Goal: Browse casually: Explore the website without a specific task or goal

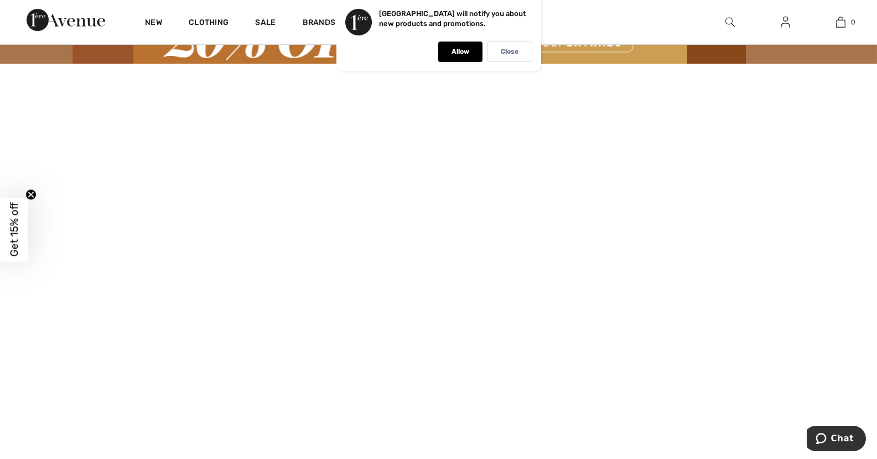
scroll to position [55, 0]
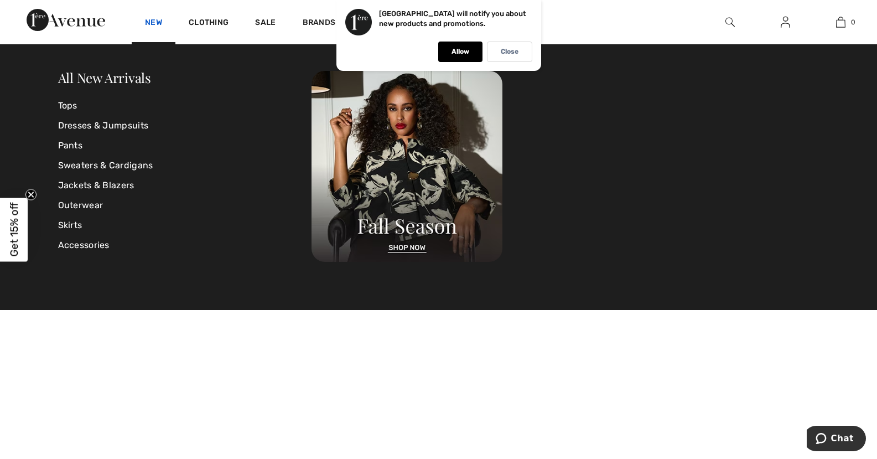
click at [155, 24] on link "New" at bounding box center [153, 24] width 17 height 12
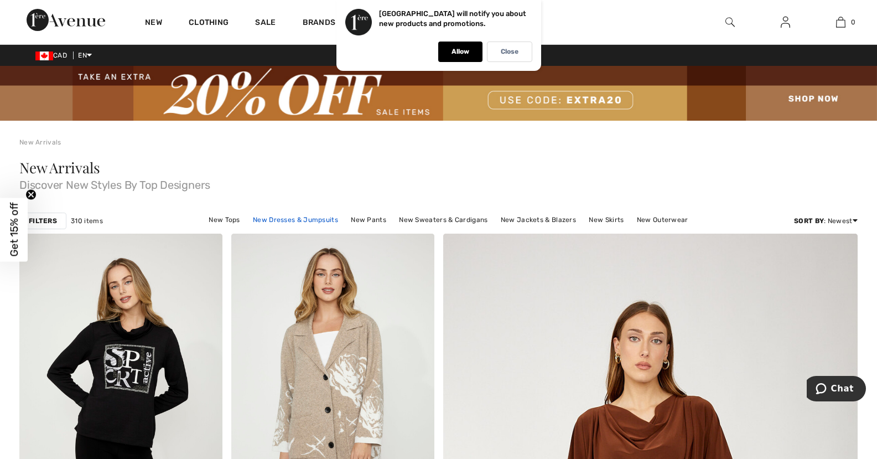
click at [279, 220] on link "New Dresses & Jumpsuits" at bounding box center [295, 219] width 96 height 14
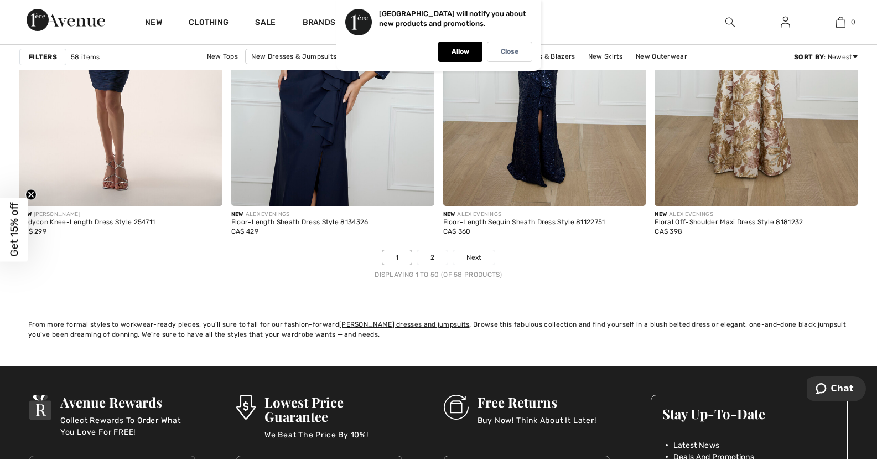
scroll to position [5423, 0]
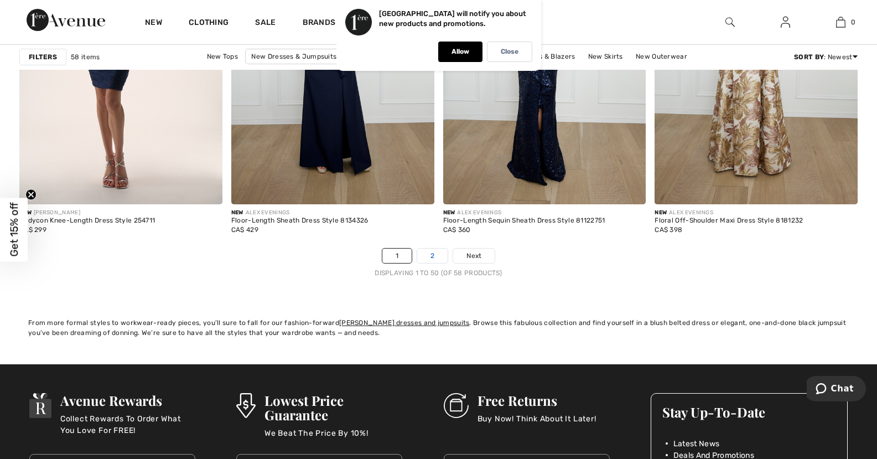
click at [430, 252] on link "2" at bounding box center [432, 255] width 30 height 14
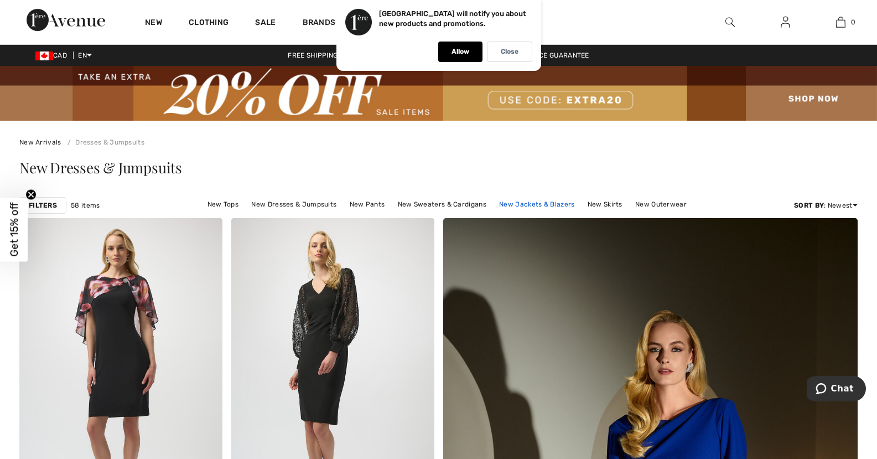
click at [538, 203] on link "New Jackets & Blazers" at bounding box center [537, 204] width 86 height 14
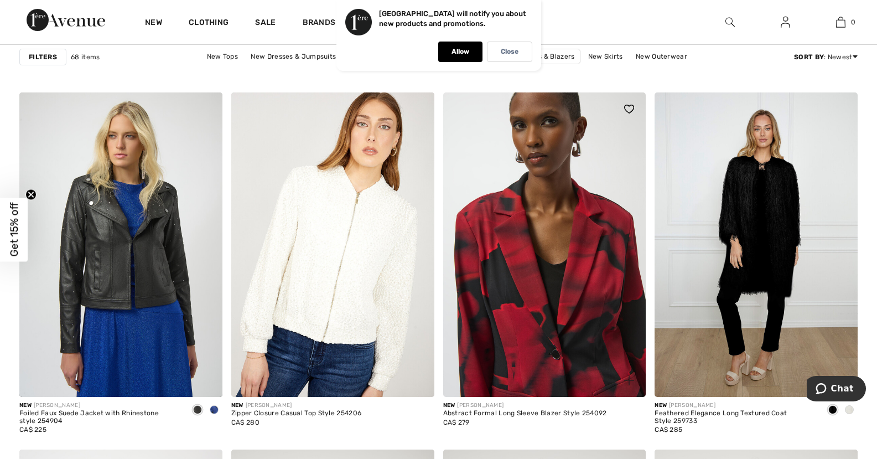
scroll to position [2103, 0]
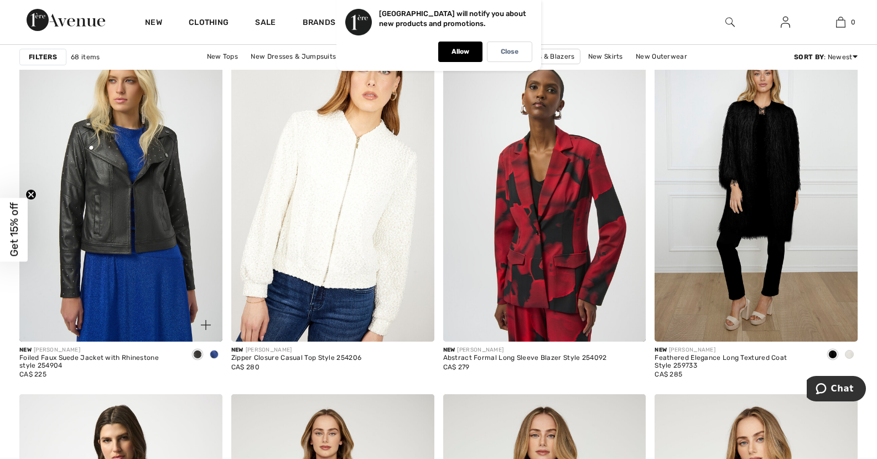
click at [212, 353] on span at bounding box center [214, 354] width 9 height 9
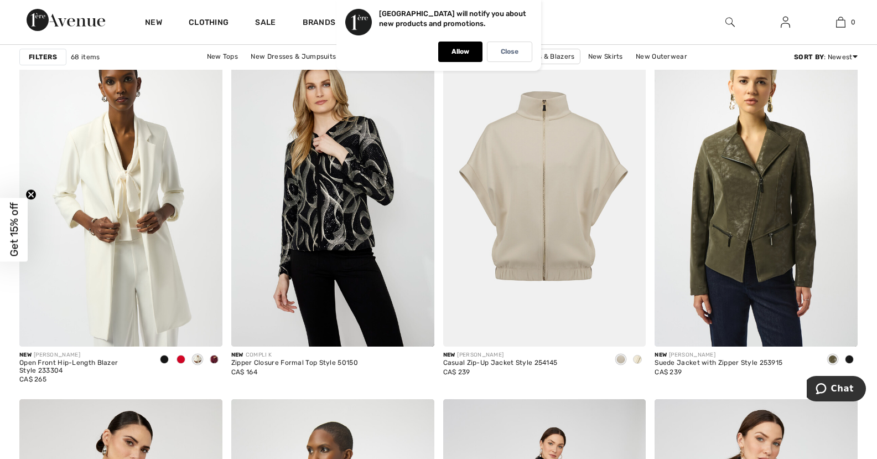
scroll to position [4538, 0]
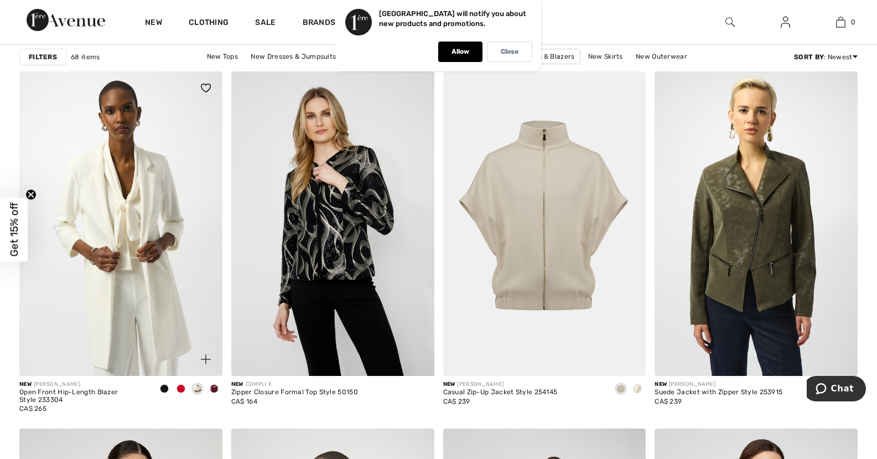
click at [177, 387] on span at bounding box center [181, 388] width 9 height 9
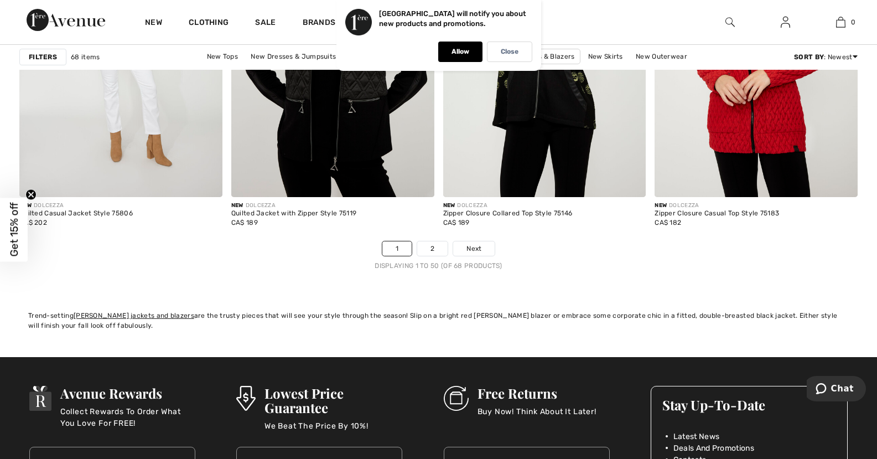
scroll to position [5478, 0]
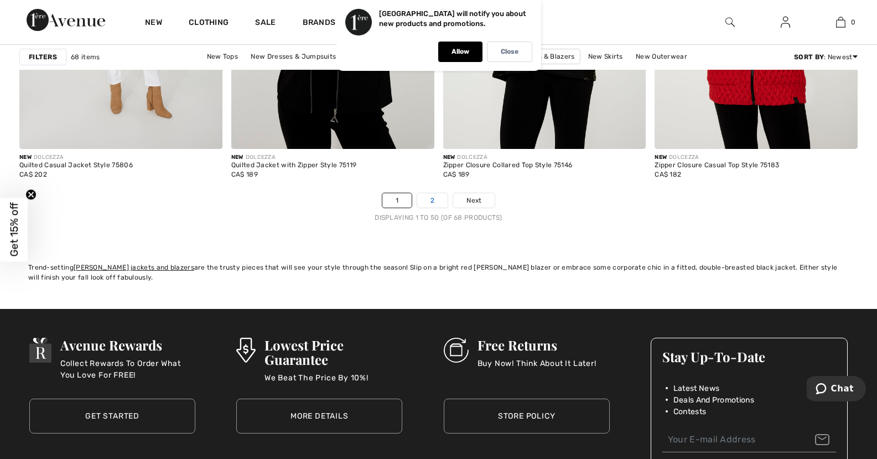
click at [431, 200] on link "2" at bounding box center [432, 200] width 30 height 14
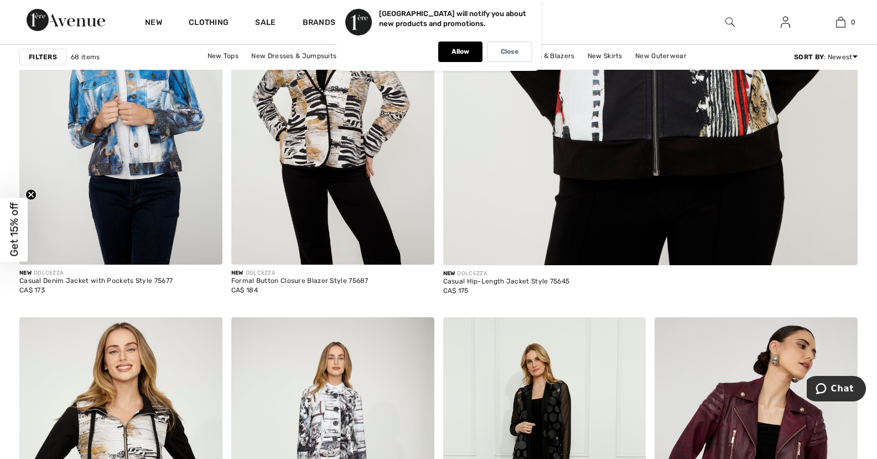
checkbox input "true"
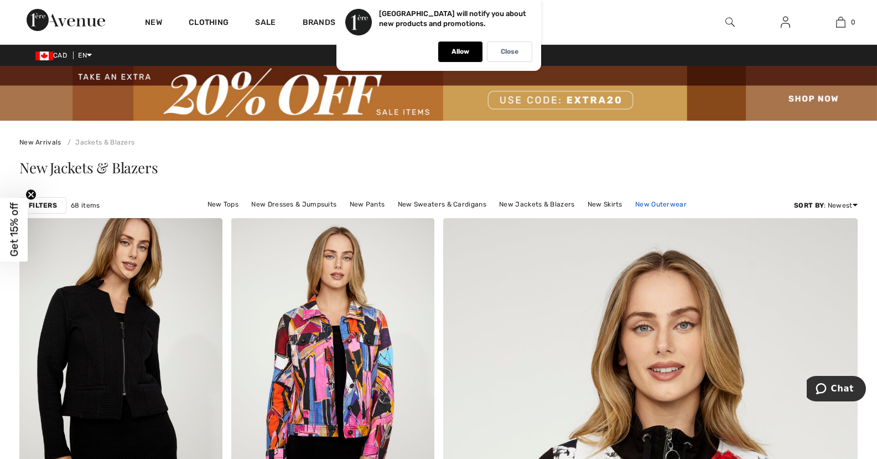
click at [649, 206] on link "New Outerwear" at bounding box center [661, 204] width 63 height 14
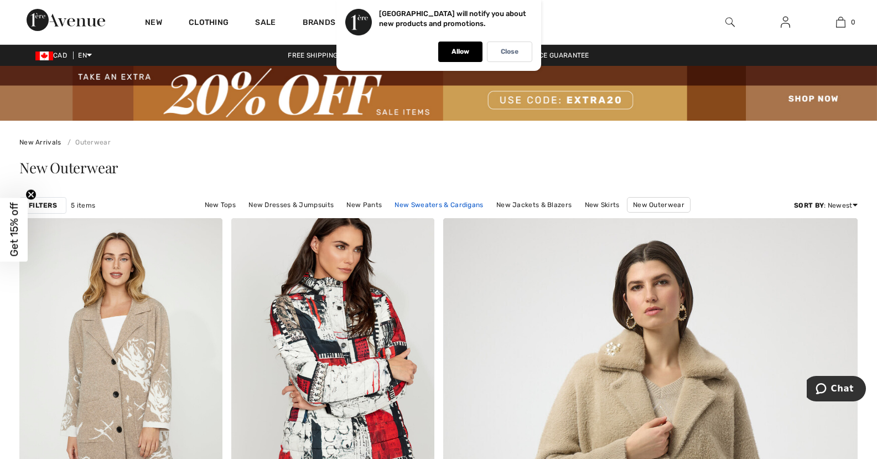
click at [447, 201] on link "New Sweaters & Cardigans" at bounding box center [439, 205] width 100 height 14
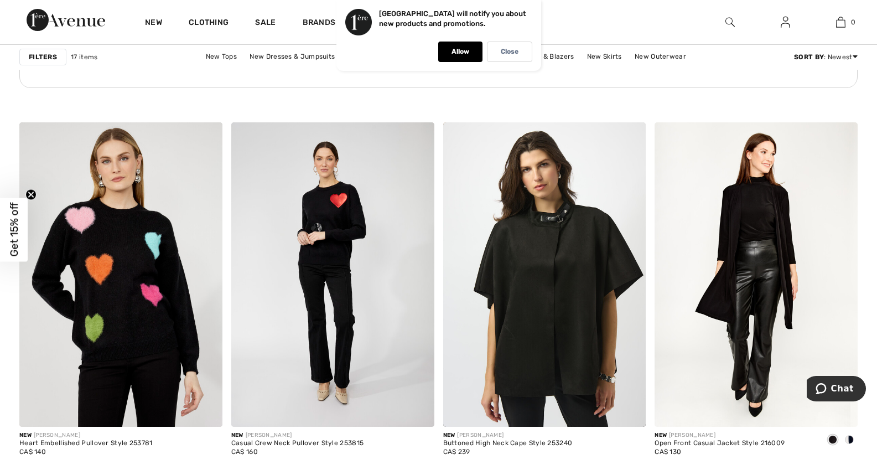
scroll to position [1660, 0]
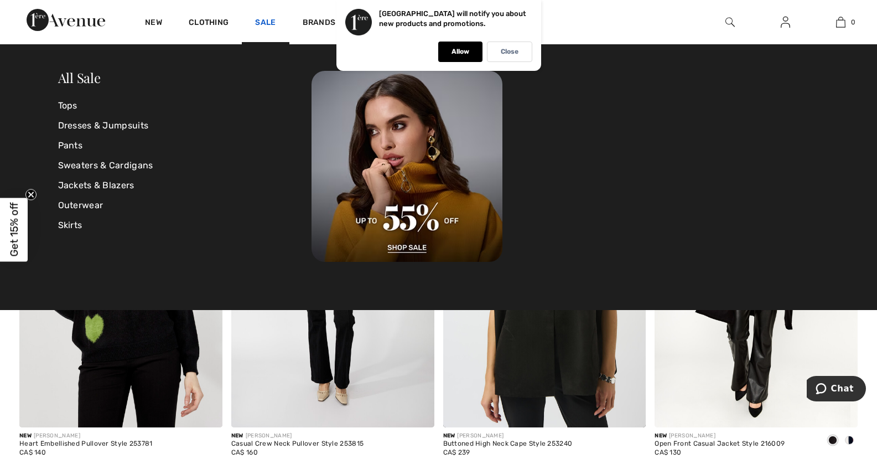
click at [261, 23] on link "Sale" at bounding box center [265, 24] width 20 height 12
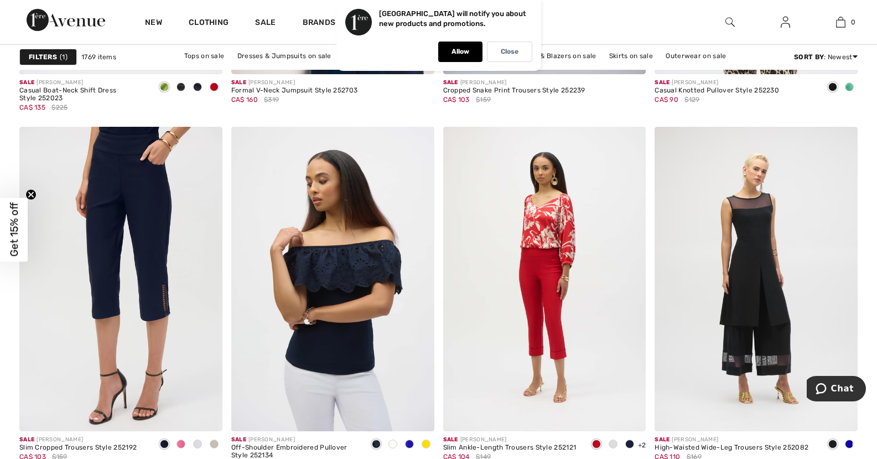
scroll to position [5257, 0]
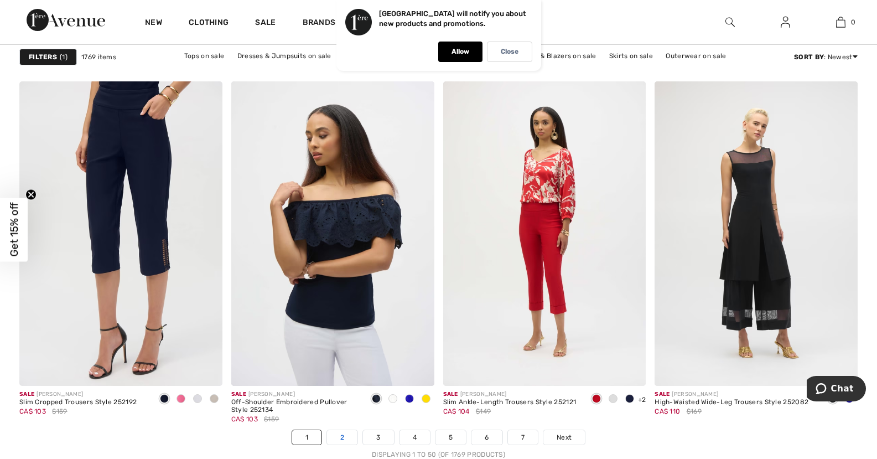
click at [337, 432] on link "2" at bounding box center [342, 437] width 30 height 14
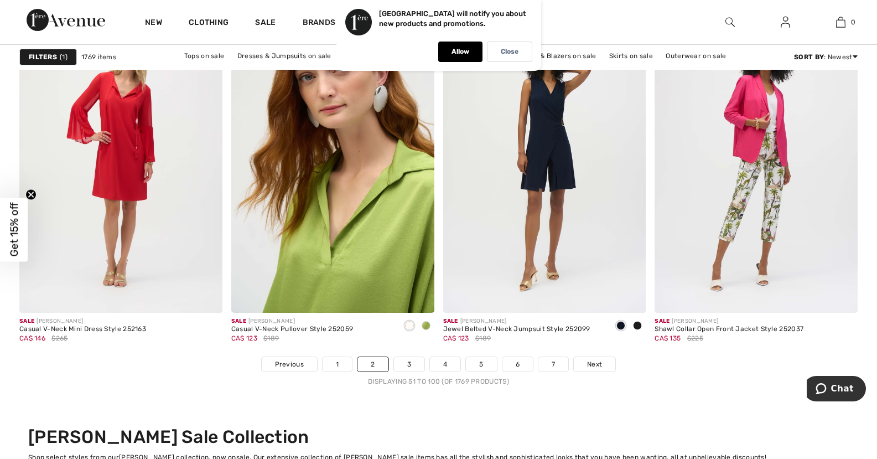
scroll to position [5368, 0]
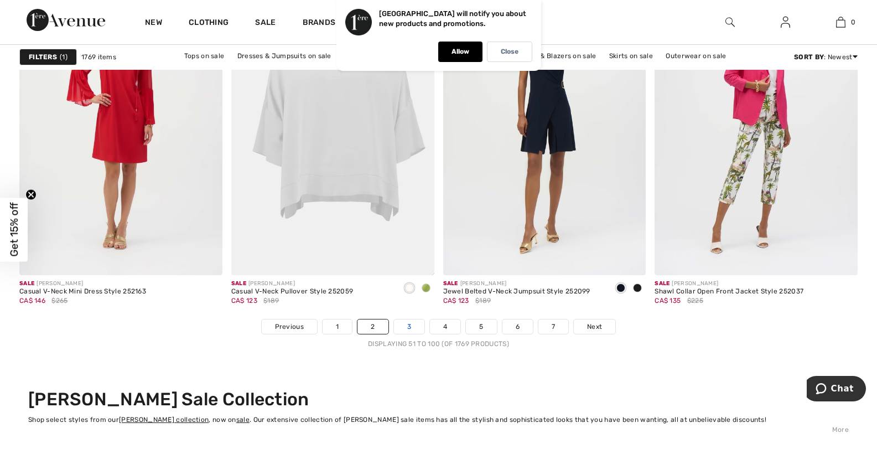
click at [410, 326] on link "3" at bounding box center [409, 326] width 30 height 14
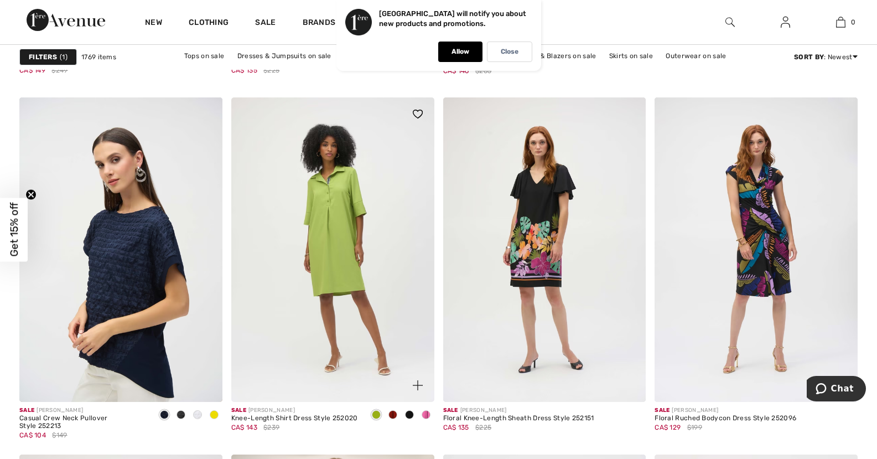
scroll to position [830, 0]
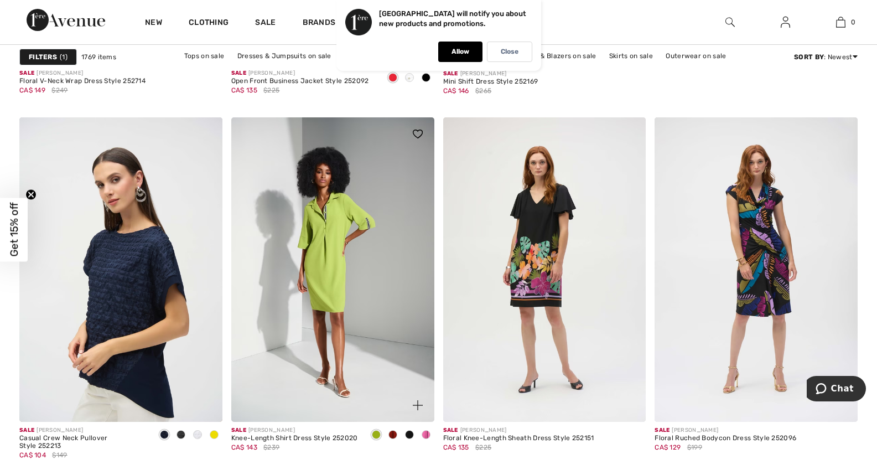
click at [423, 434] on span at bounding box center [426, 434] width 9 height 9
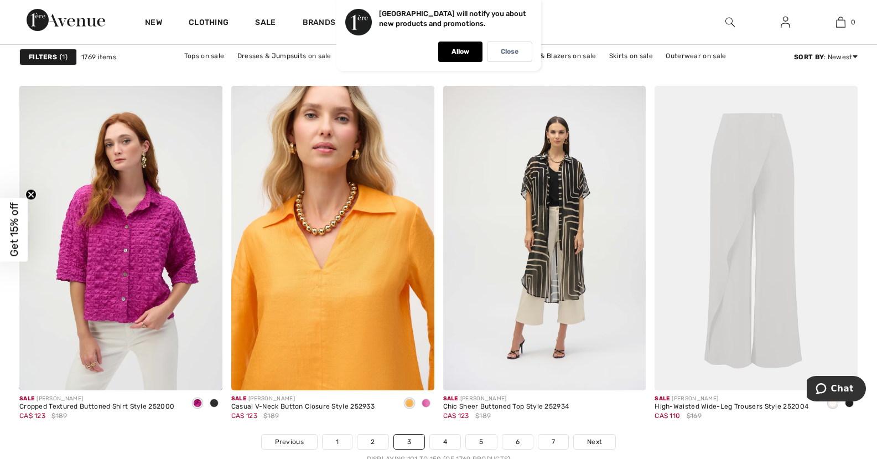
scroll to position [5257, 0]
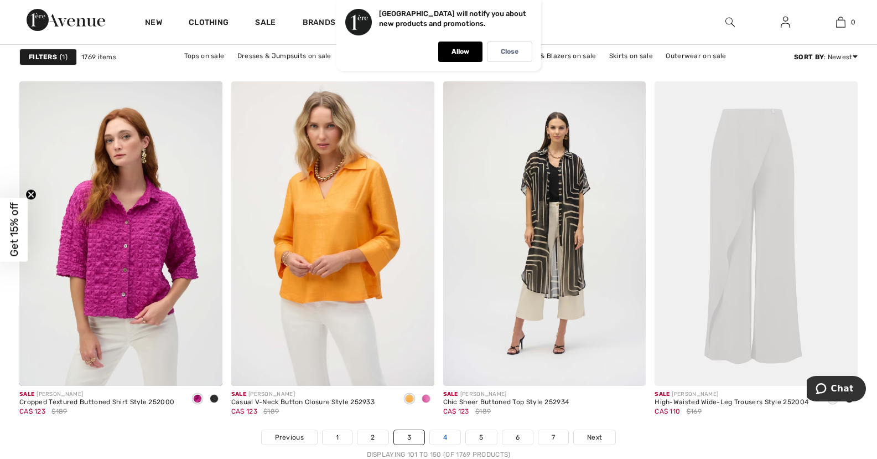
click at [445, 439] on link "4" at bounding box center [445, 437] width 30 height 14
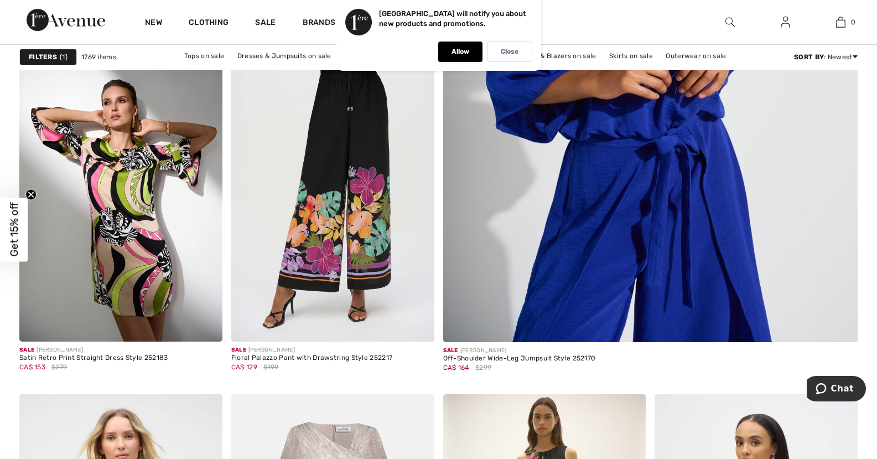
checkbox input "true"
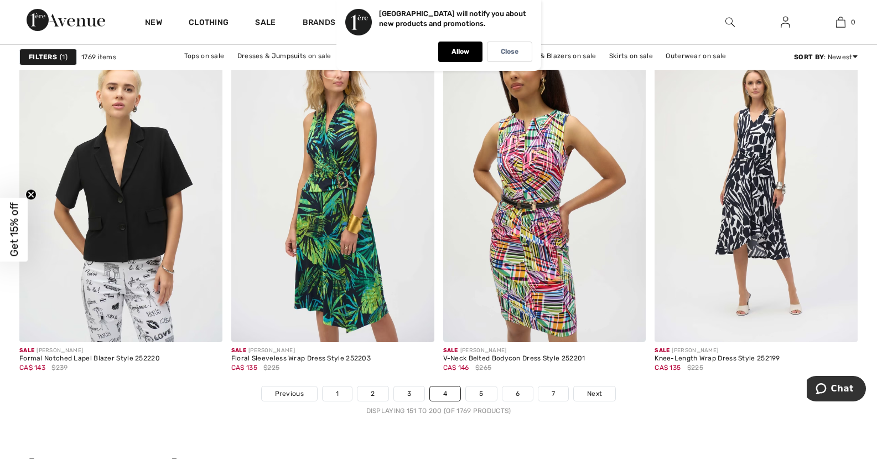
scroll to position [5312, 0]
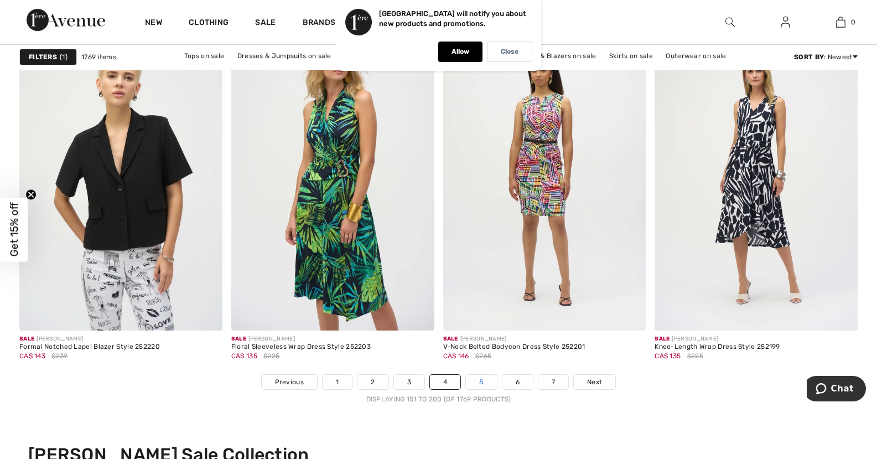
click at [476, 377] on link "5" at bounding box center [481, 382] width 30 height 14
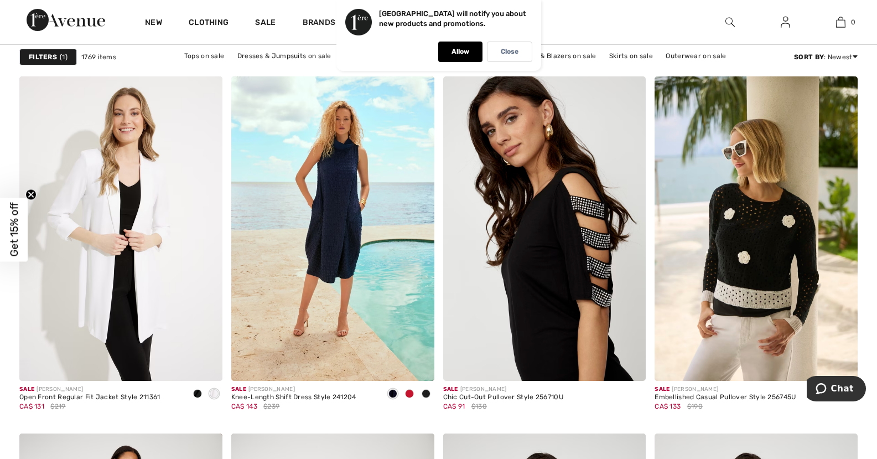
scroll to position [4925, 0]
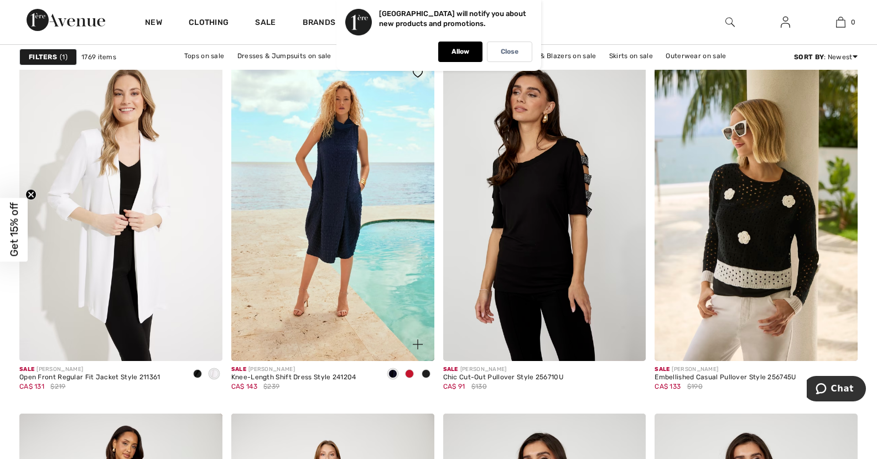
click at [423, 374] on span at bounding box center [426, 373] width 9 height 9
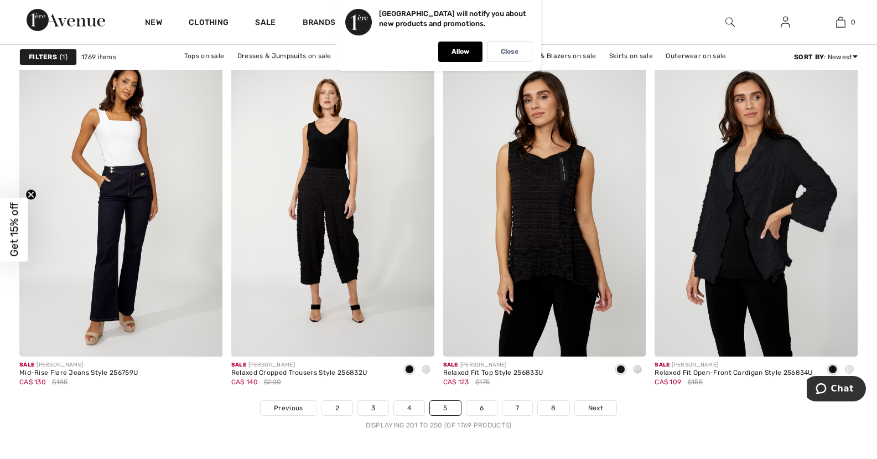
scroll to position [5312, 0]
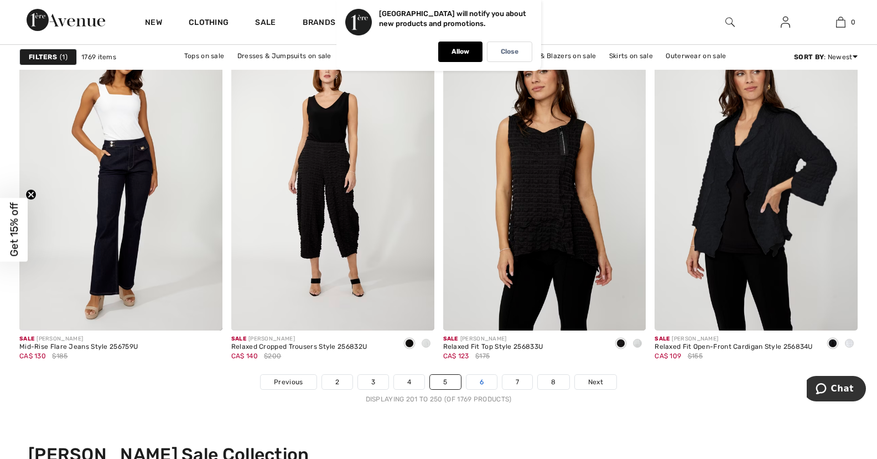
click at [480, 381] on link "6" at bounding box center [481, 382] width 30 height 14
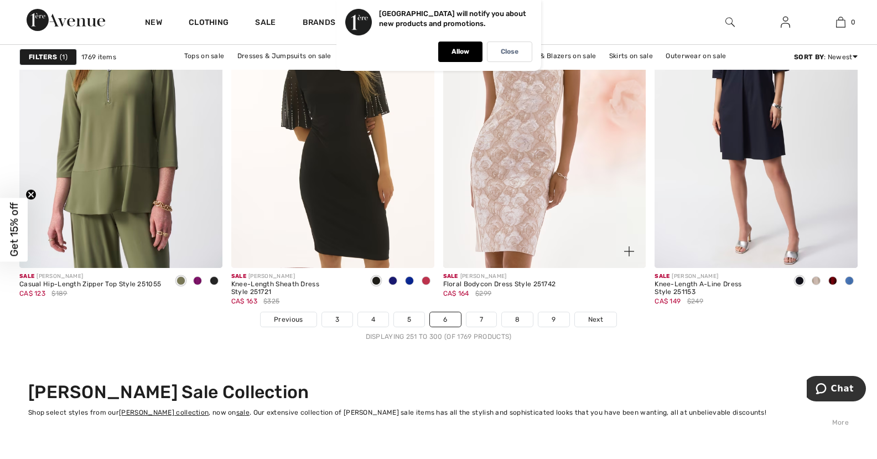
scroll to position [5423, 0]
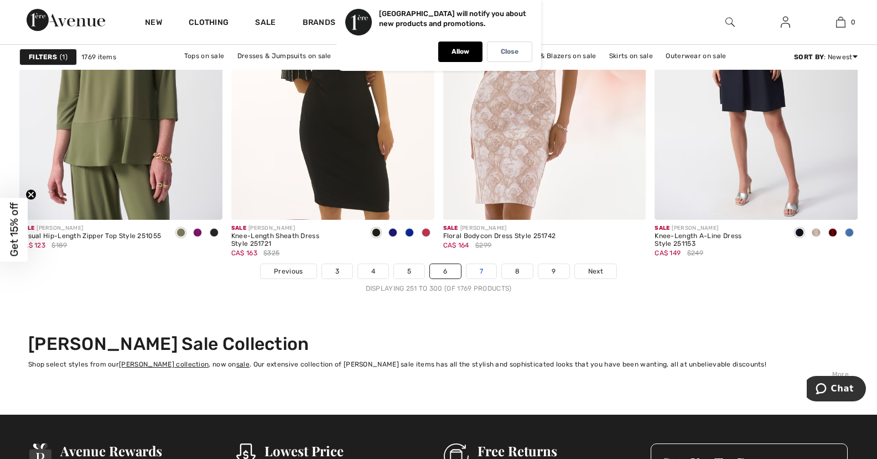
click at [481, 272] on link "7" at bounding box center [481, 271] width 30 height 14
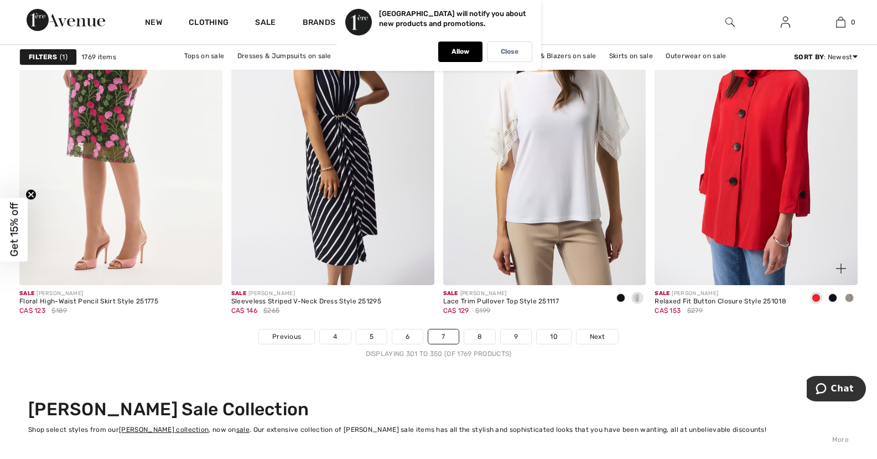
scroll to position [5423, 0]
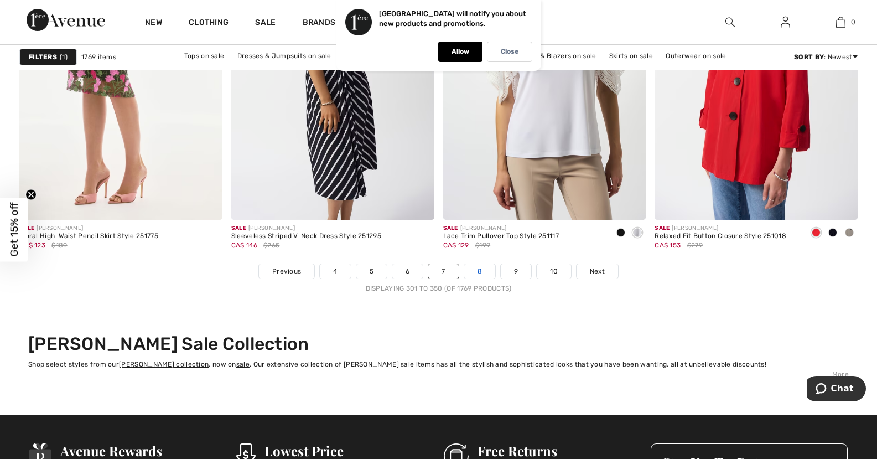
click at [484, 271] on link "8" at bounding box center [479, 271] width 31 height 14
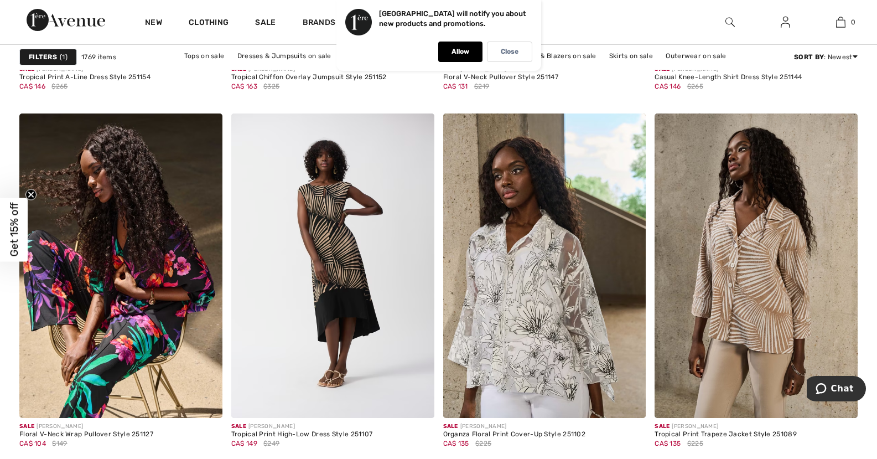
scroll to position [5257, 0]
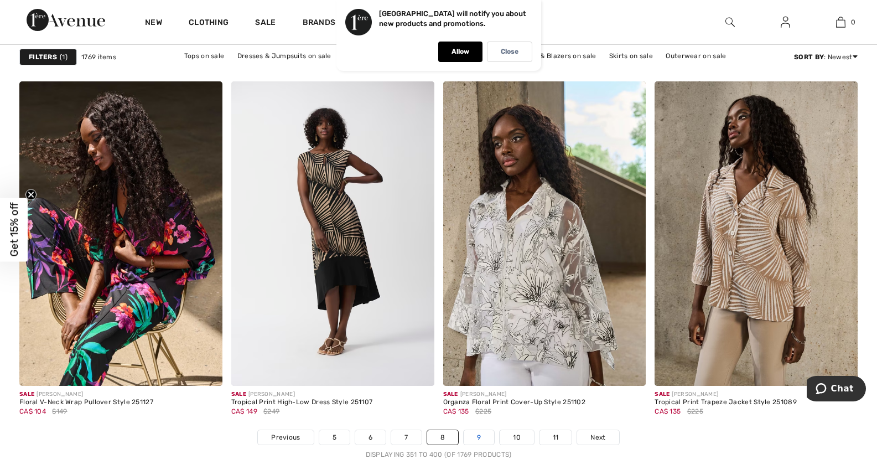
click at [483, 434] on link "9" at bounding box center [479, 437] width 30 height 14
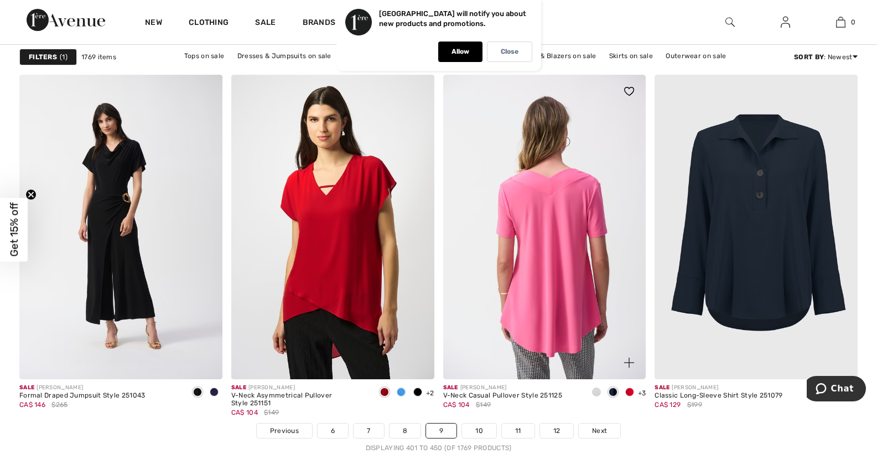
scroll to position [5312, 0]
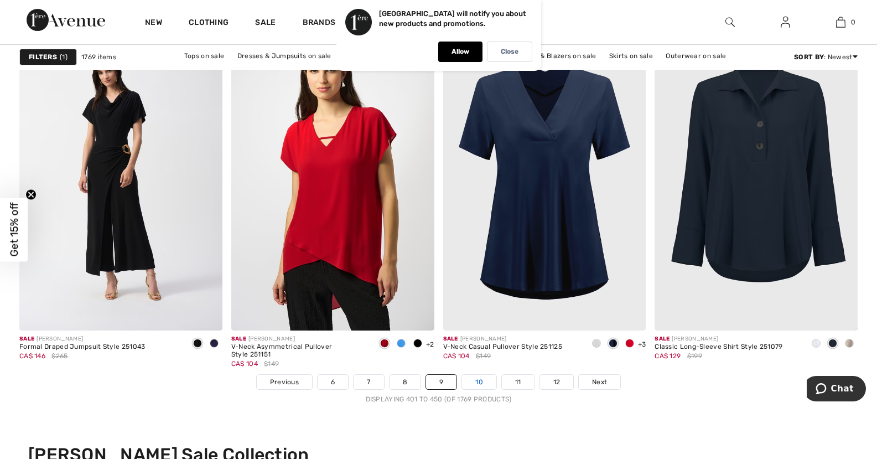
click at [478, 379] on link "10" at bounding box center [479, 382] width 34 height 14
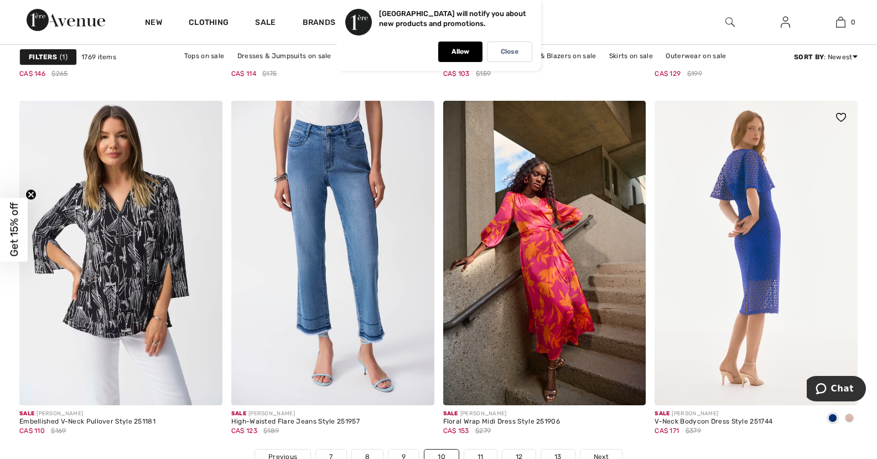
scroll to position [5312, 0]
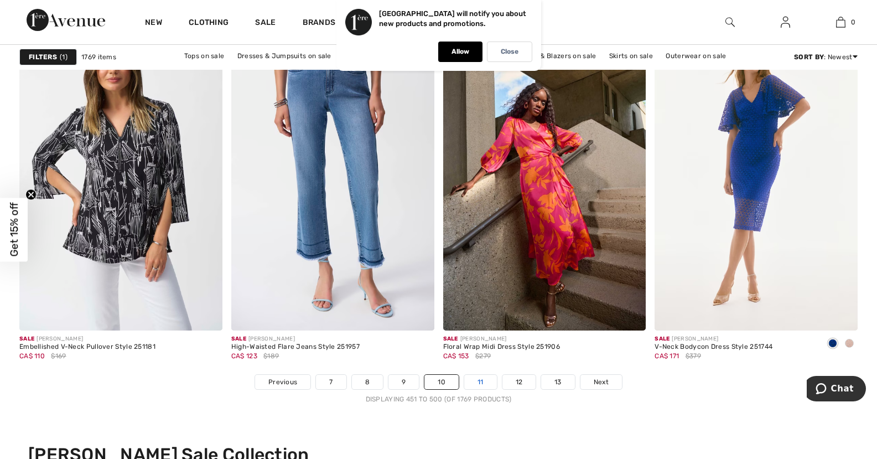
click at [484, 380] on link "11" at bounding box center [480, 382] width 33 height 14
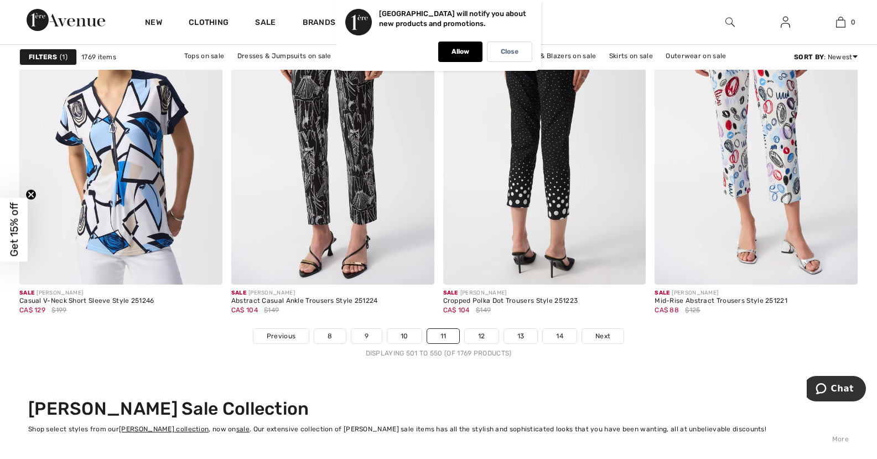
scroll to position [5368, 0]
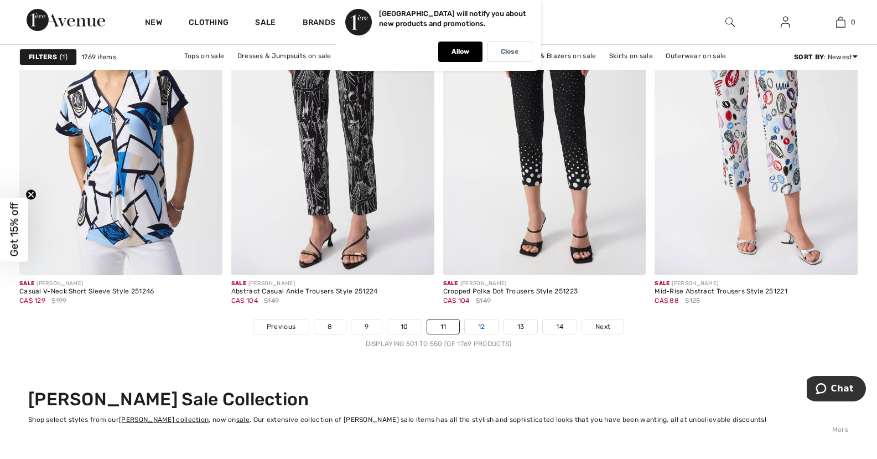
click at [485, 324] on link "12" at bounding box center [482, 326] width 34 height 14
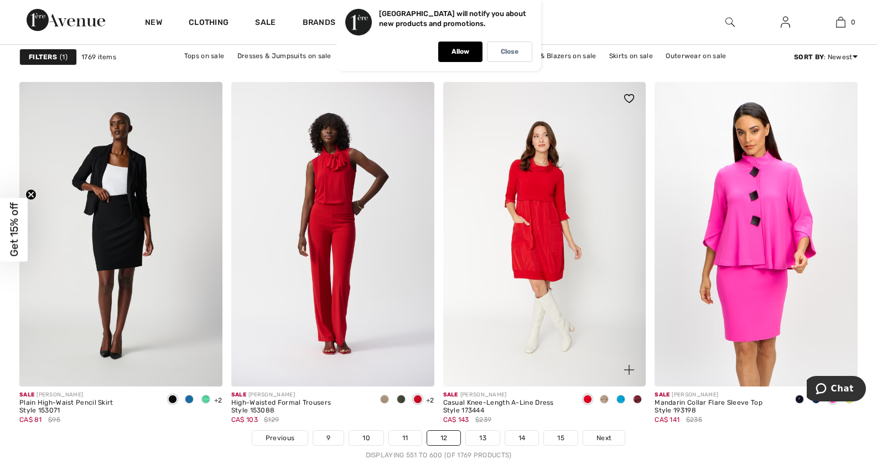
scroll to position [5368, 0]
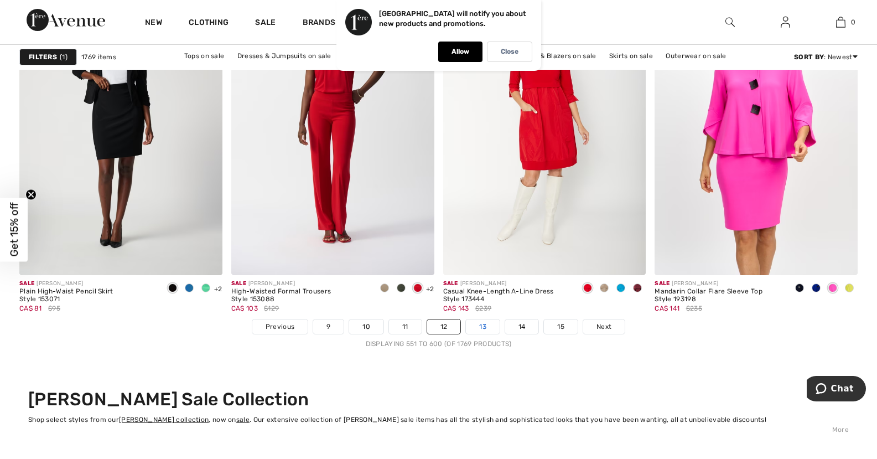
click at [479, 327] on link "13" at bounding box center [483, 326] width 34 height 14
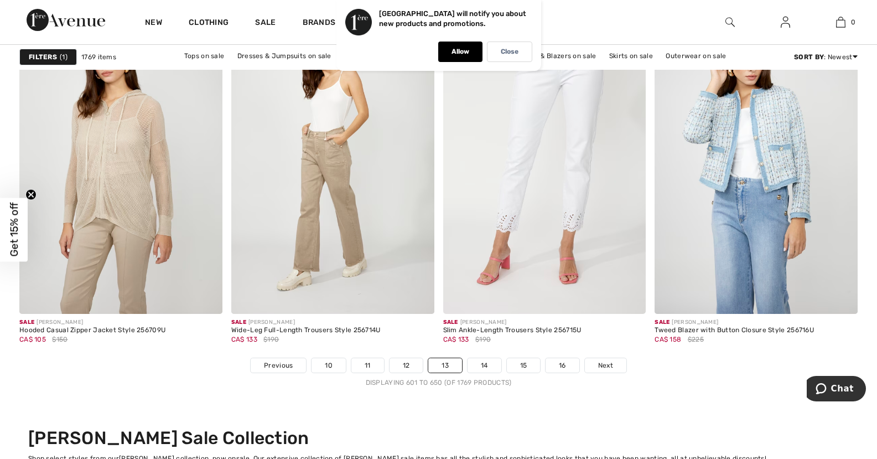
scroll to position [5368, 0]
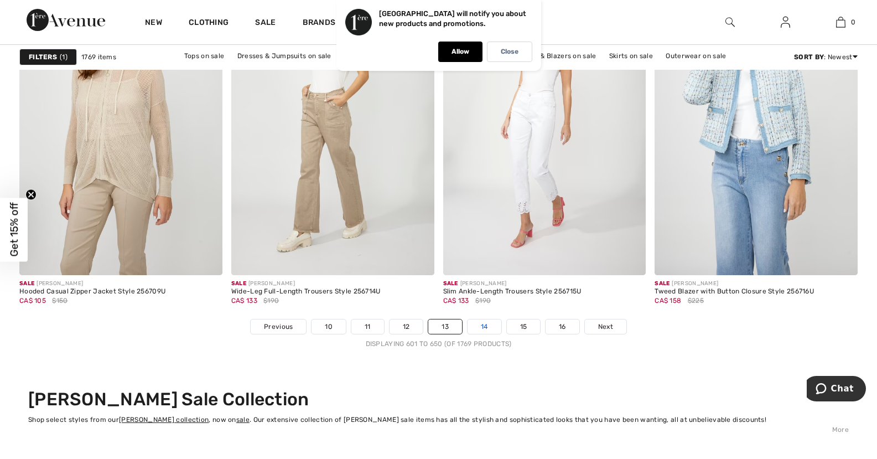
click at [487, 328] on link "14" at bounding box center [485, 326] width 34 height 14
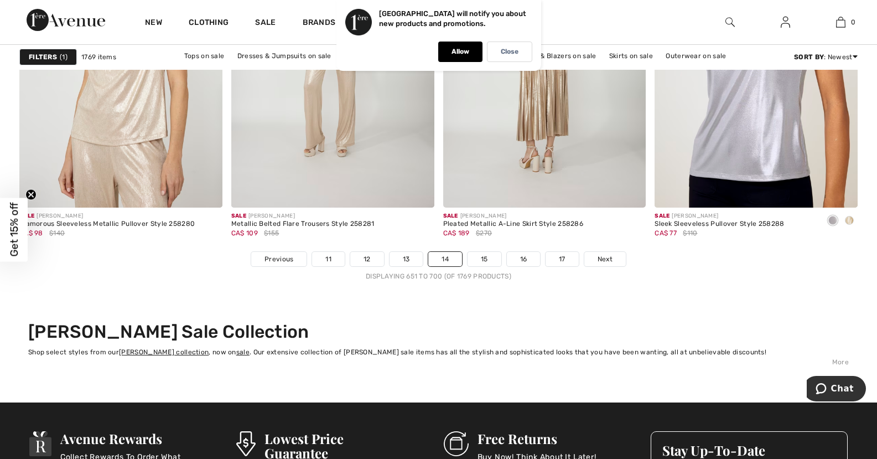
scroll to position [5478, 0]
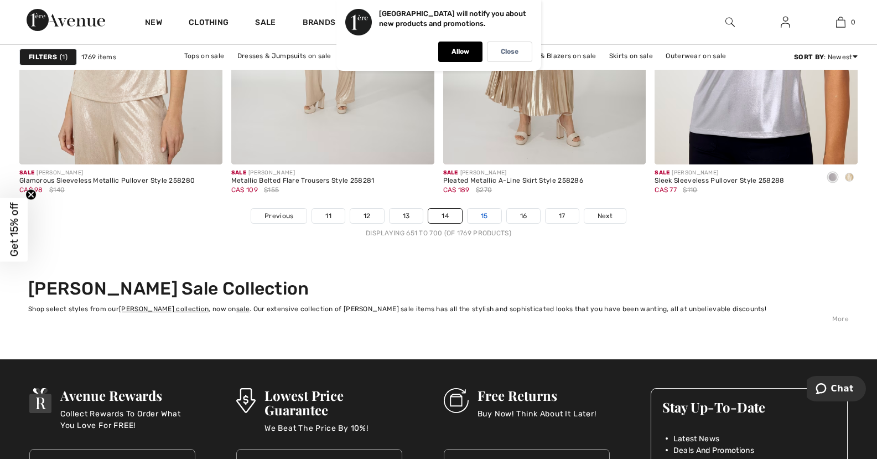
click at [484, 212] on link "15" at bounding box center [485, 216] width 34 height 14
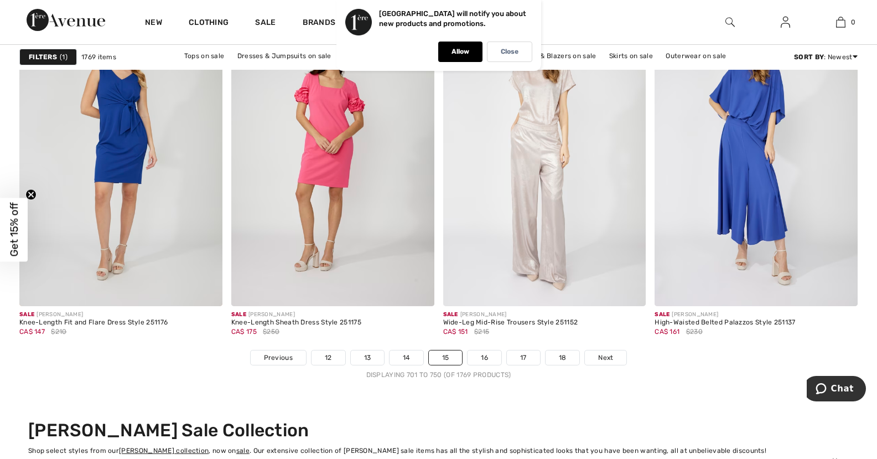
scroll to position [5478, 0]
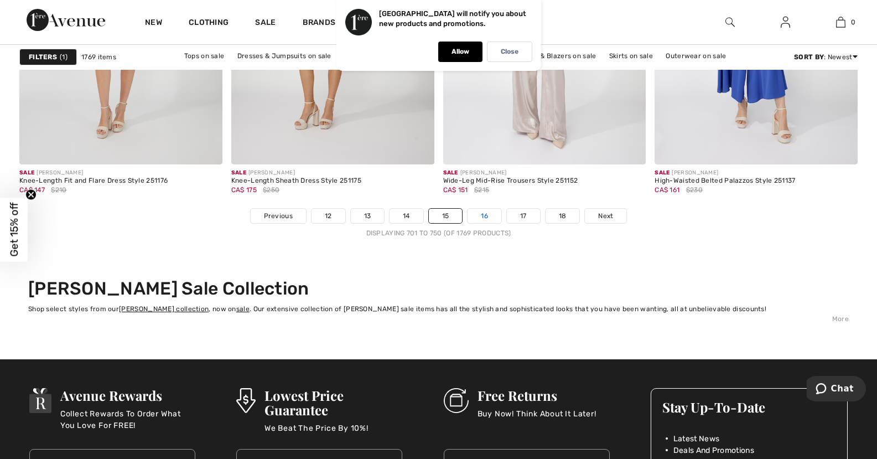
click at [484, 214] on link "16" at bounding box center [485, 216] width 34 height 14
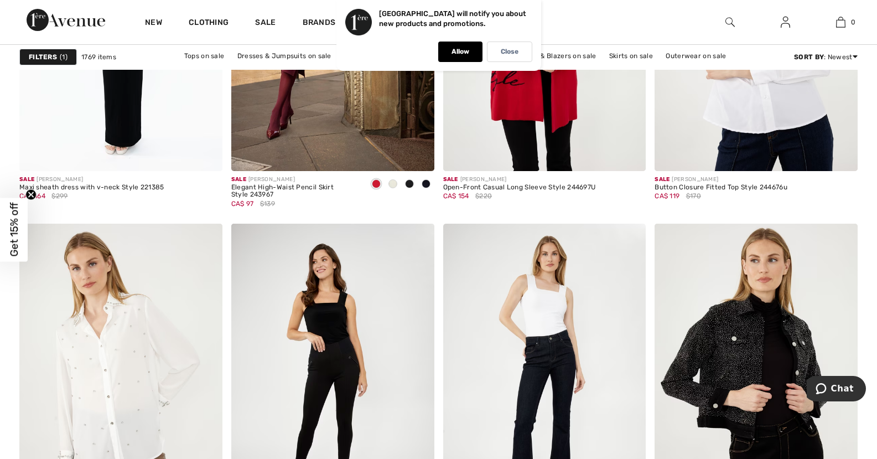
scroll to position [3708, 0]
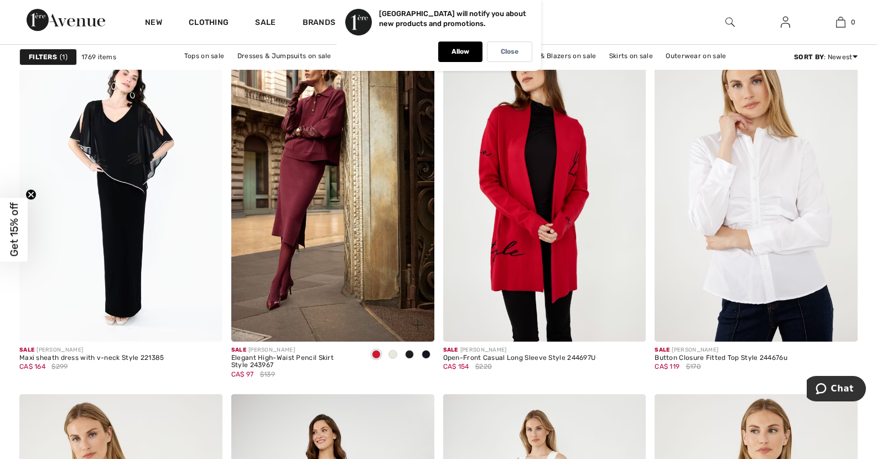
click at [388, 352] on div at bounding box center [393, 355] width 17 height 18
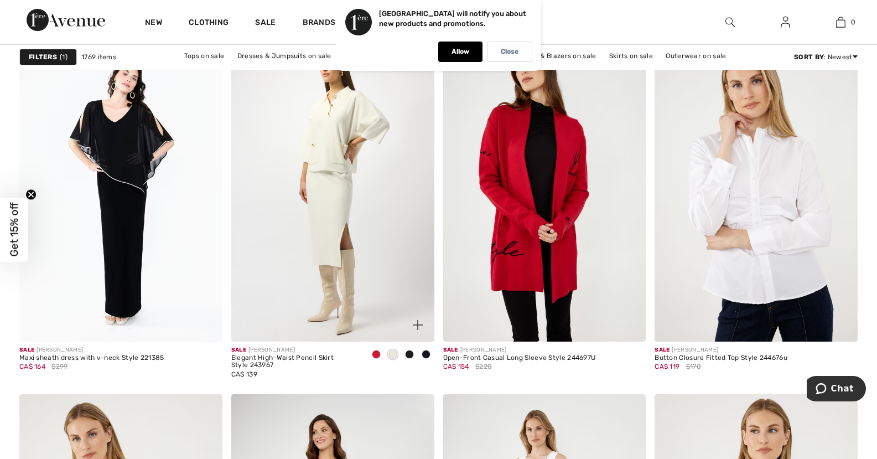
click at [426, 355] on span at bounding box center [426, 354] width 9 height 9
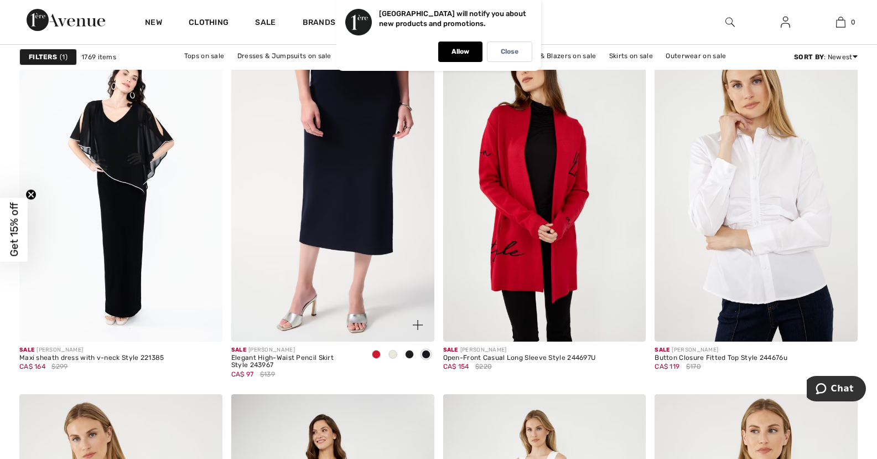
click at [411, 354] on span at bounding box center [409, 354] width 9 height 9
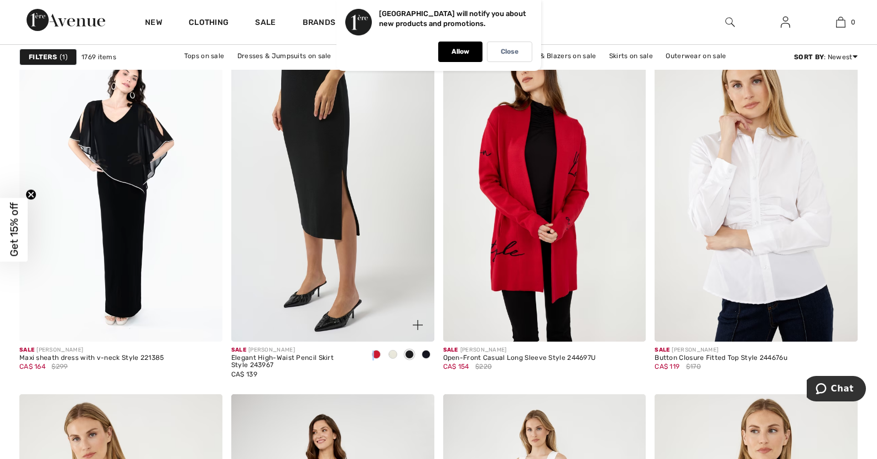
click at [373, 354] on span at bounding box center [376, 354] width 9 height 9
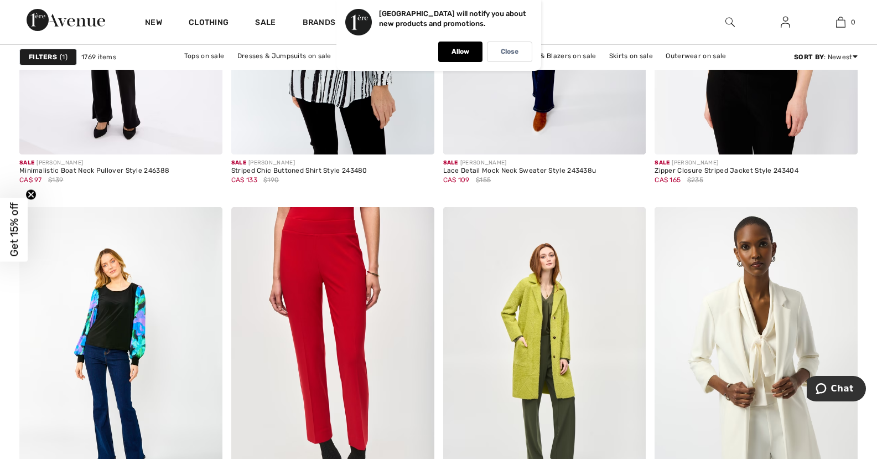
scroll to position [5257, 0]
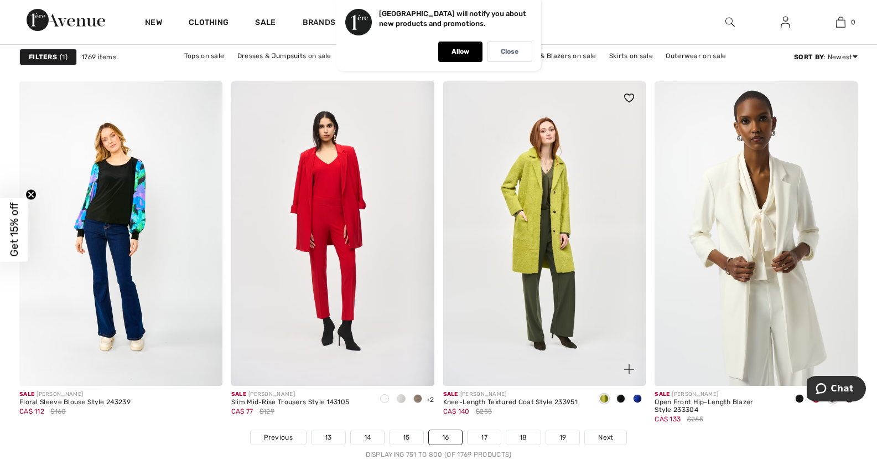
click at [637, 398] on span at bounding box center [637, 398] width 9 height 9
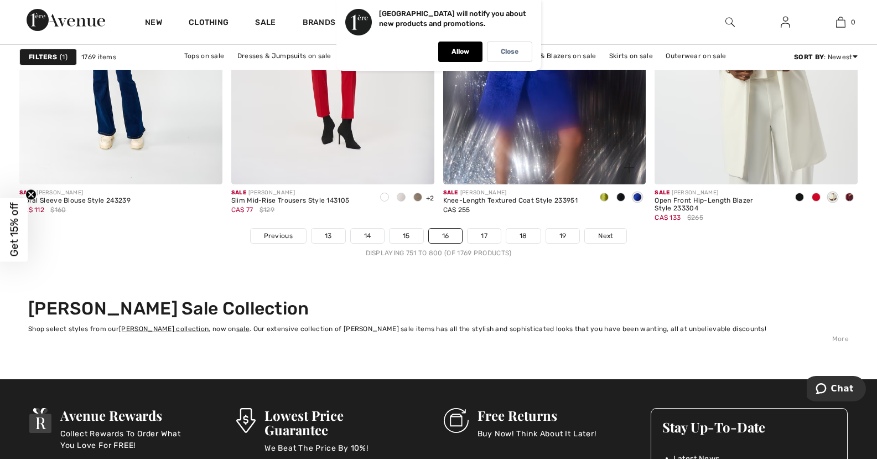
scroll to position [5478, 0]
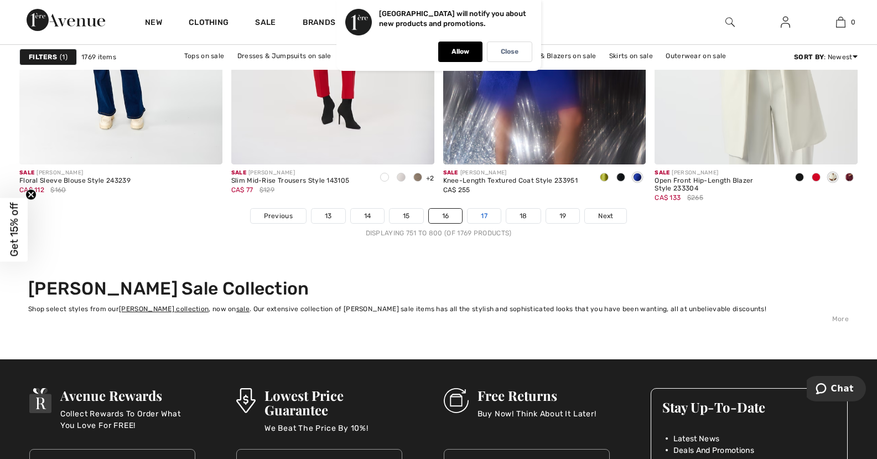
click at [485, 216] on link "17" at bounding box center [484, 216] width 33 height 14
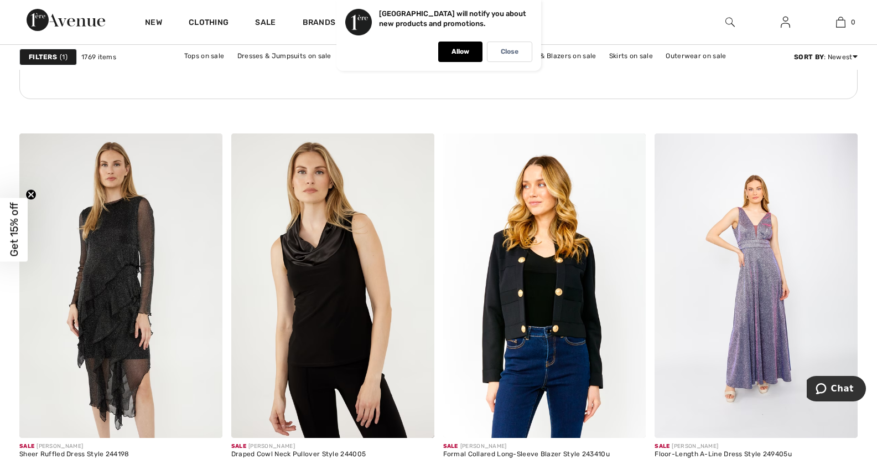
scroll to position [1715, 0]
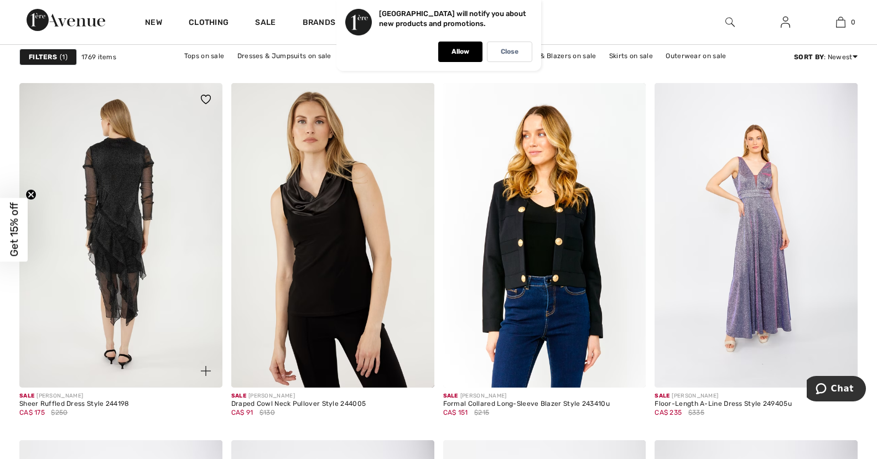
click at [127, 230] on img at bounding box center [120, 235] width 203 height 304
click at [113, 271] on img at bounding box center [120, 235] width 203 height 304
click at [120, 269] on img at bounding box center [120, 235] width 203 height 304
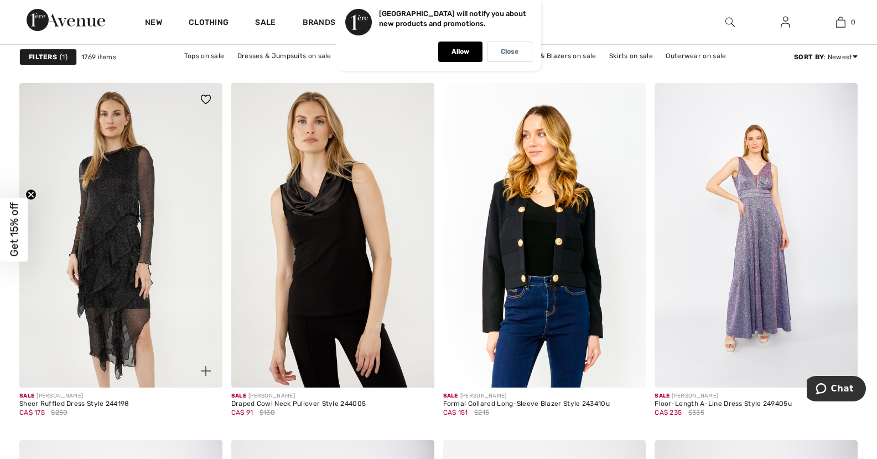
click at [206, 365] on span at bounding box center [206, 371] width 22 height 22
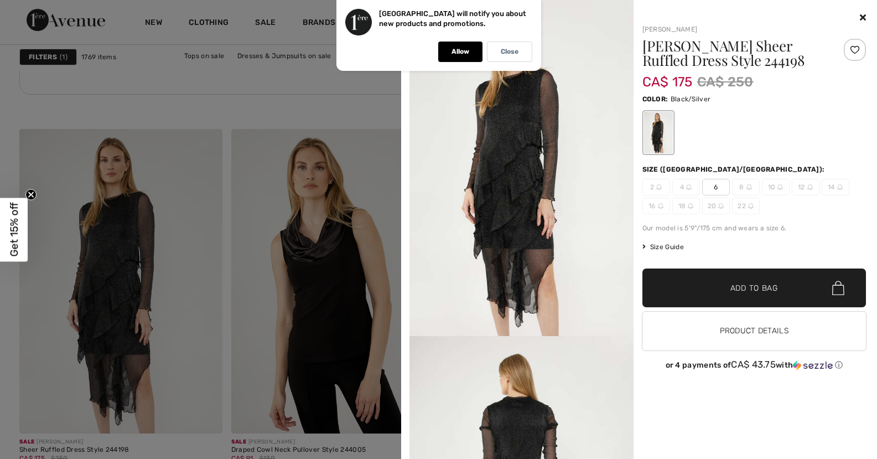
scroll to position [1660, 0]
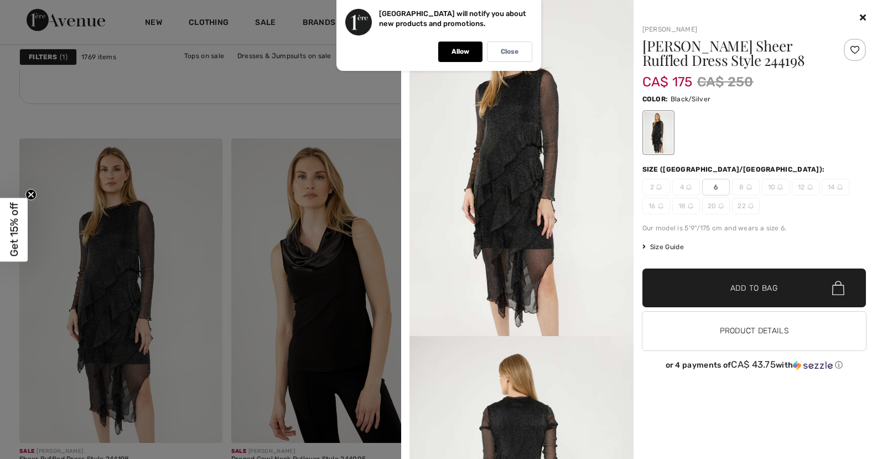
click at [98, 302] on div at bounding box center [438, 229] width 877 height 459
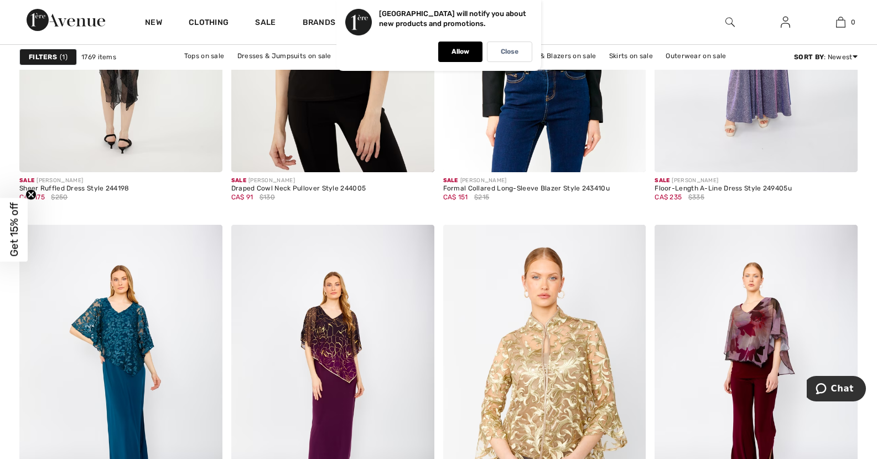
scroll to position [1937, 0]
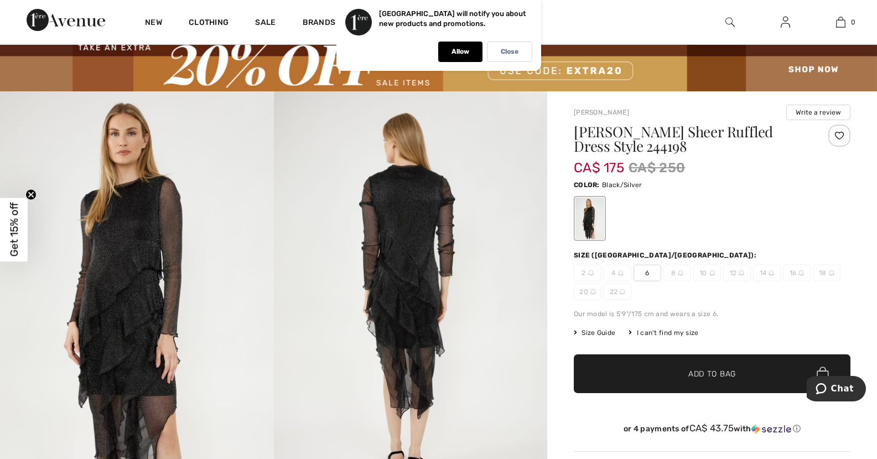
scroll to position [55, 0]
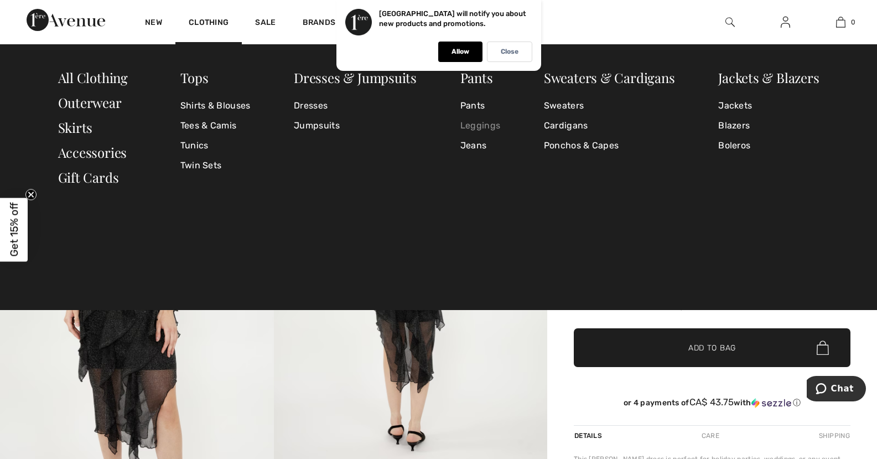
click at [478, 125] on link "Leggings" at bounding box center [480, 126] width 40 height 20
click at [476, 125] on link "Leggings" at bounding box center [480, 126] width 40 height 20
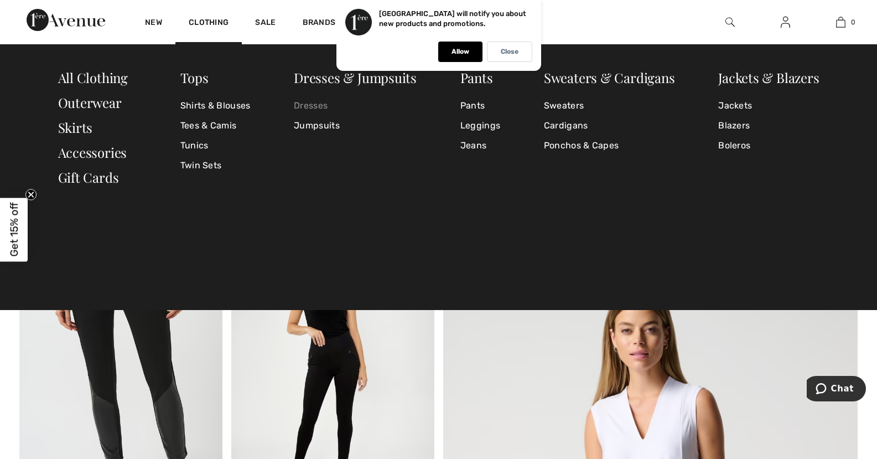
click at [307, 102] on link "Dresses" at bounding box center [355, 106] width 123 height 20
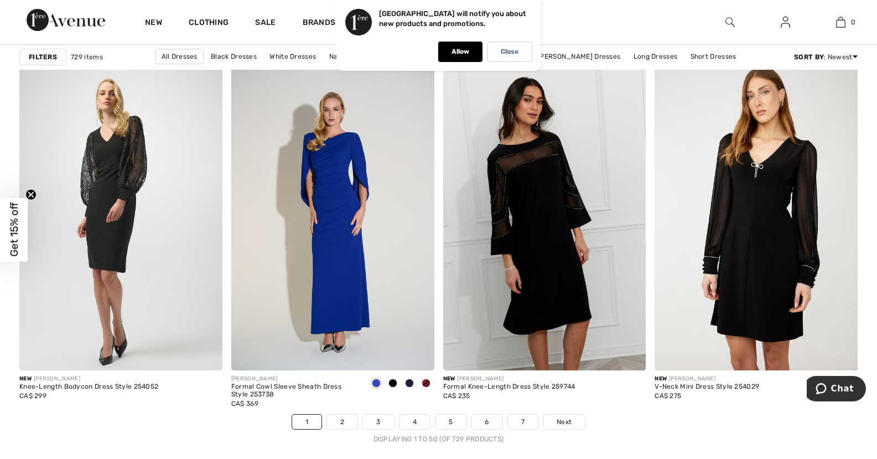
scroll to position [5312, 0]
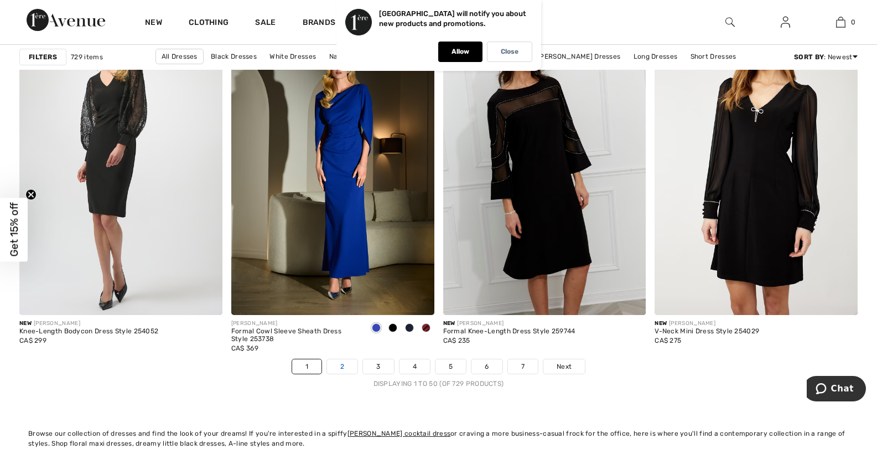
click at [339, 367] on link "2" at bounding box center [342, 366] width 30 height 14
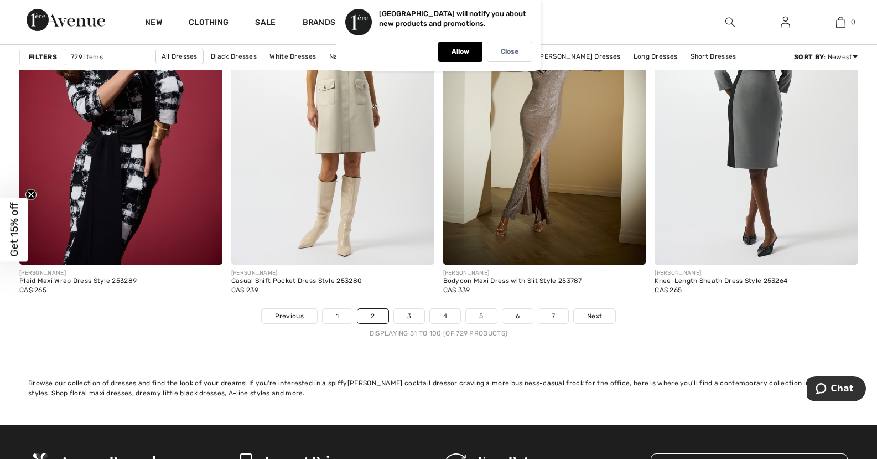
scroll to position [5423, 0]
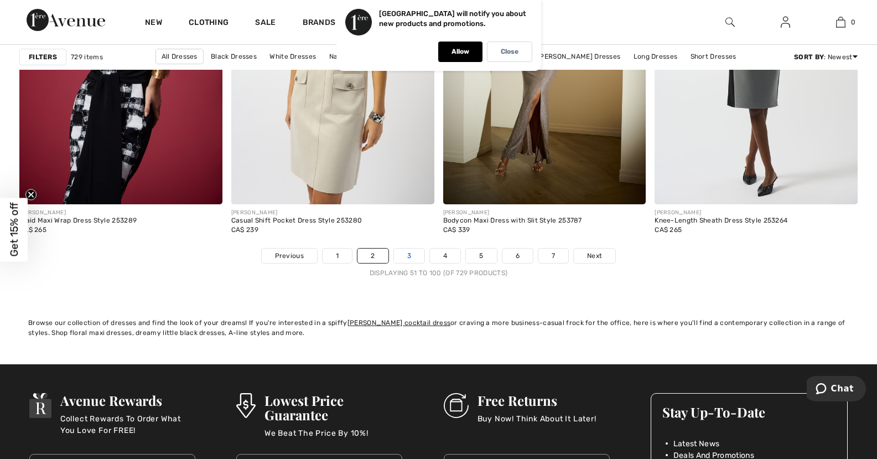
click at [406, 253] on link "3" at bounding box center [409, 255] width 30 height 14
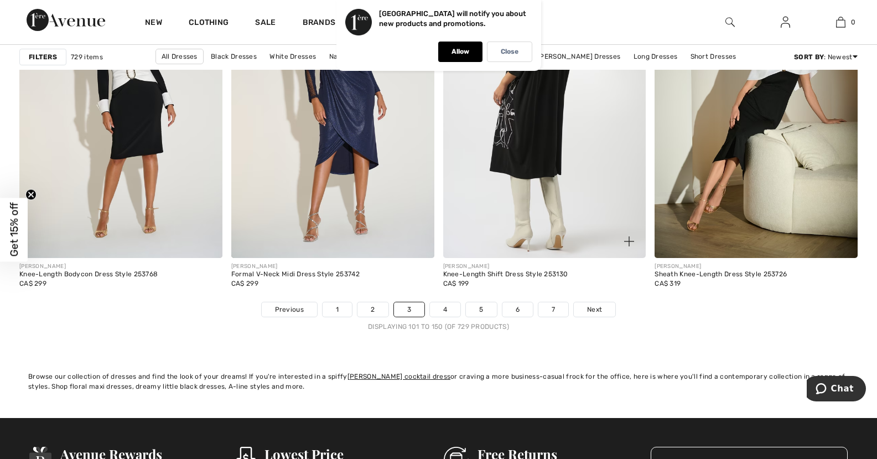
scroll to position [5423, 0]
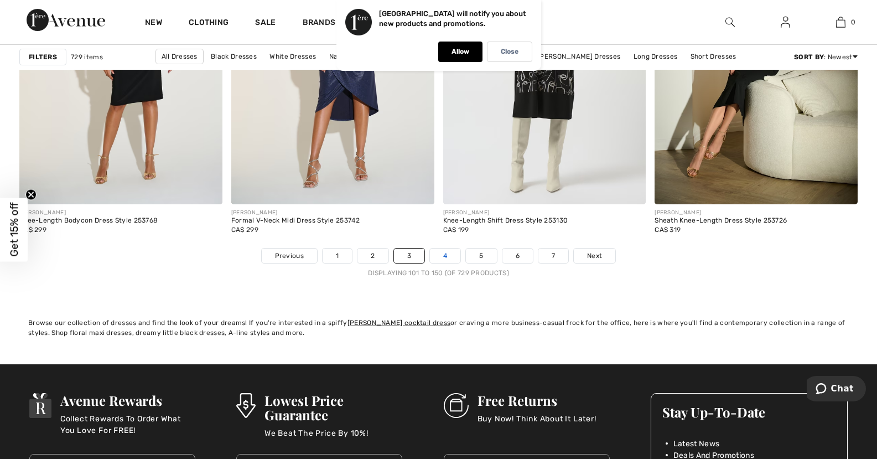
click at [447, 250] on link "4" at bounding box center [445, 255] width 30 height 14
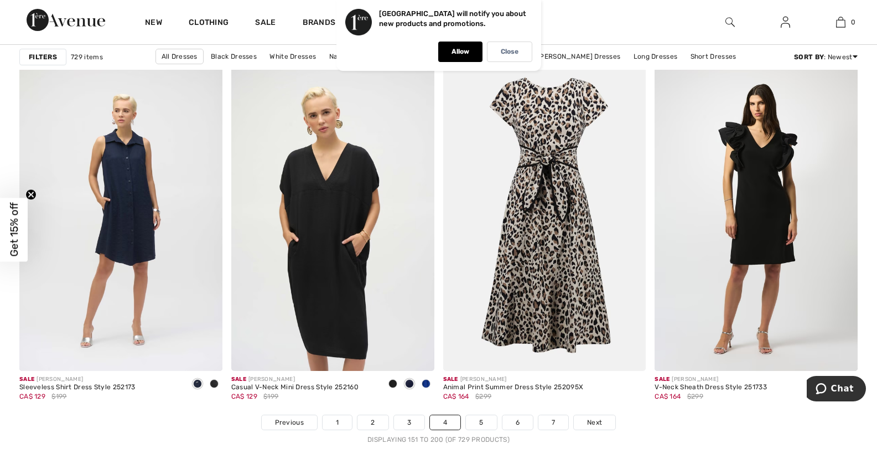
scroll to position [5257, 0]
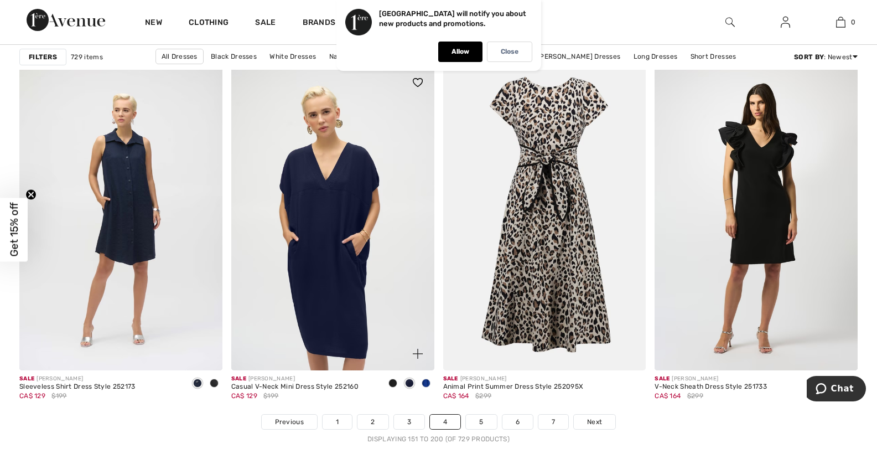
click at [425, 382] on span at bounding box center [426, 383] width 9 height 9
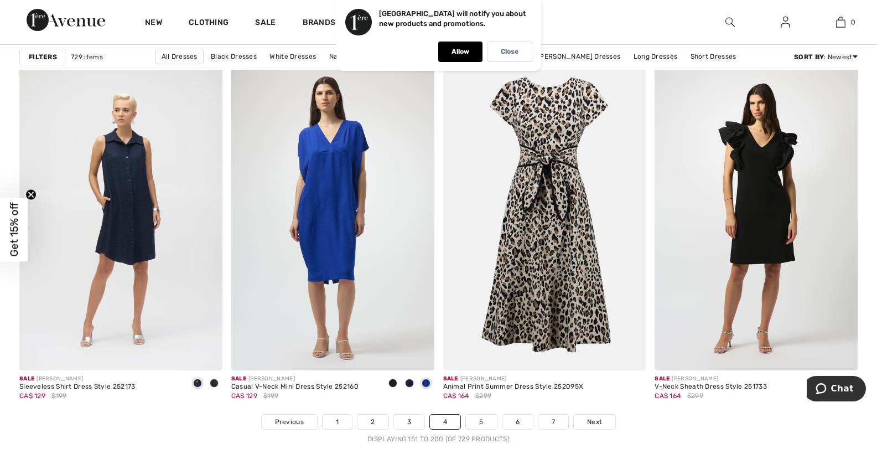
click at [482, 419] on link "5" at bounding box center [481, 421] width 30 height 14
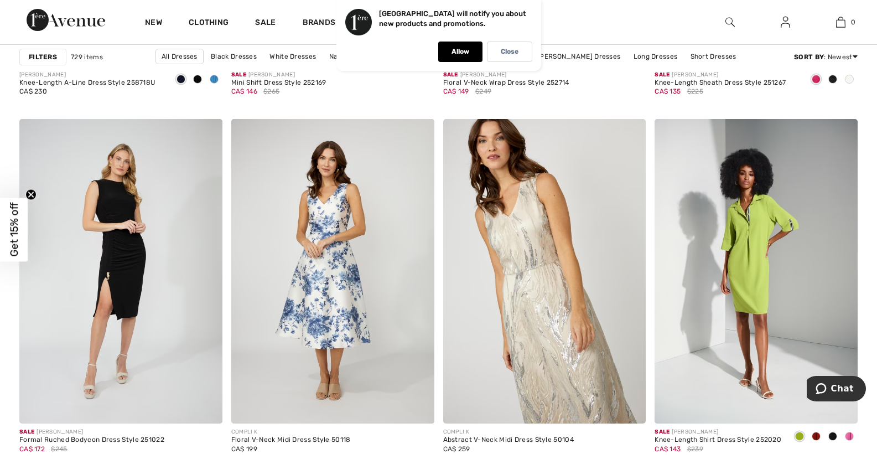
scroll to position [3984, 0]
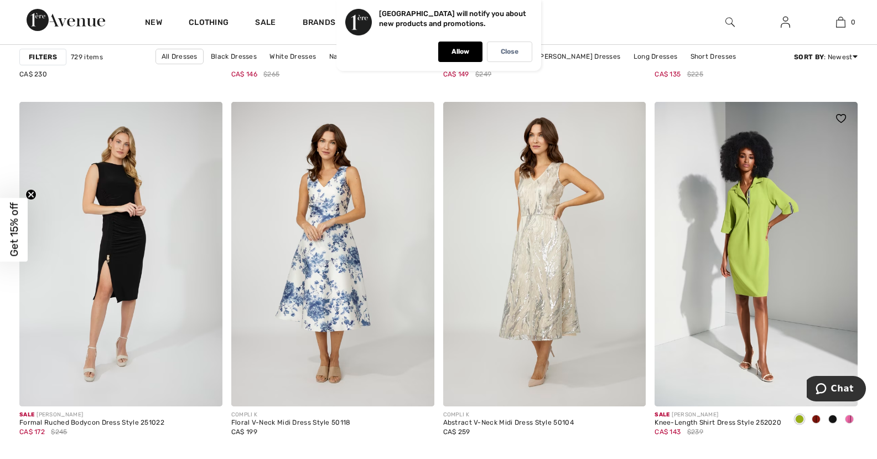
click at [848, 417] on span at bounding box center [849, 418] width 9 height 9
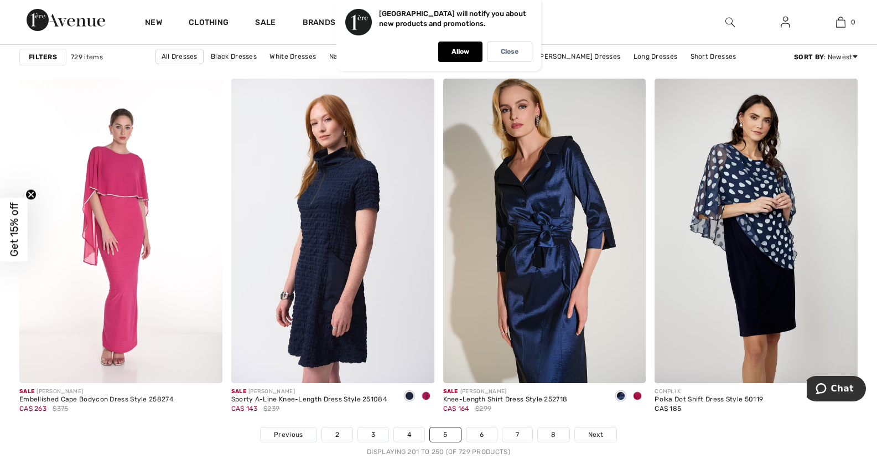
scroll to position [5257, 0]
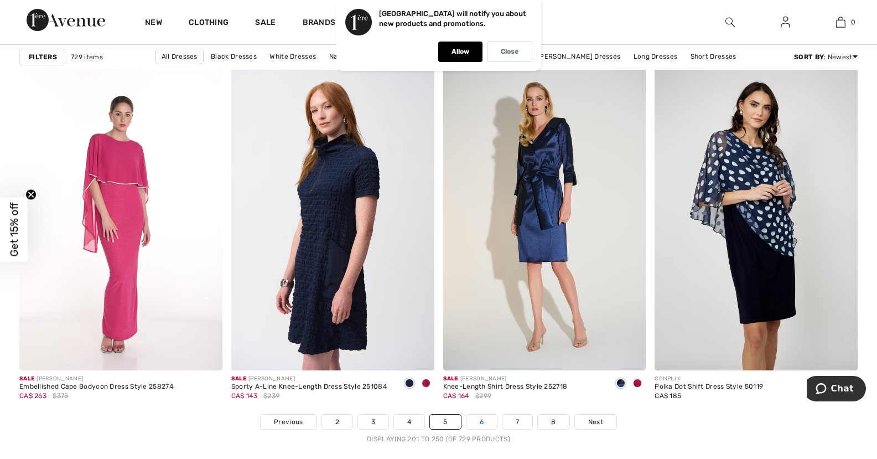
click at [483, 421] on link "6" at bounding box center [481, 421] width 30 height 14
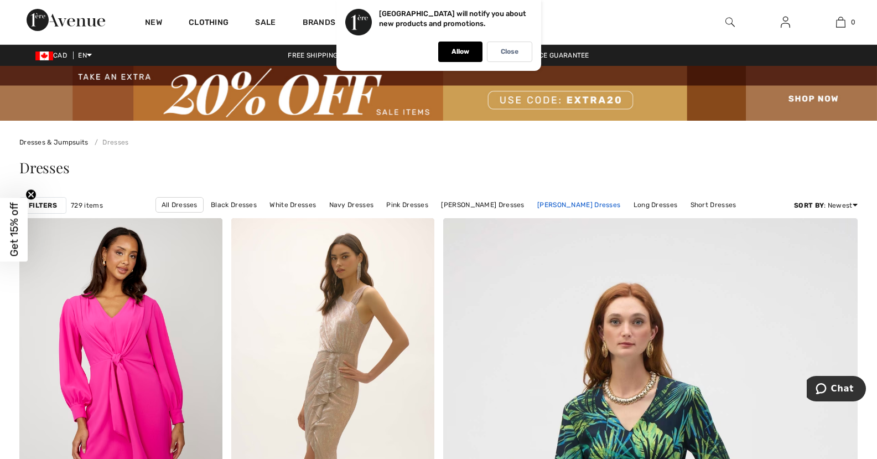
click at [566, 209] on link "[PERSON_NAME] Dresses" at bounding box center [579, 205] width 94 height 14
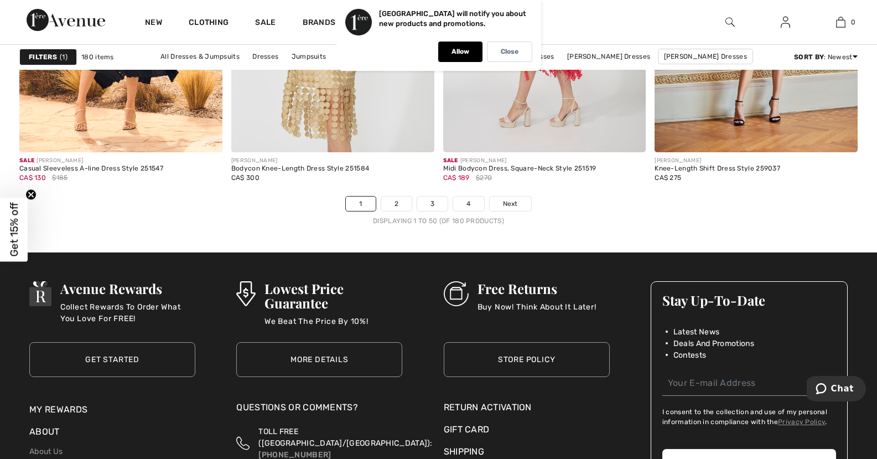
scroll to position [5478, 0]
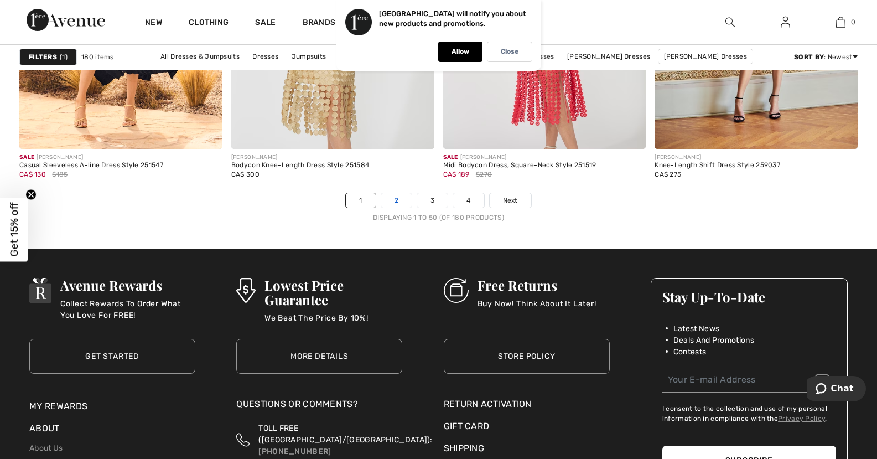
click at [393, 199] on link "2" at bounding box center [396, 200] width 30 height 14
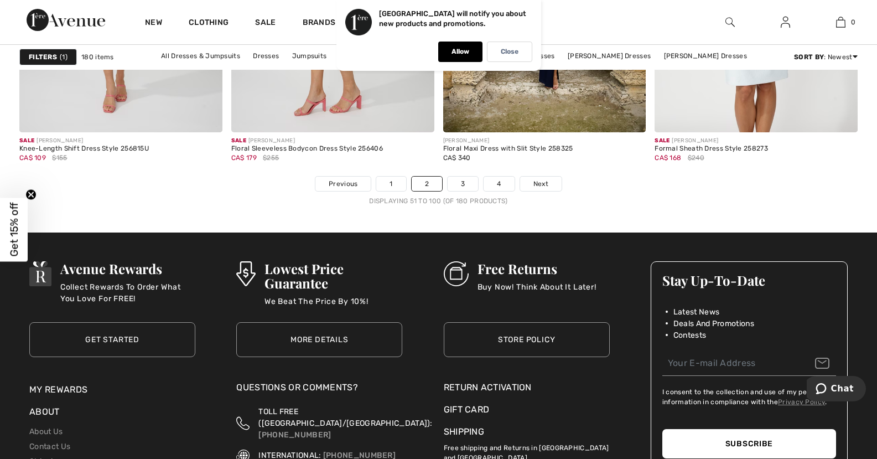
scroll to position [5534, 0]
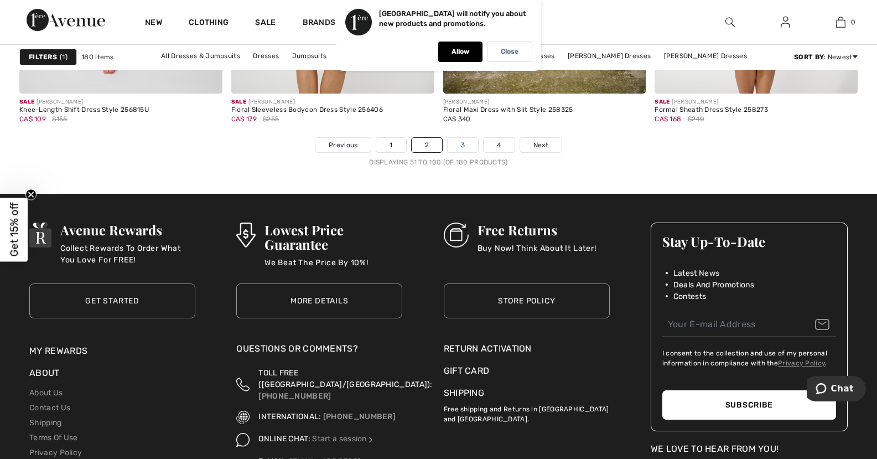
click at [460, 141] on link "3" at bounding box center [463, 145] width 30 height 14
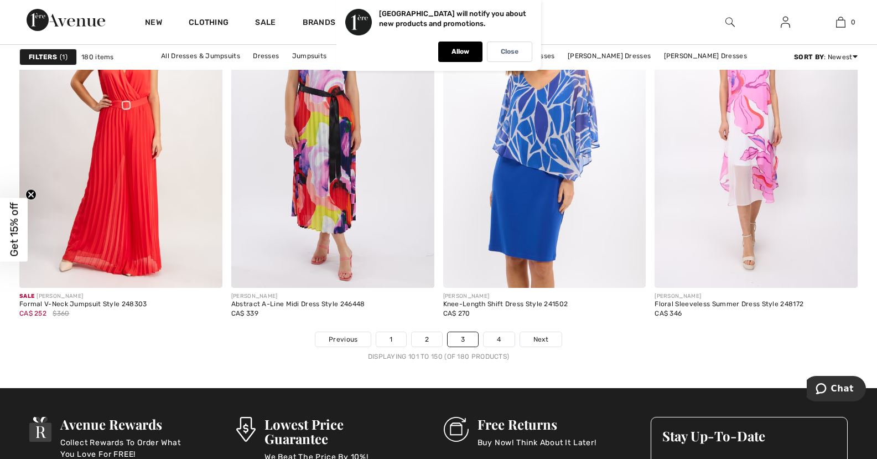
scroll to position [5423, 0]
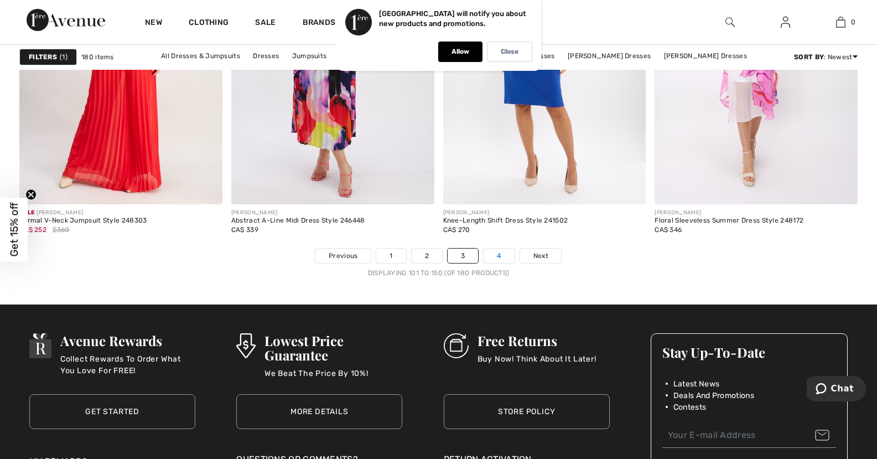
click at [500, 251] on link "4" at bounding box center [499, 255] width 30 height 14
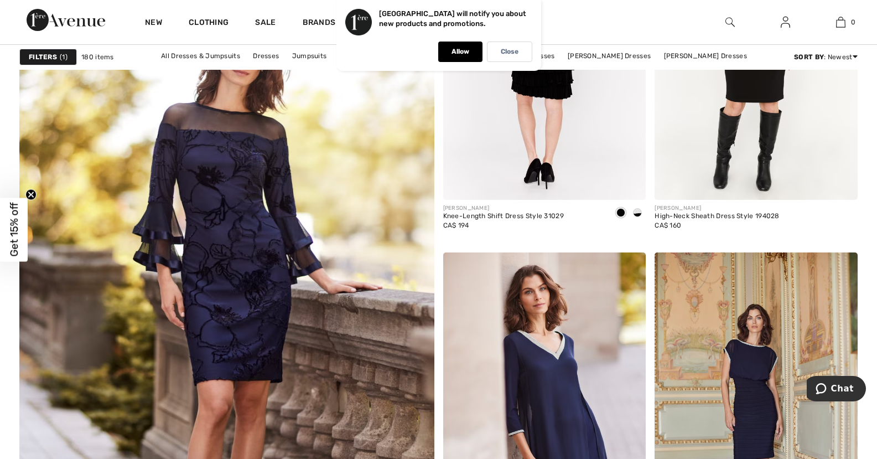
scroll to position [3320, 0]
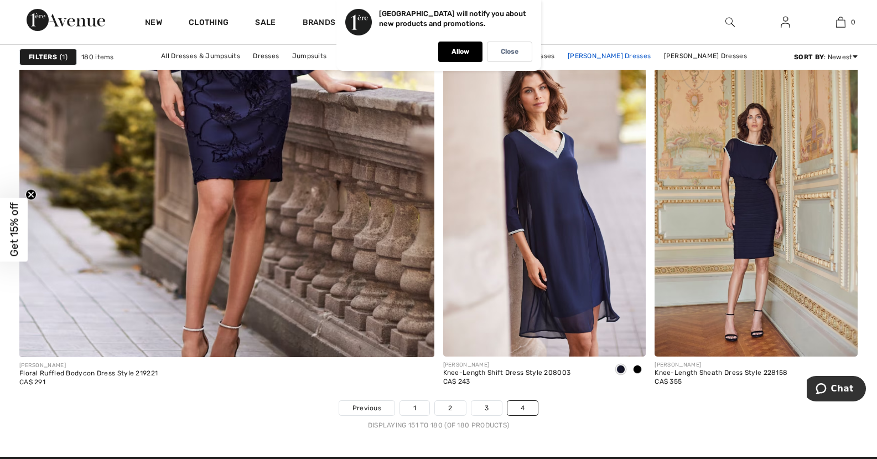
click at [608, 57] on link "Joseph Ribkoff Dresses" at bounding box center [609, 56] width 94 height 14
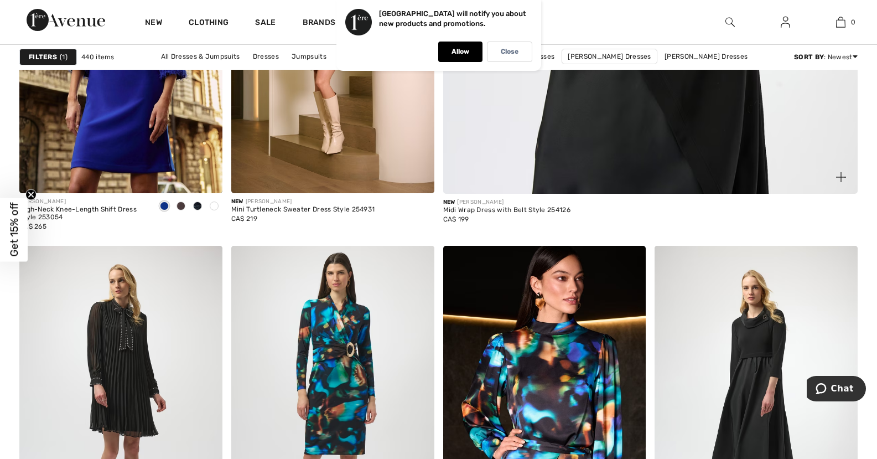
scroll to position [775, 0]
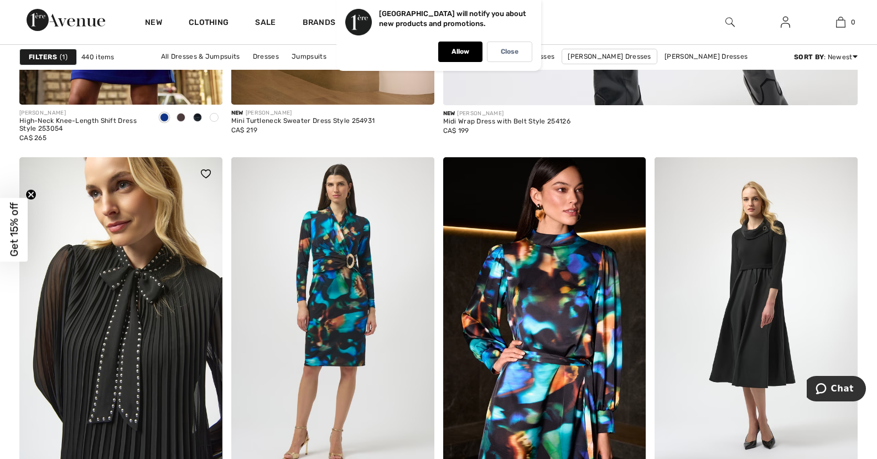
click at [129, 289] on img at bounding box center [120, 309] width 203 height 304
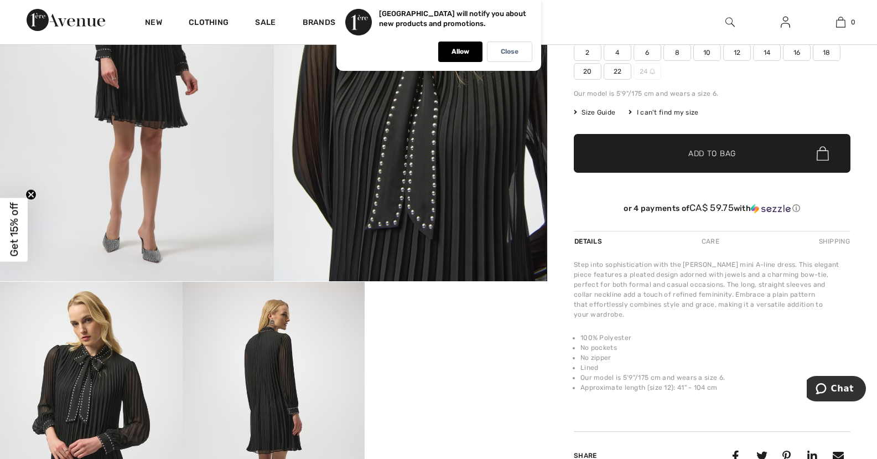
scroll to position [332, 0]
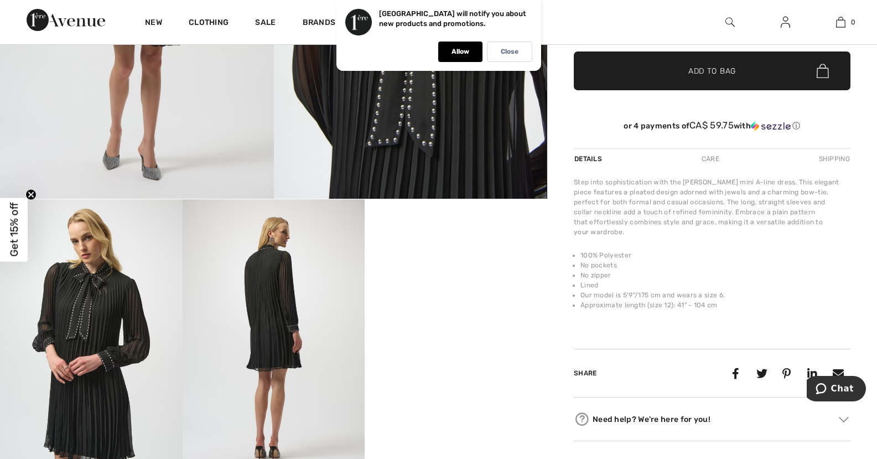
click at [279, 308] on img at bounding box center [274, 335] width 183 height 273
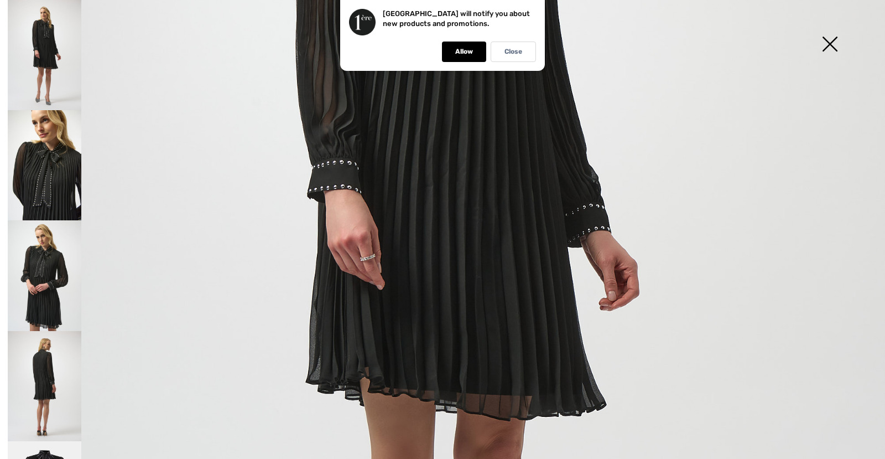
scroll to position [387, 0]
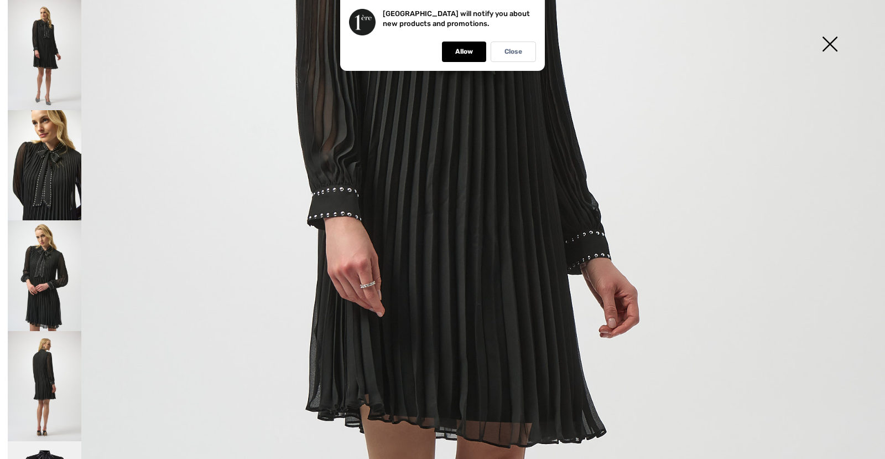
click at [45, 352] on img at bounding box center [45, 386] width 74 height 110
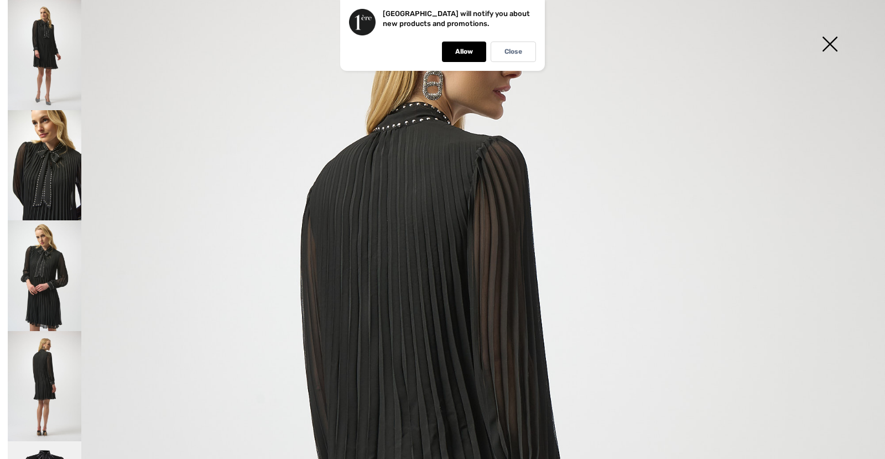
scroll to position [111, 0]
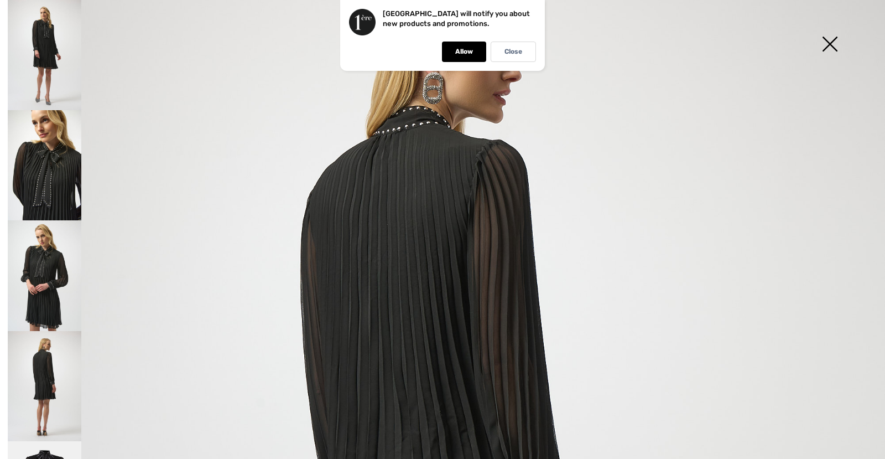
click at [39, 279] on img at bounding box center [45, 275] width 74 height 110
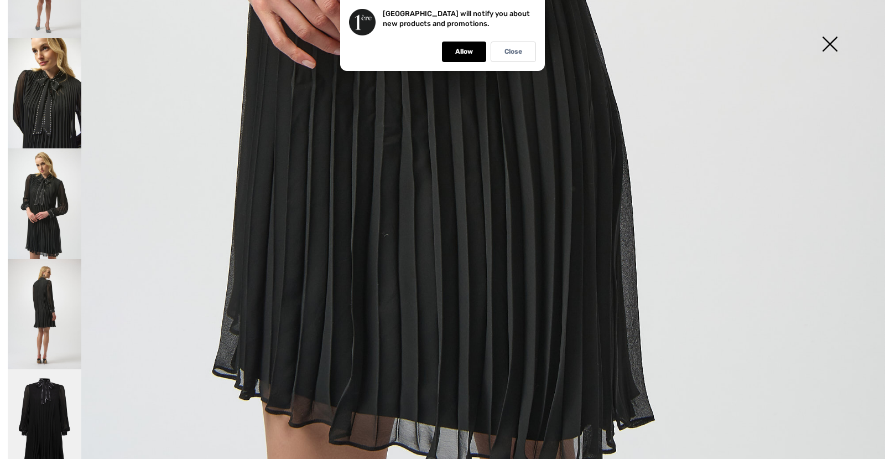
scroll to position [856, 0]
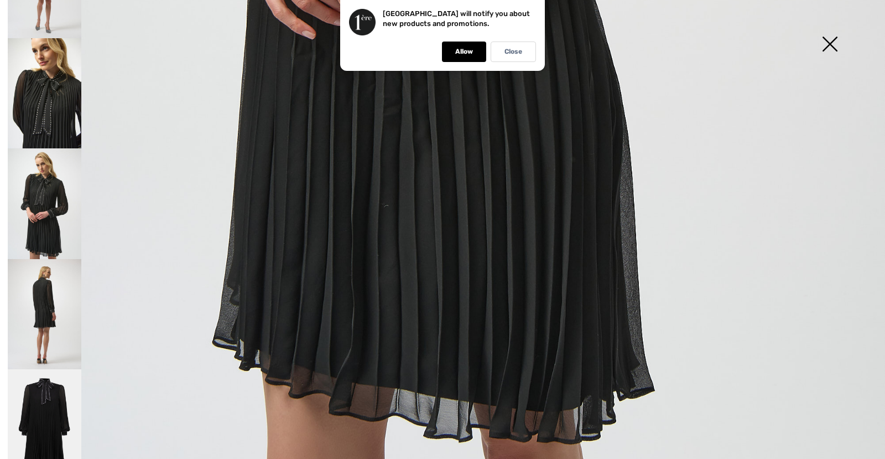
click at [55, 403] on img at bounding box center [45, 424] width 74 height 111
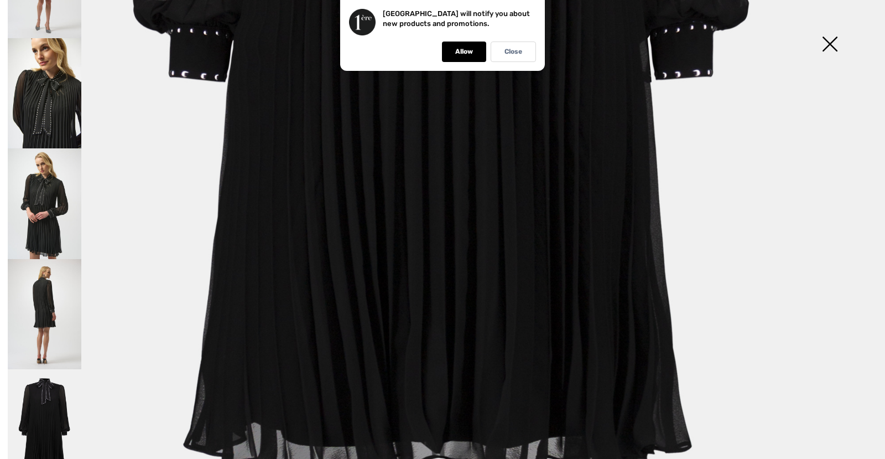
scroll to position [664, 0]
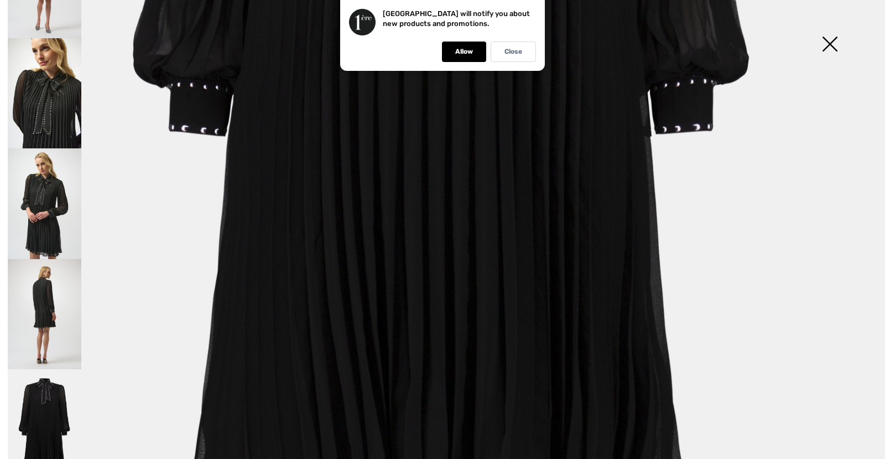
click at [827, 39] on img at bounding box center [829, 45] width 55 height 57
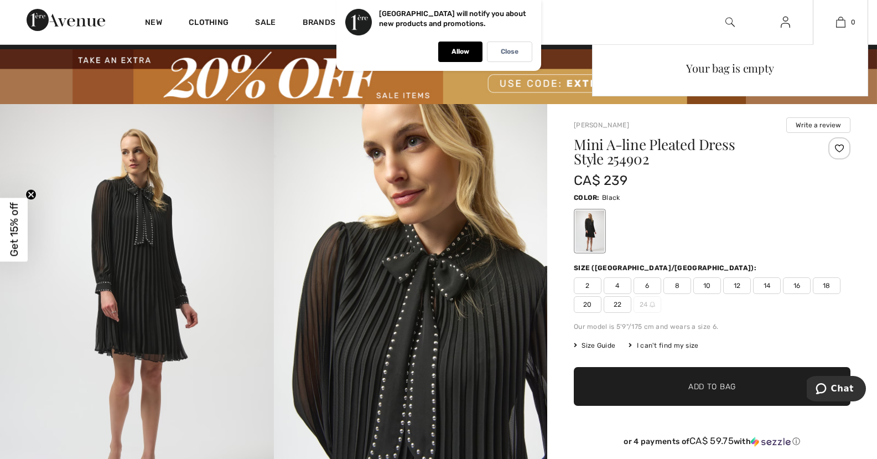
scroll to position [0, 0]
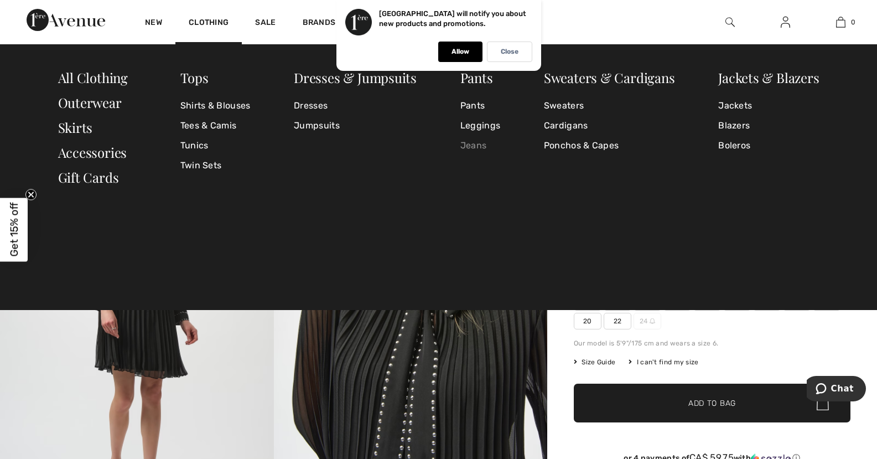
click at [476, 147] on link "Jeans" at bounding box center [480, 146] width 40 height 20
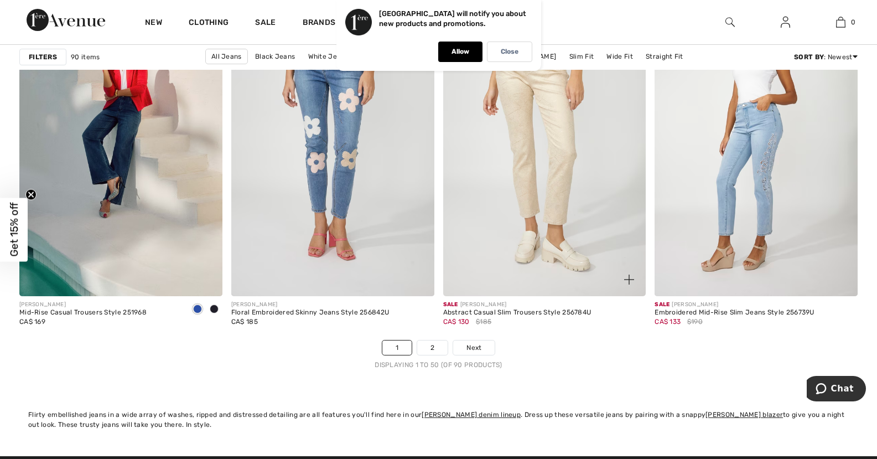
scroll to position [5368, 0]
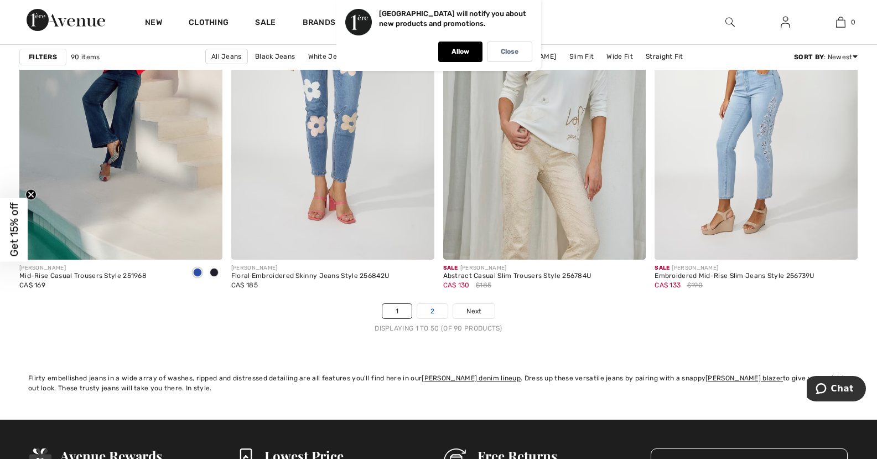
click at [433, 310] on link "2" at bounding box center [432, 311] width 30 height 14
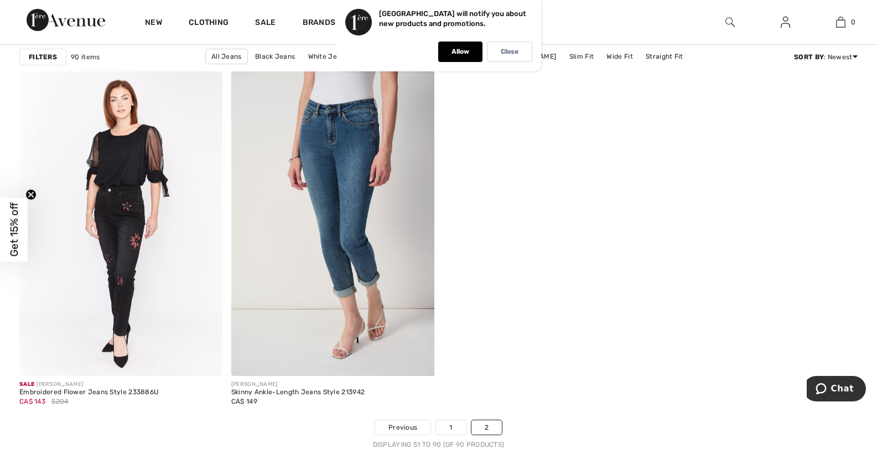
scroll to position [4648, 0]
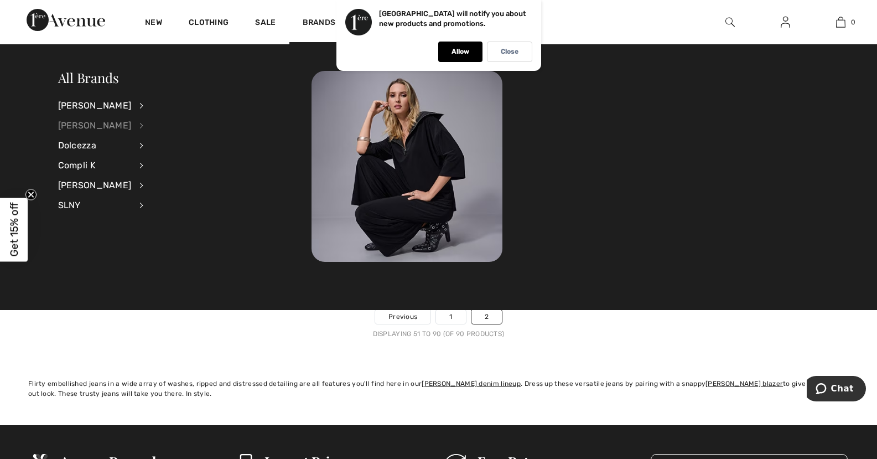
click at [80, 122] on div "[PERSON_NAME]" at bounding box center [95, 126] width 74 height 20
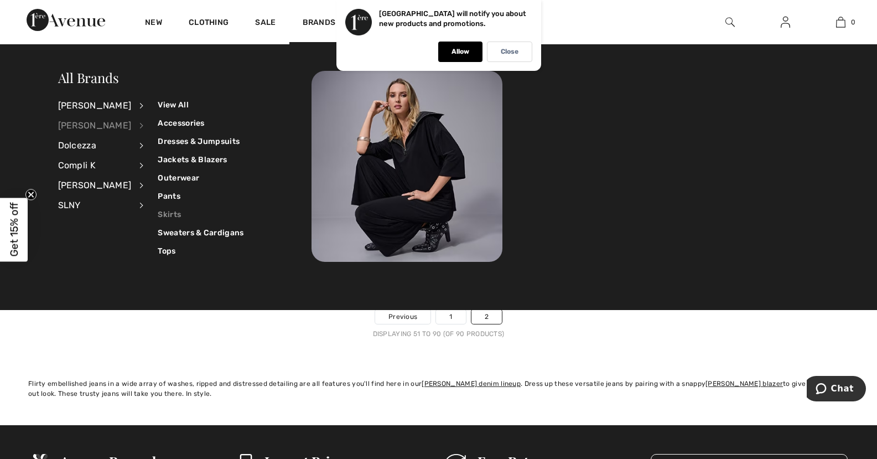
click at [160, 211] on link "Skirts" at bounding box center [201, 214] width 86 height 18
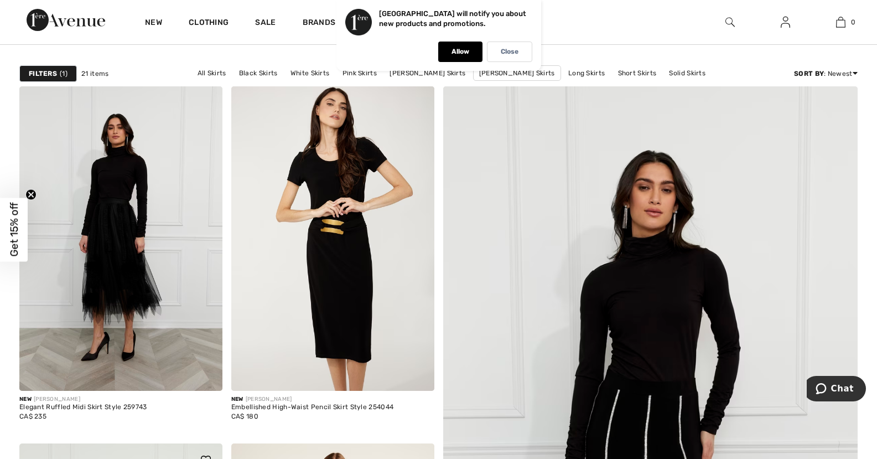
scroll to position [111, 0]
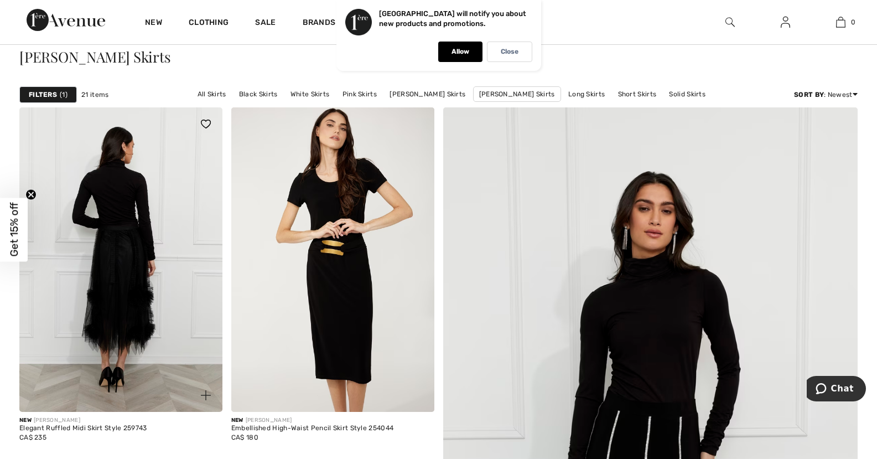
click at [105, 301] on img at bounding box center [120, 259] width 203 height 304
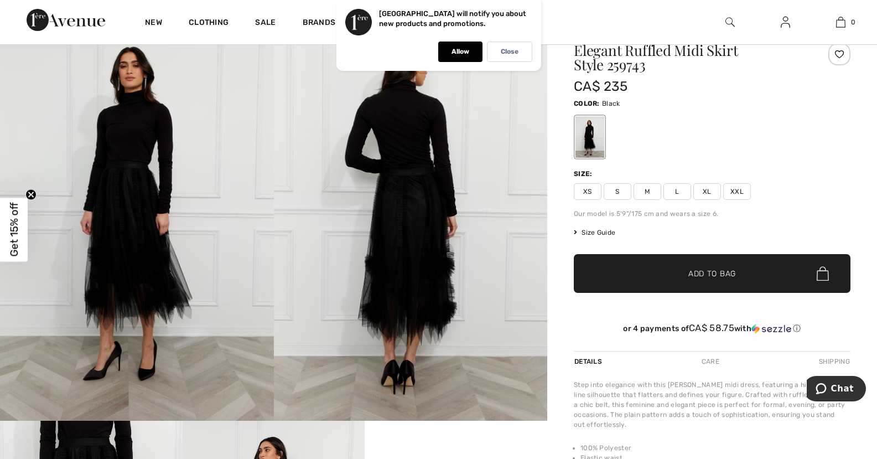
click at [397, 288] on img at bounding box center [411, 215] width 274 height 411
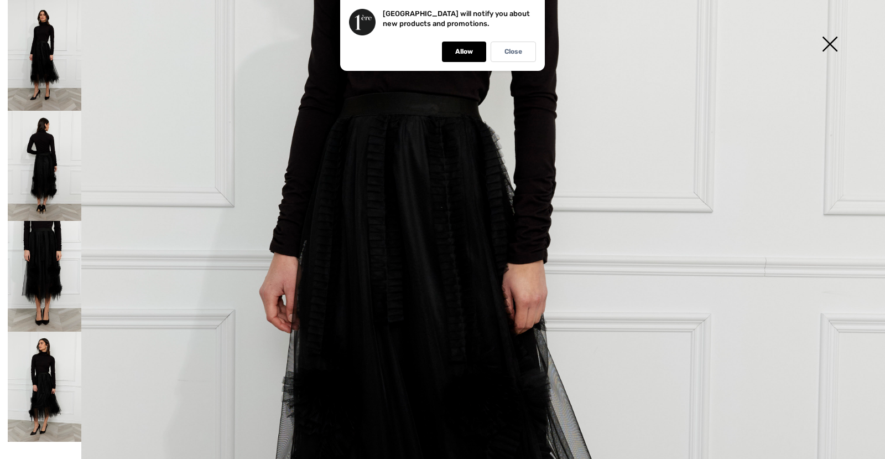
scroll to position [387, 0]
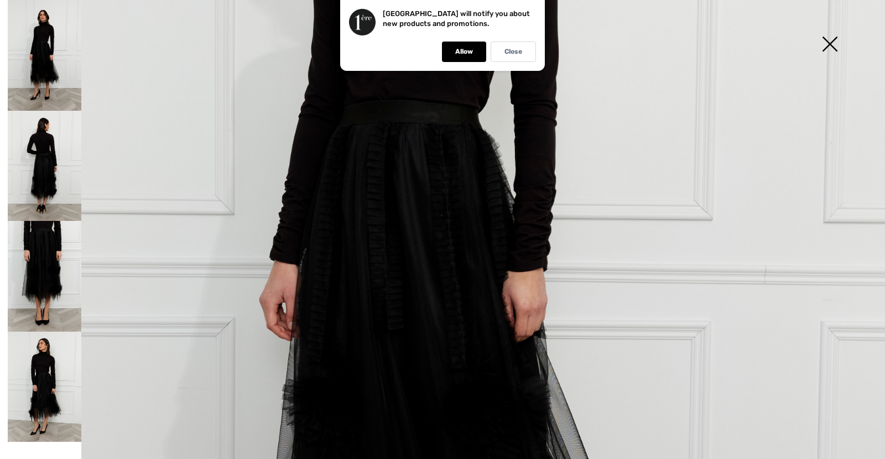
click at [24, 253] on img at bounding box center [45, 276] width 74 height 111
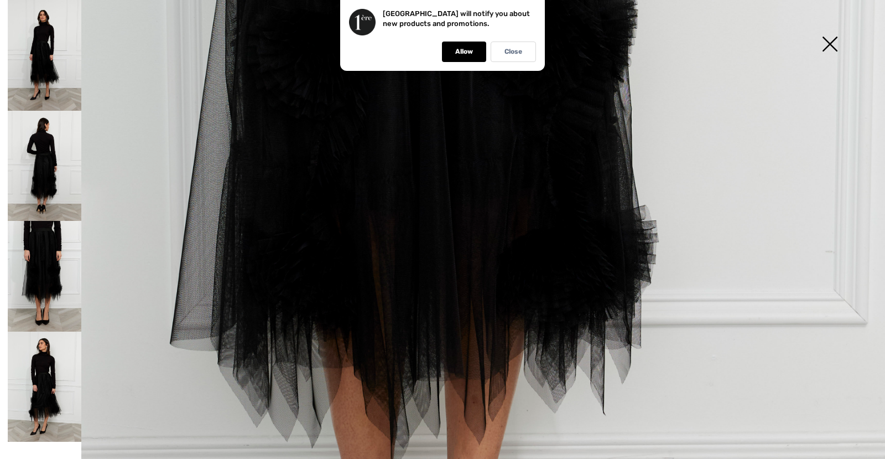
scroll to position [553, 0]
click at [38, 390] on img at bounding box center [45, 386] width 74 height 111
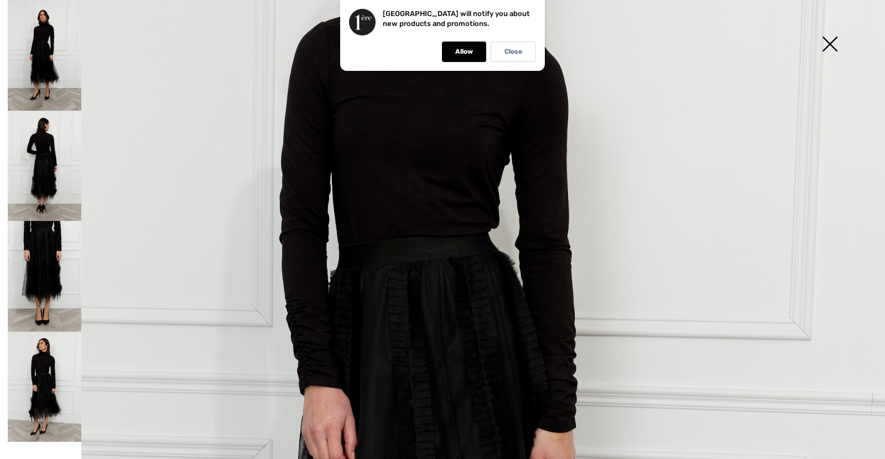
scroll to position [221, 0]
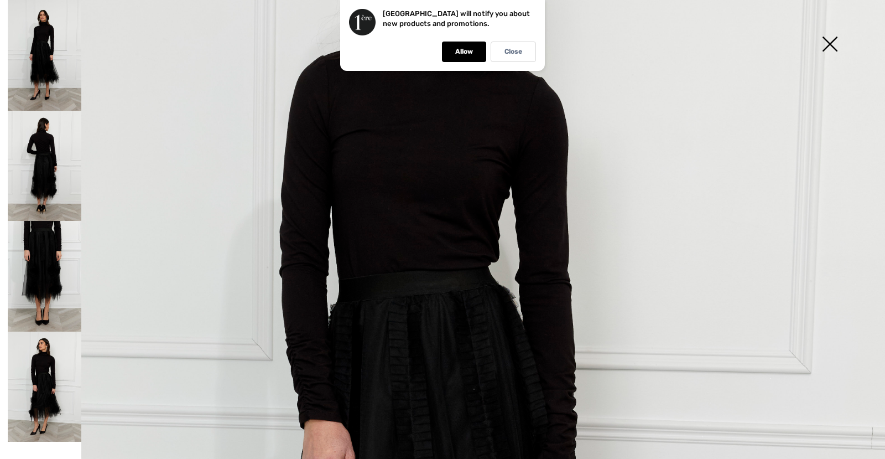
click at [832, 42] on img at bounding box center [829, 45] width 55 height 57
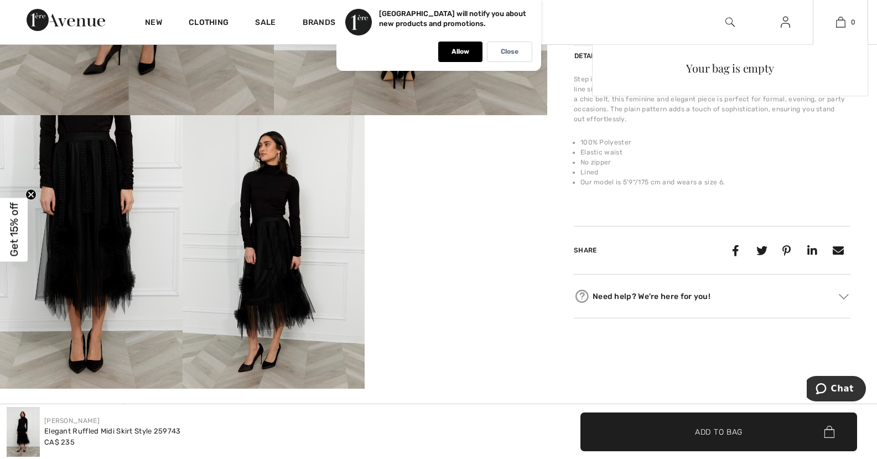
scroll to position [443, 0]
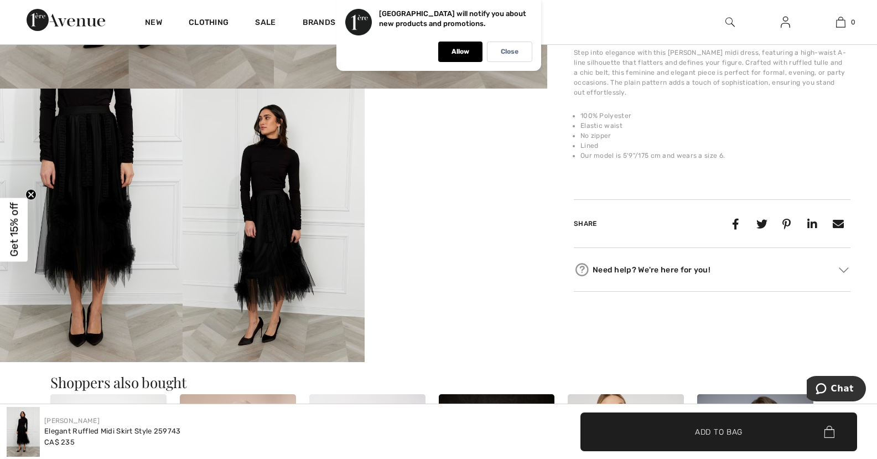
click at [466, 180] on video "Your browser does not support the video tag." at bounding box center [456, 134] width 183 height 91
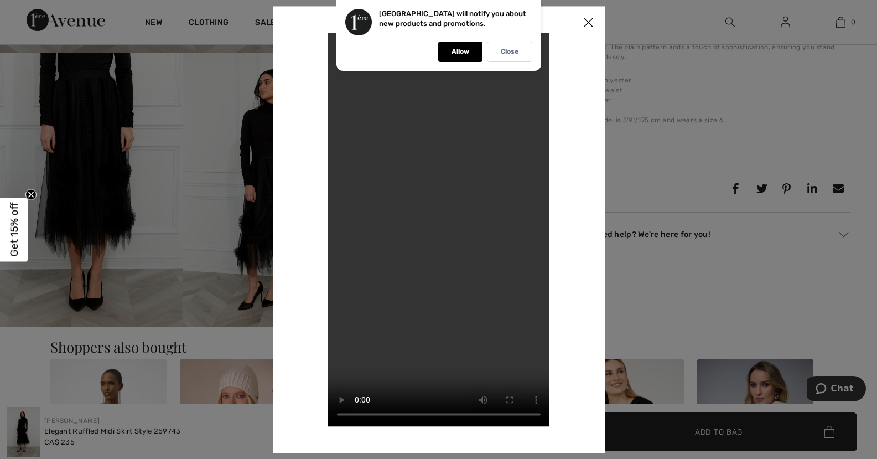
scroll to position [498, 0]
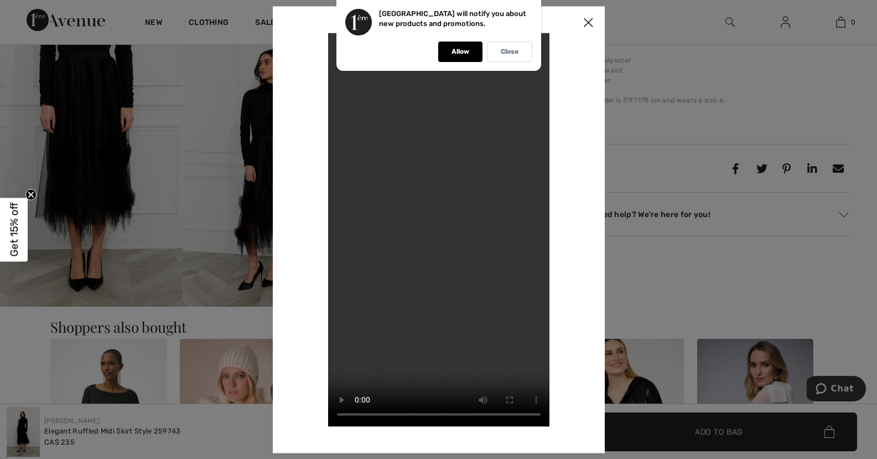
click at [582, 23] on img at bounding box center [588, 23] width 33 height 34
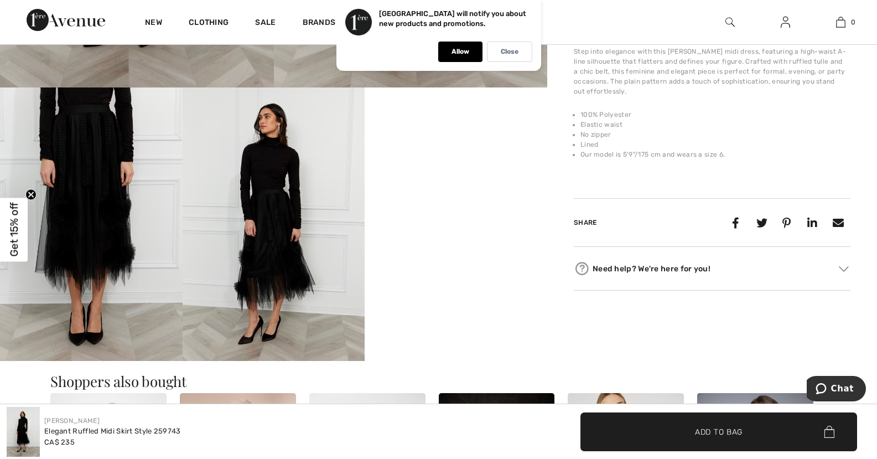
scroll to position [443, 0]
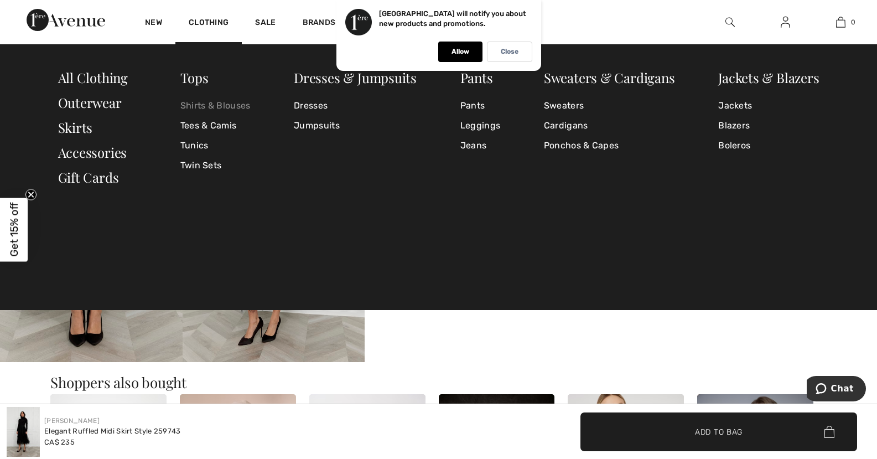
click at [196, 106] on link "Shirts & Blouses" at bounding box center [215, 106] width 70 height 20
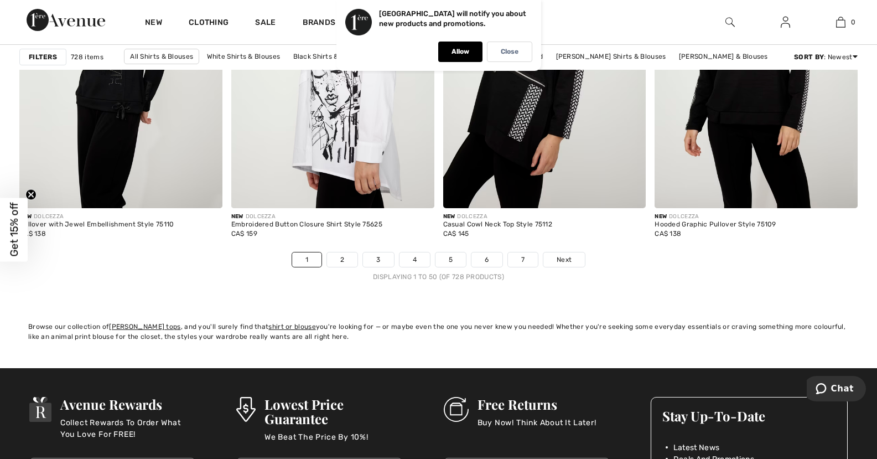
scroll to position [5423, 0]
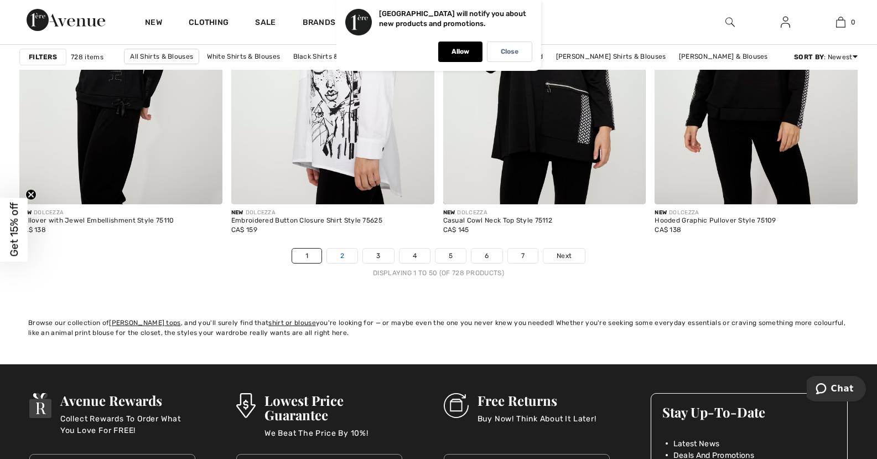
click at [340, 263] on link "2" at bounding box center [342, 255] width 30 height 14
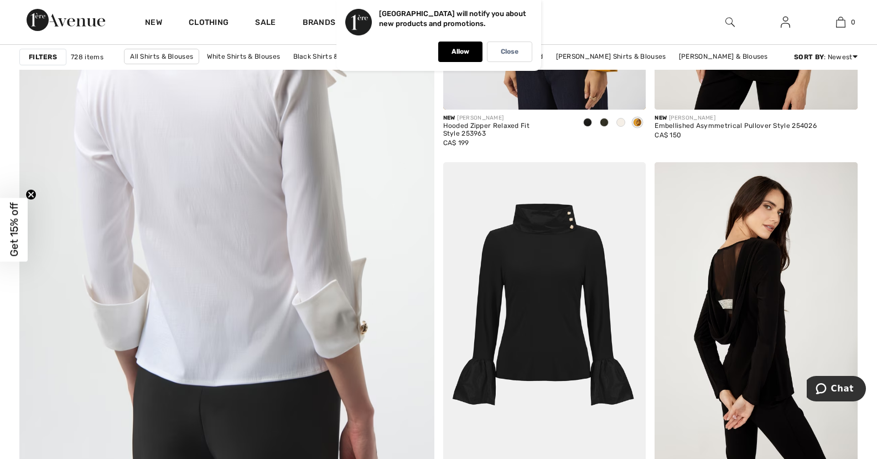
scroll to position [3265, 0]
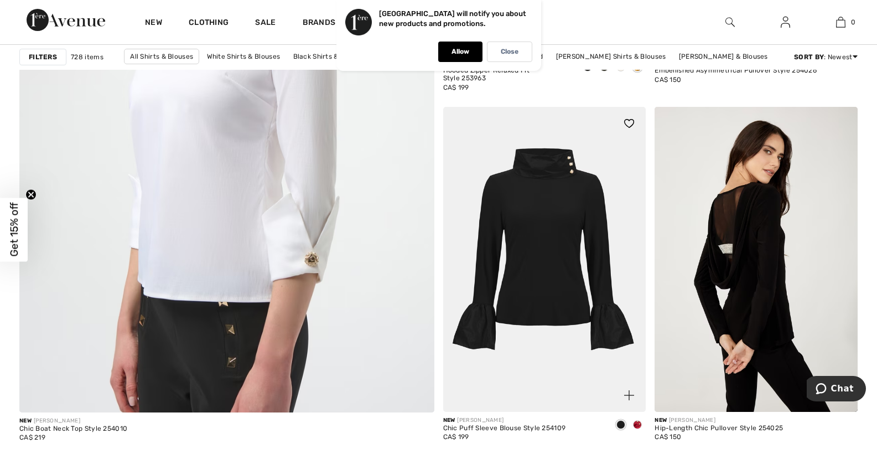
click at [637, 425] on span at bounding box center [637, 424] width 9 height 9
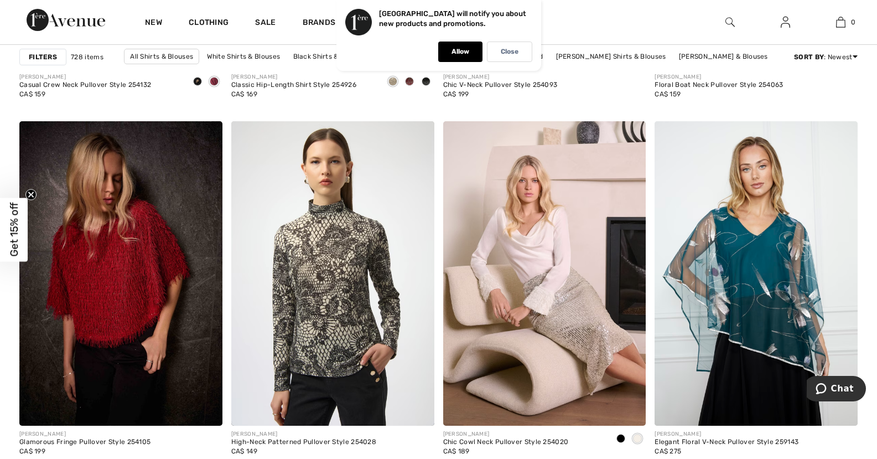
scroll to position [5257, 0]
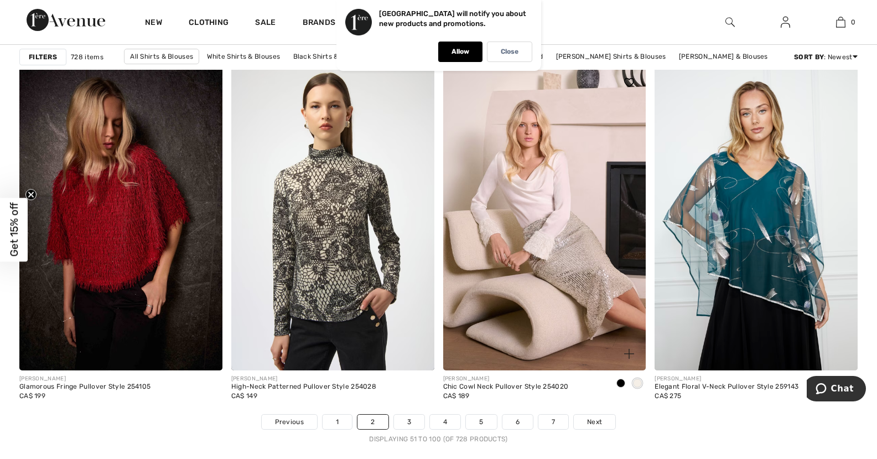
click at [620, 382] on span at bounding box center [620, 383] width 9 height 9
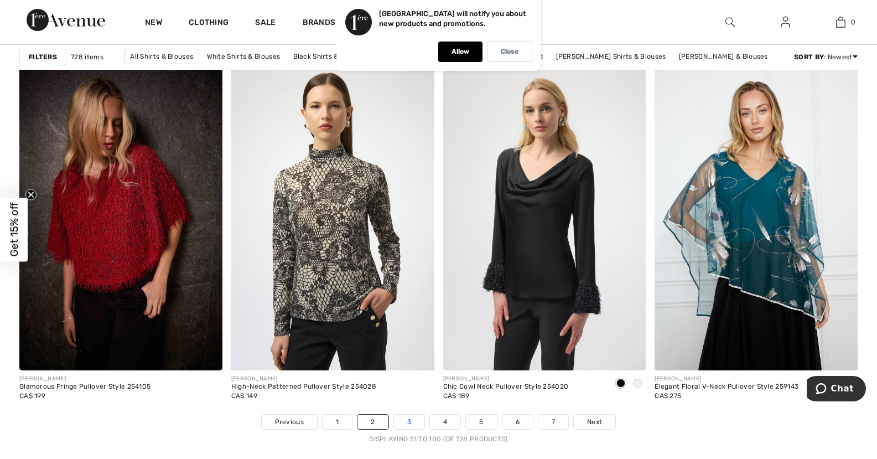
click at [412, 417] on link "3" at bounding box center [409, 421] width 30 height 14
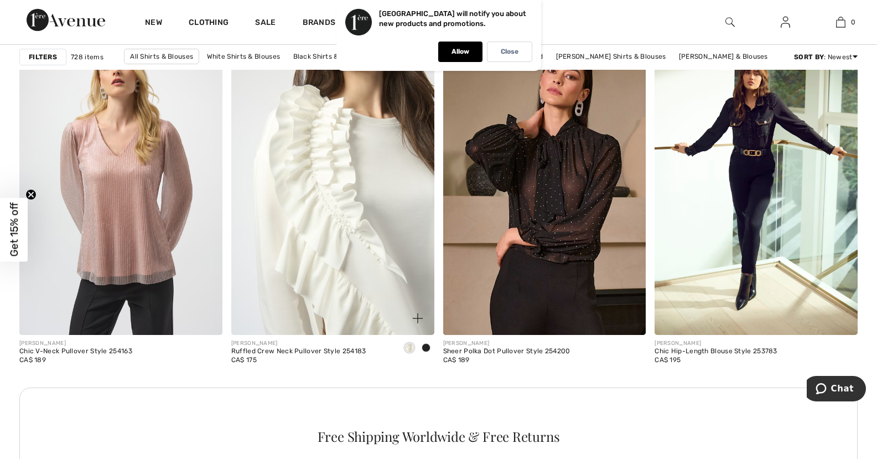
scroll to position [1273, 0]
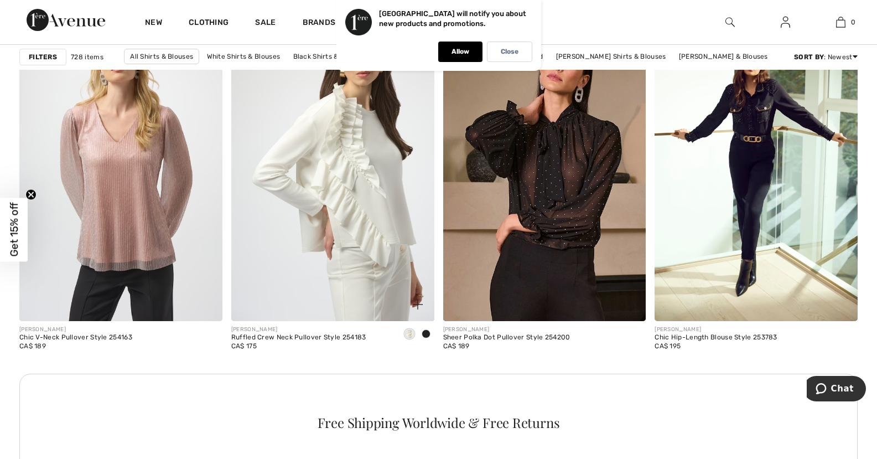
click at [423, 330] on span at bounding box center [426, 333] width 9 height 9
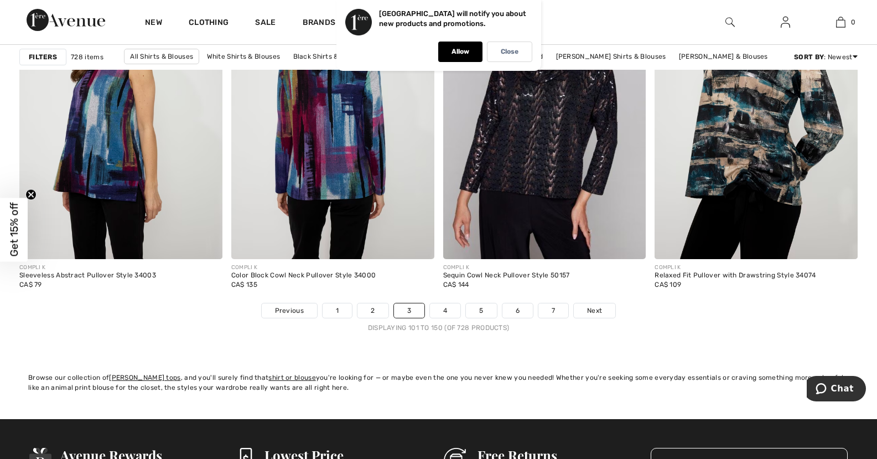
scroll to position [5423, 0]
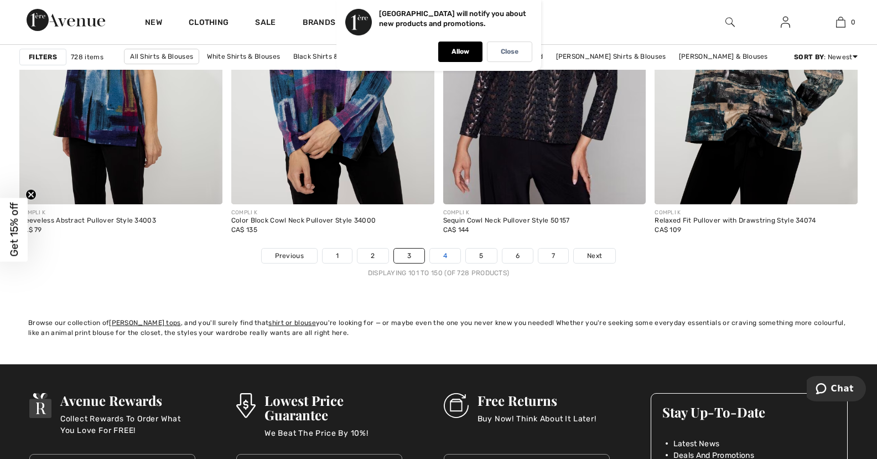
click at [444, 253] on link "4" at bounding box center [445, 255] width 30 height 14
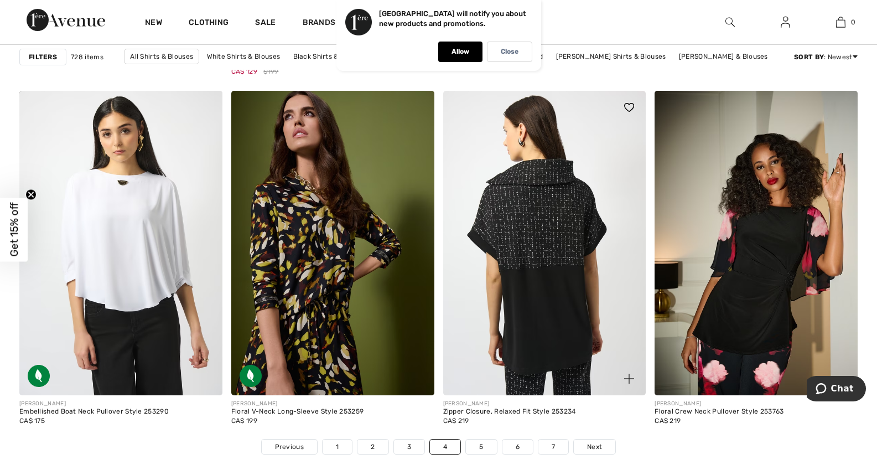
scroll to position [5478, 0]
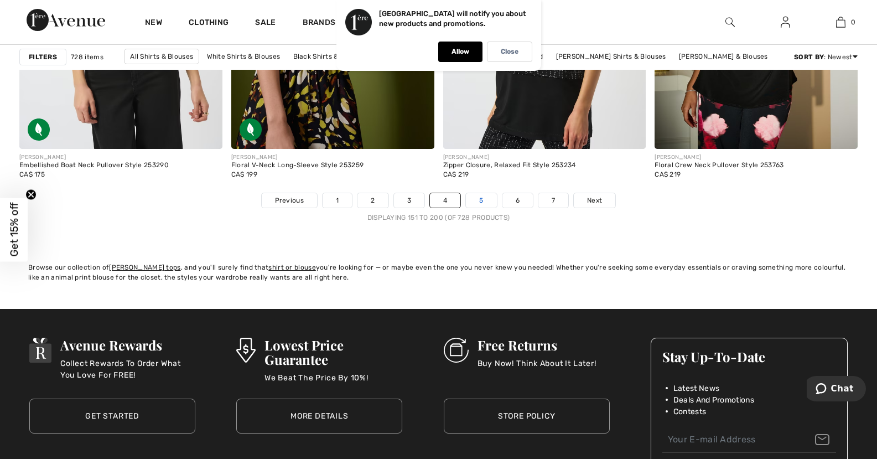
click at [478, 202] on link "5" at bounding box center [481, 200] width 30 height 14
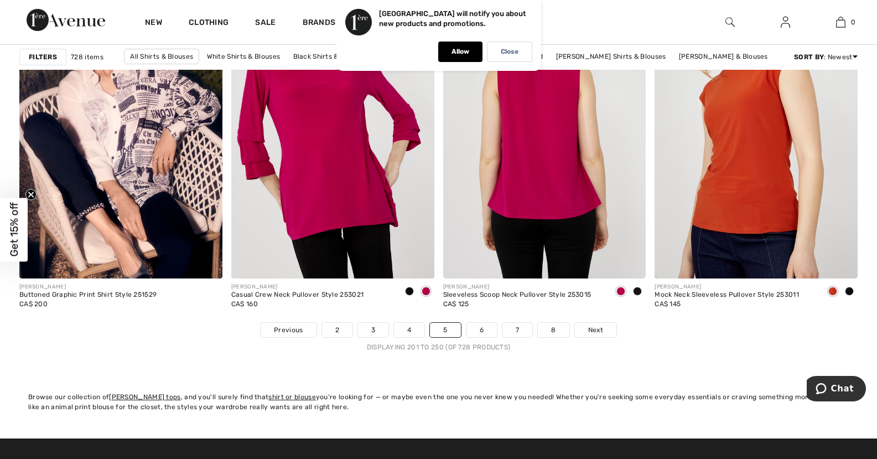
scroll to position [5368, 0]
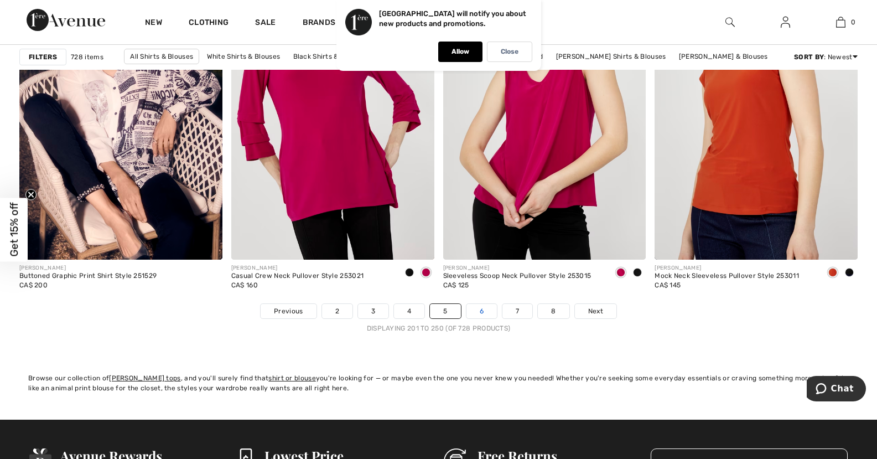
click at [485, 313] on link "6" at bounding box center [481, 311] width 30 height 14
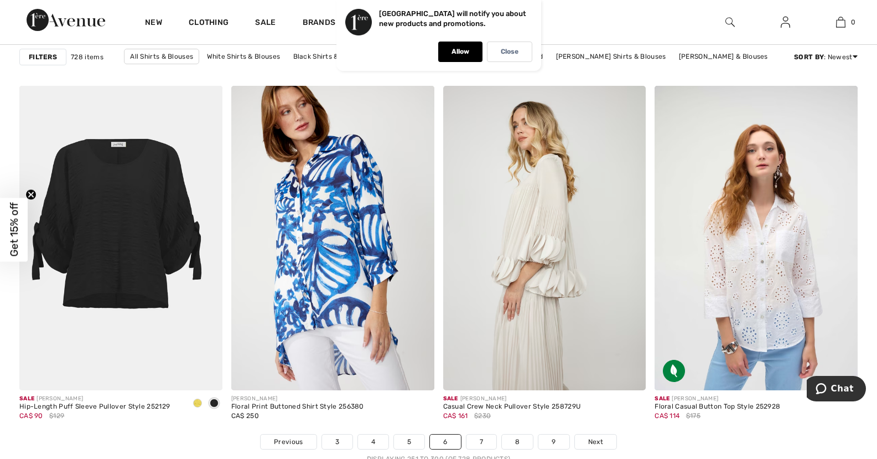
scroll to position [5257, 0]
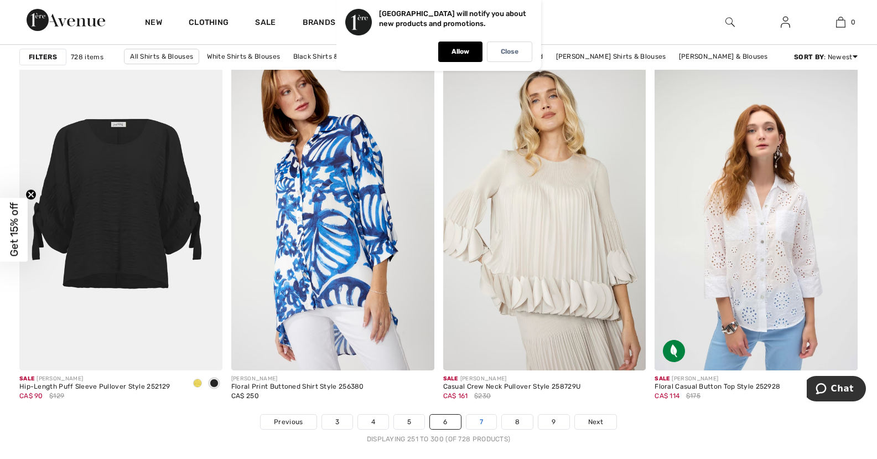
click at [483, 421] on link "7" at bounding box center [481, 421] width 30 height 14
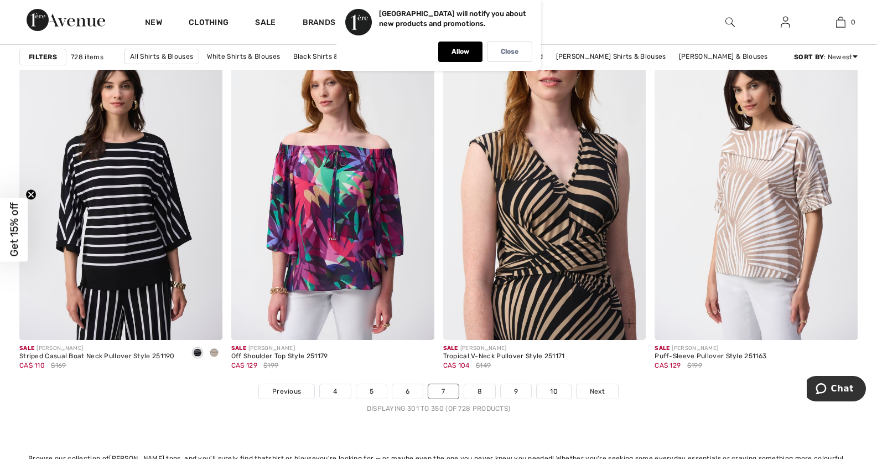
scroll to position [5312, 0]
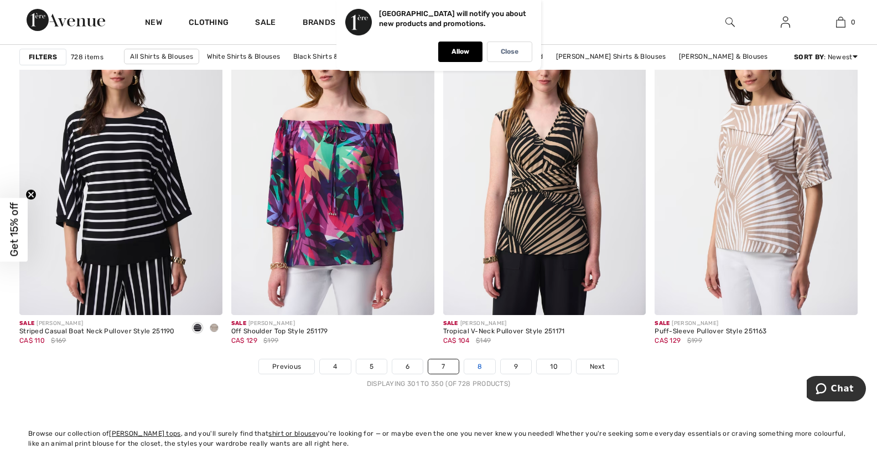
click at [479, 367] on link "8" at bounding box center [479, 366] width 31 height 14
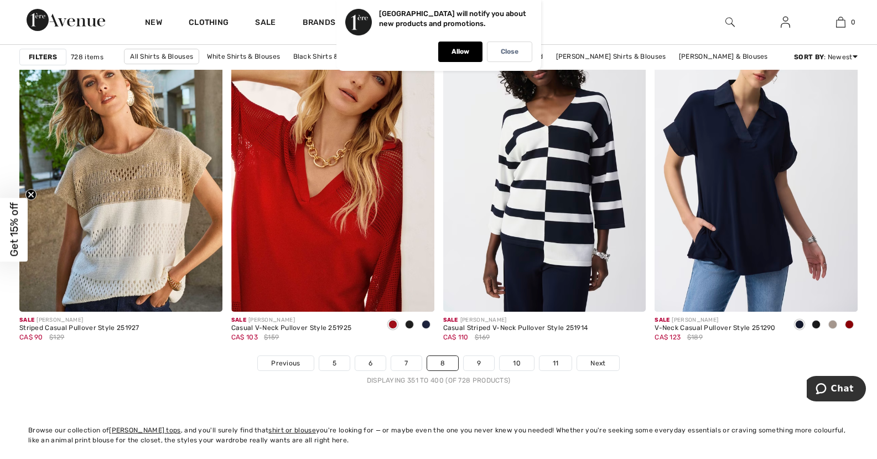
scroll to position [5478, 0]
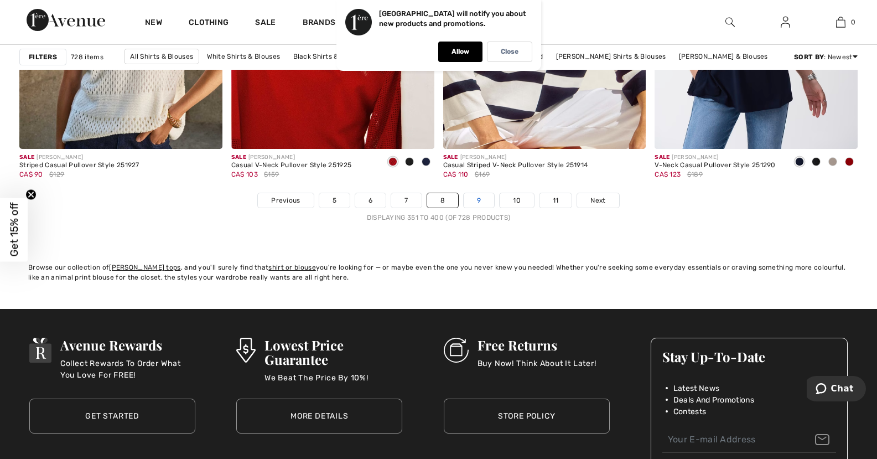
click at [483, 199] on link "9" at bounding box center [479, 200] width 30 height 14
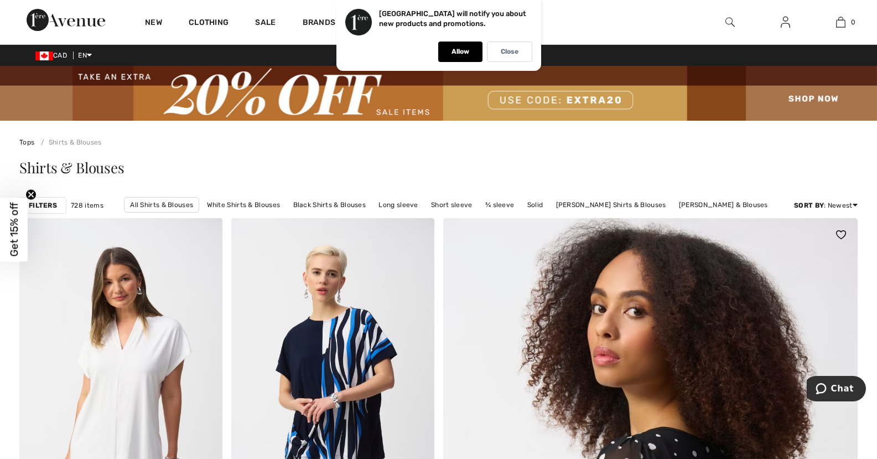
checkbox input "true"
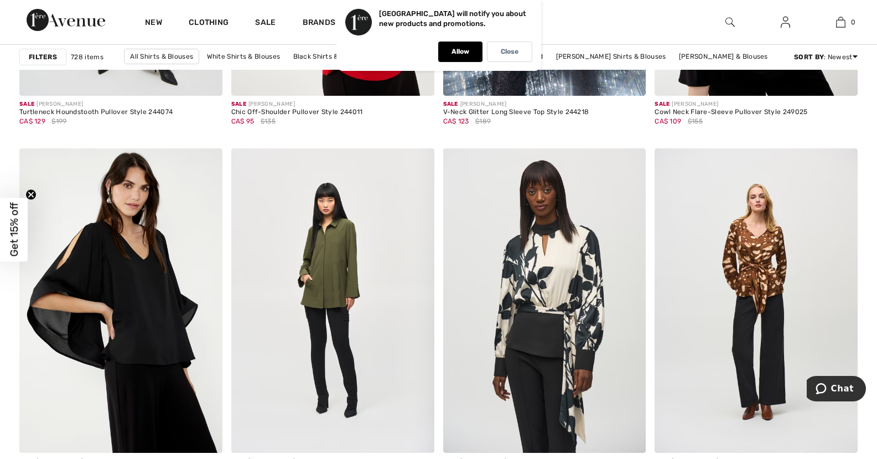
scroll to position [5368, 0]
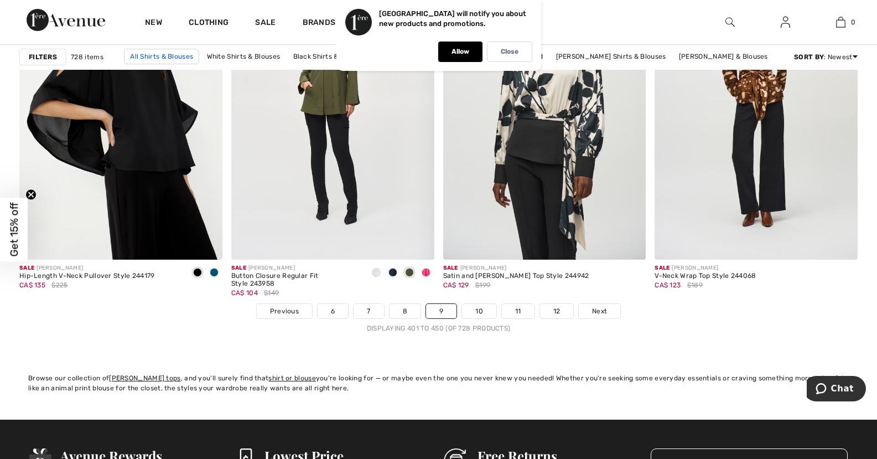
click at [167, 58] on link "All Shirts & Blouses" at bounding box center [161, 56] width 75 height 15
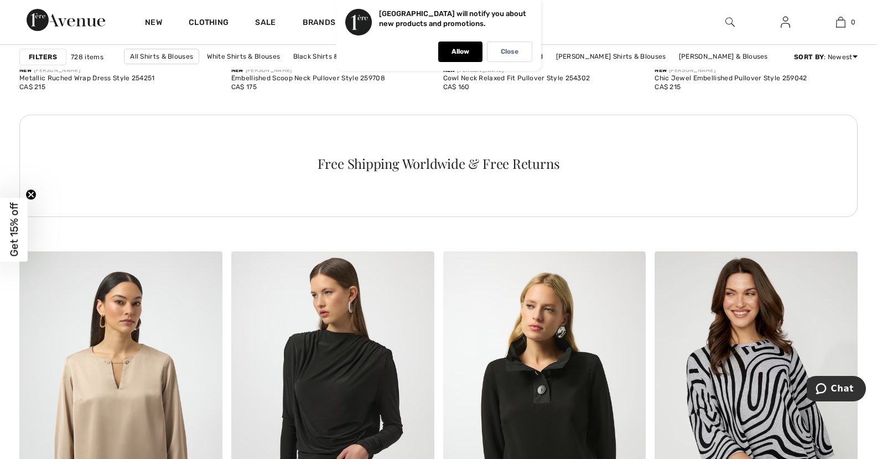
scroll to position [1549, 0]
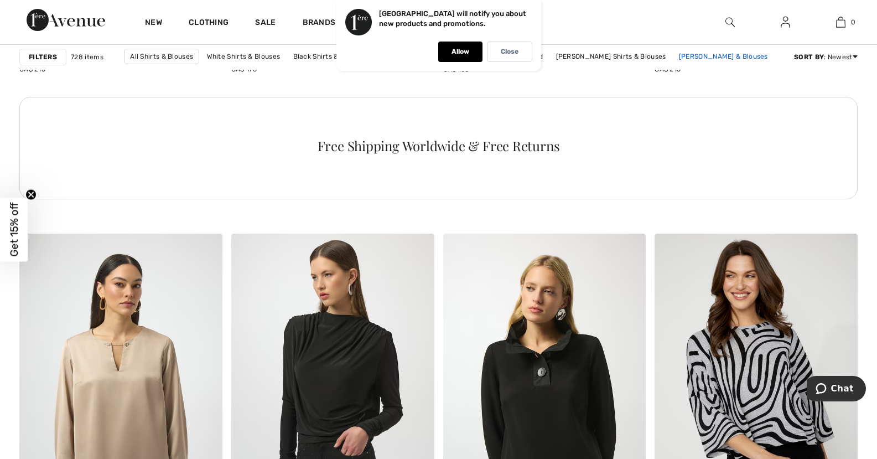
click at [722, 56] on link "Frank Lyman Shirts & Blouses" at bounding box center [723, 56] width 100 height 14
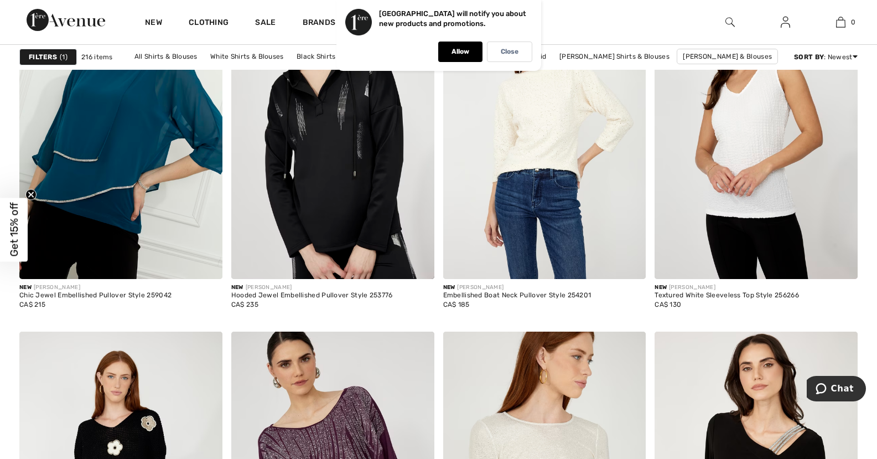
scroll to position [996, 0]
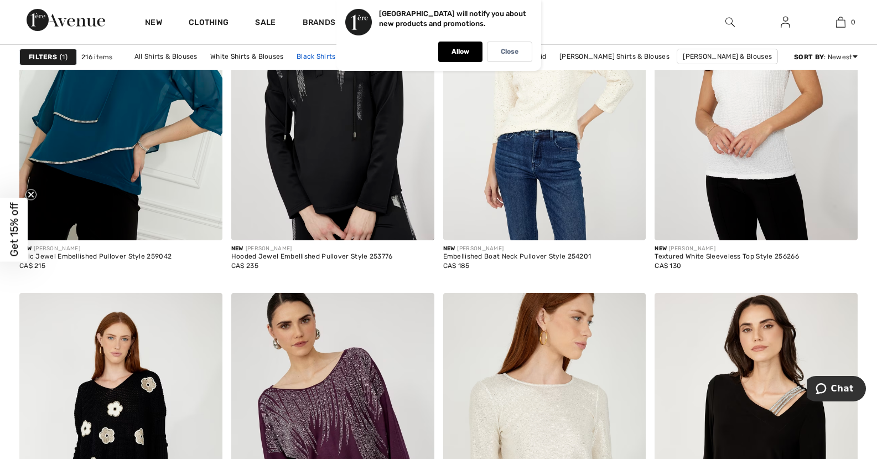
click at [311, 54] on link "Black Shirts & Blouses" at bounding box center [333, 56] width 84 height 14
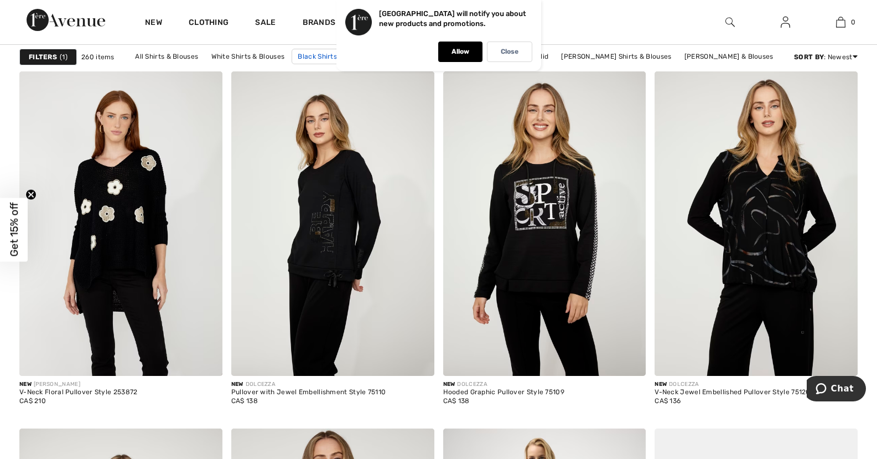
scroll to position [1715, 0]
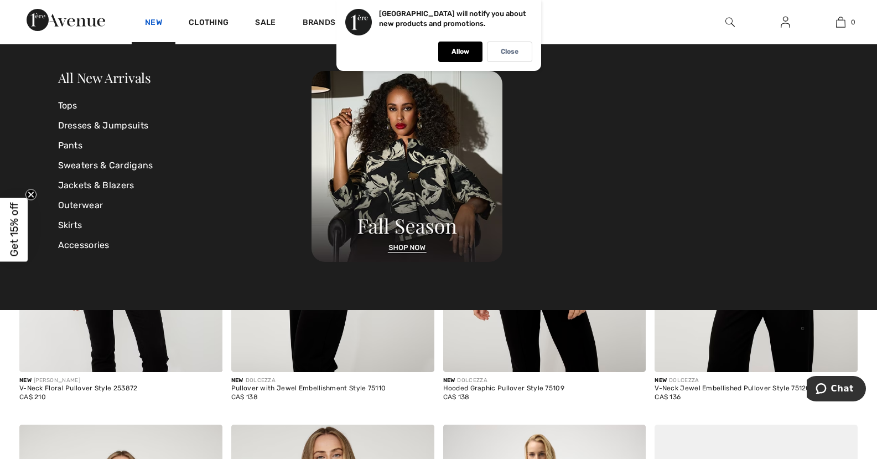
click at [157, 19] on link "New" at bounding box center [153, 24] width 17 height 12
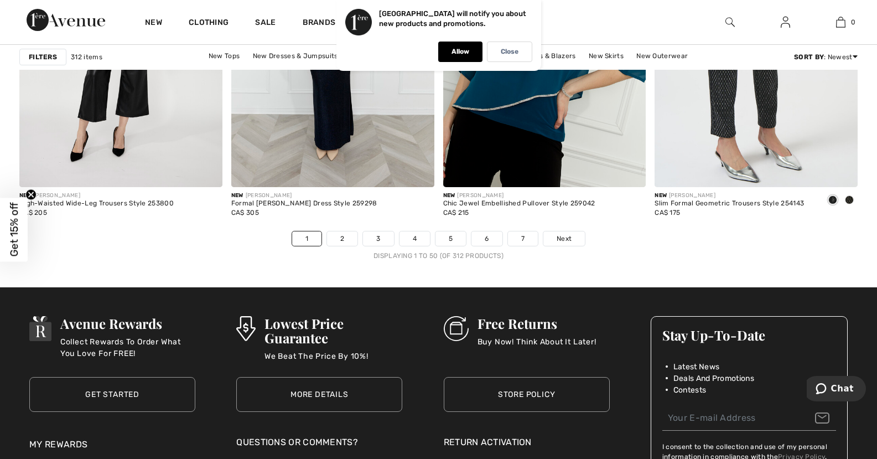
scroll to position [5534, 0]
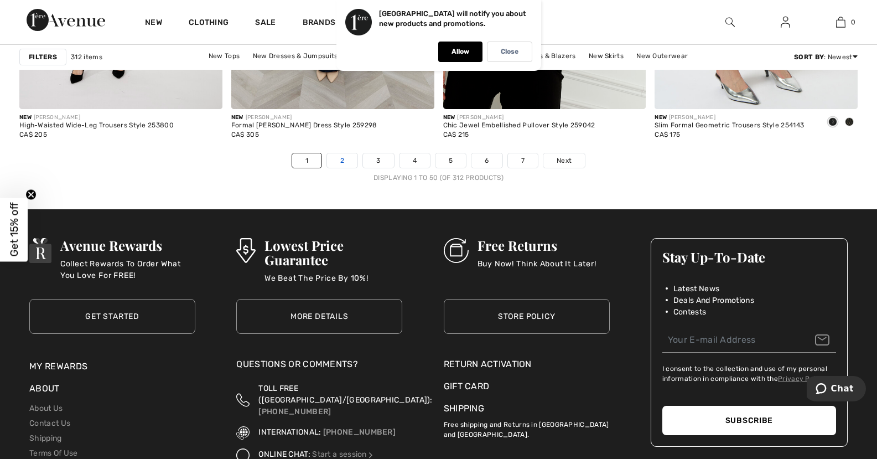
click at [337, 154] on link "2" at bounding box center [342, 160] width 30 height 14
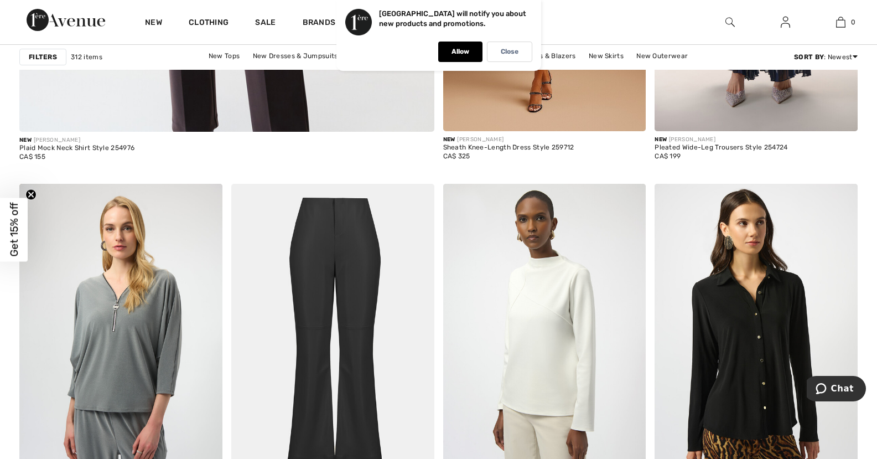
scroll to position [3652, 0]
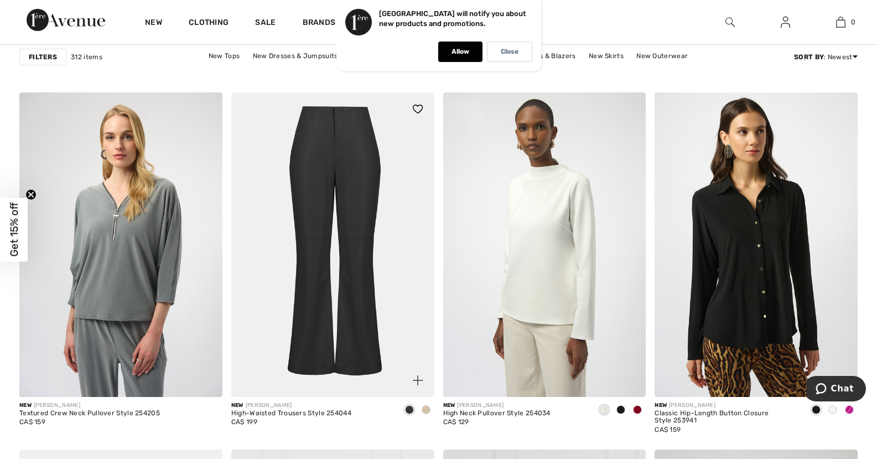
click at [425, 407] on span at bounding box center [426, 409] width 9 height 9
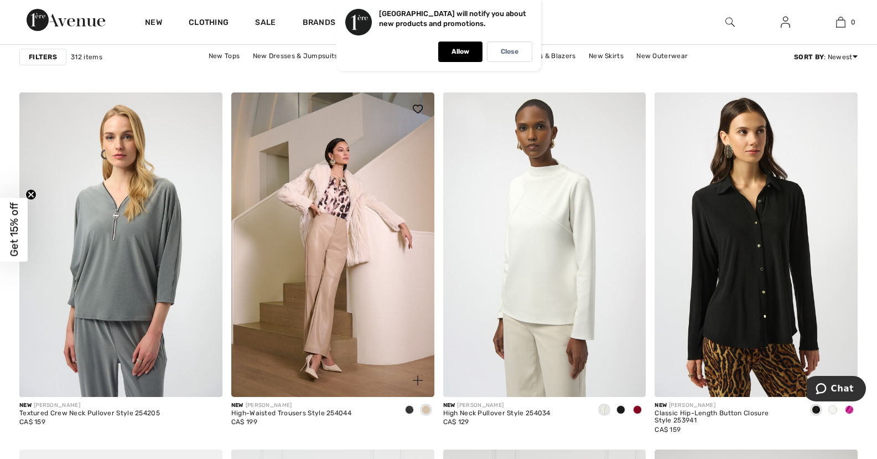
click at [408, 412] on span at bounding box center [409, 409] width 9 height 9
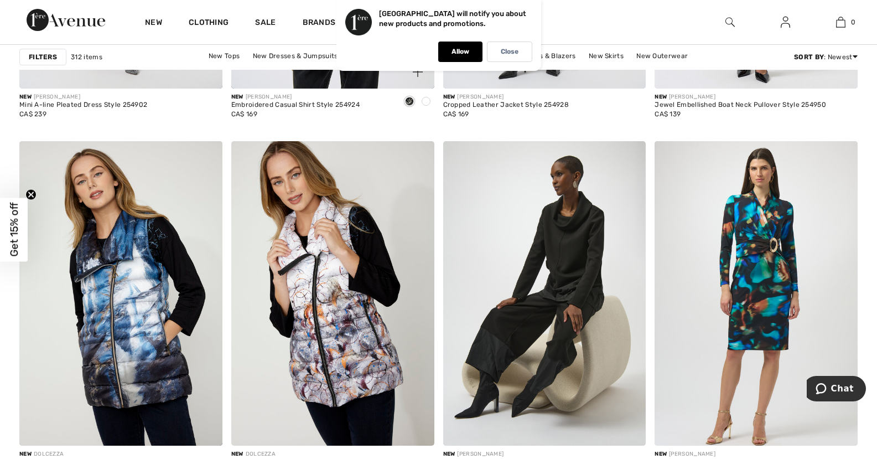
scroll to position [5257, 0]
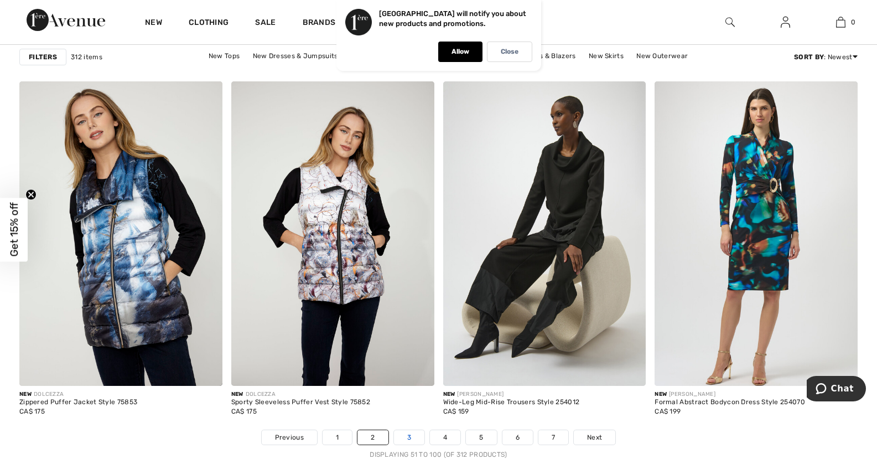
click at [403, 437] on link "3" at bounding box center [409, 437] width 30 height 14
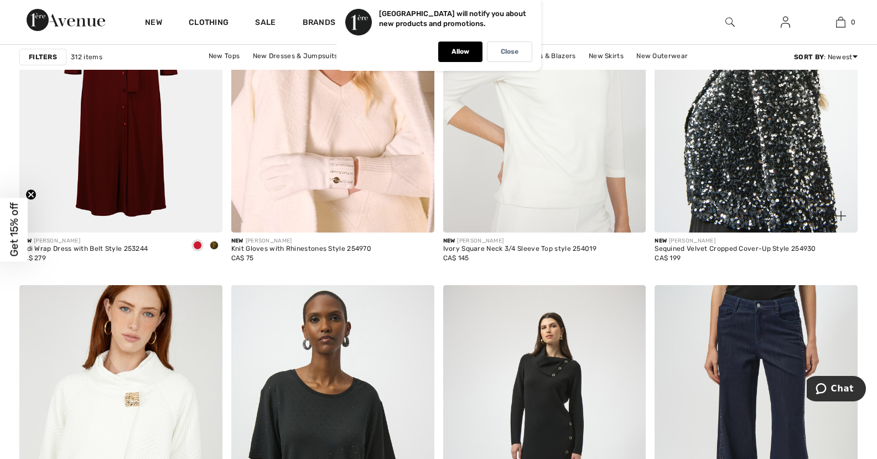
scroll to position [4704, 0]
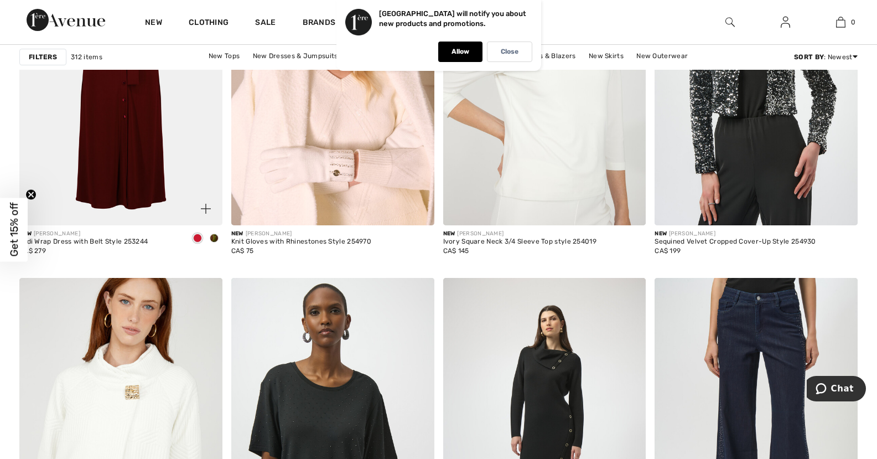
click at [216, 236] on span at bounding box center [214, 238] width 9 height 9
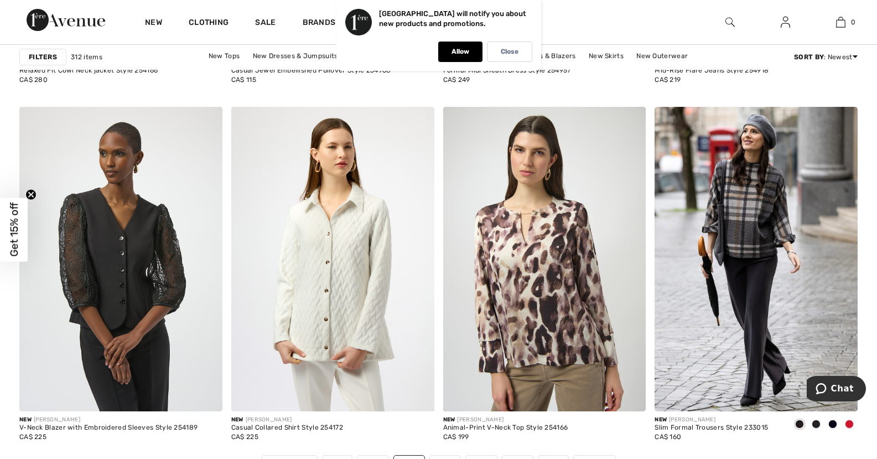
scroll to position [5257, 0]
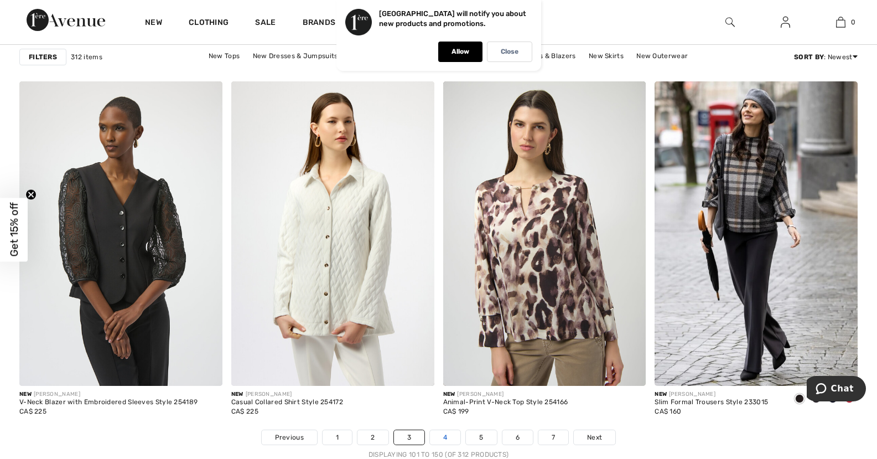
click at [443, 435] on link "4" at bounding box center [445, 437] width 30 height 14
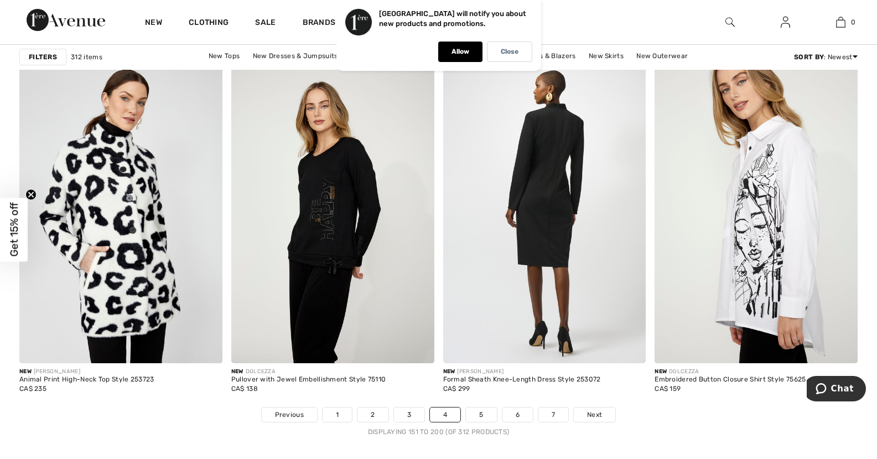
scroll to position [5312, 0]
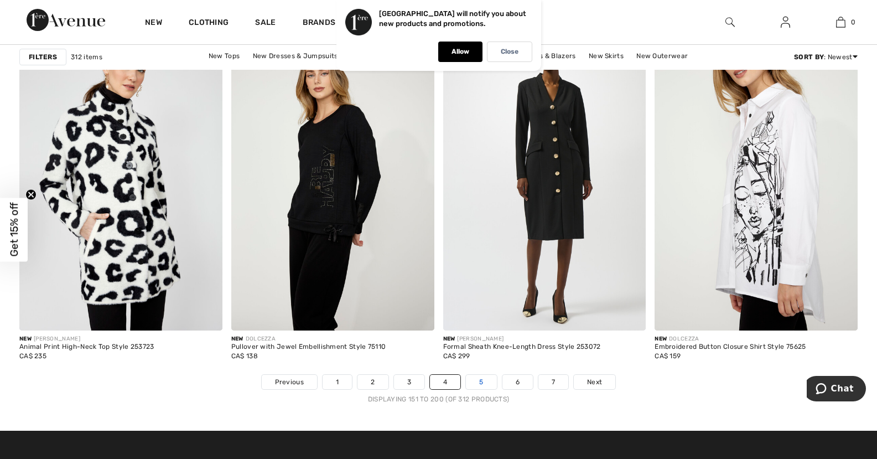
click at [477, 381] on link "5" at bounding box center [481, 382] width 30 height 14
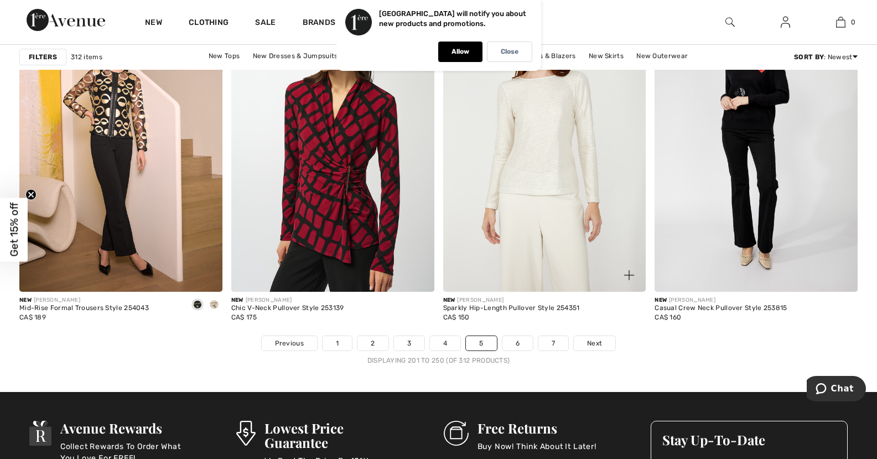
scroll to position [5368, 0]
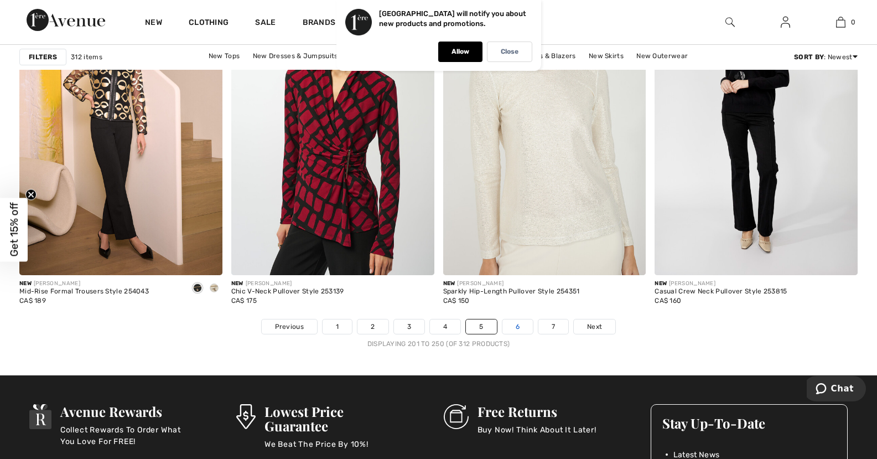
click at [509, 325] on link "6" at bounding box center [517, 326] width 30 height 14
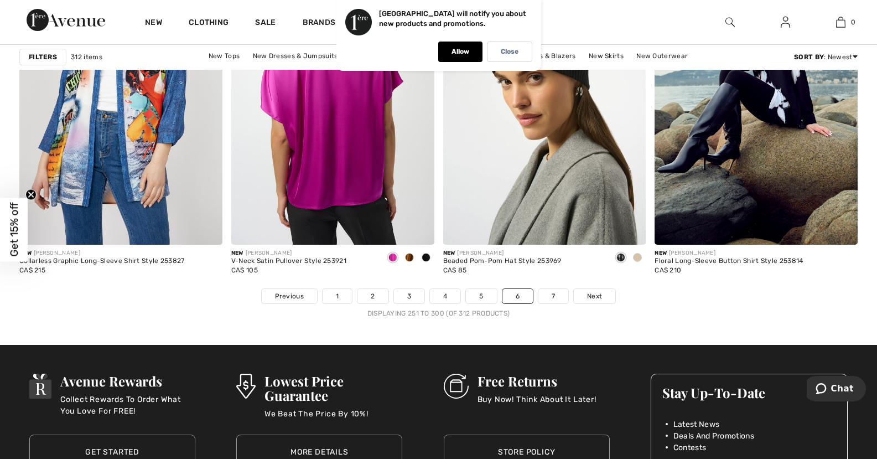
scroll to position [5478, 0]
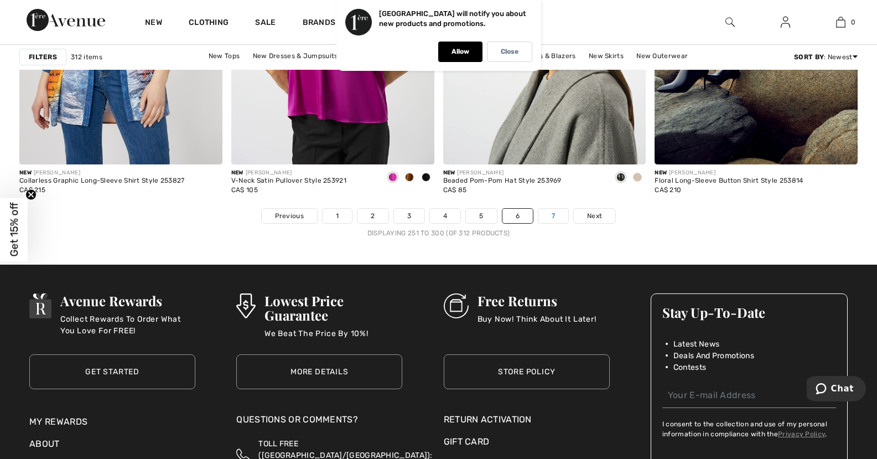
click at [558, 214] on link "7" at bounding box center [553, 216] width 30 height 14
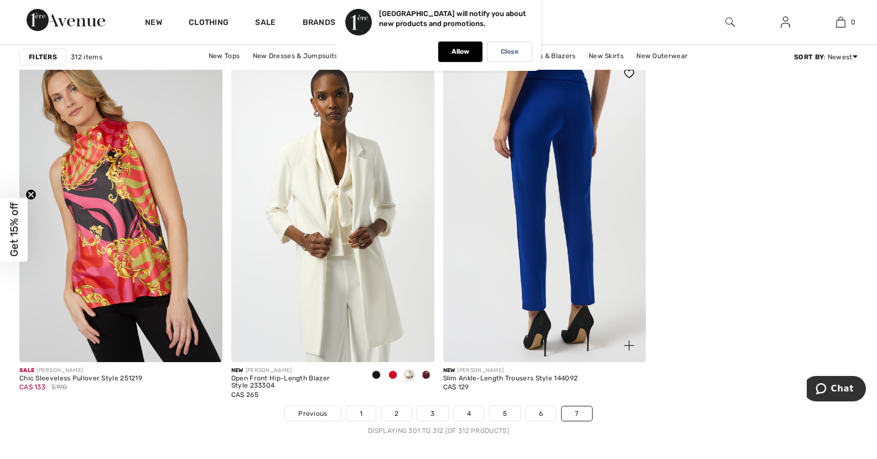
scroll to position [1273, 0]
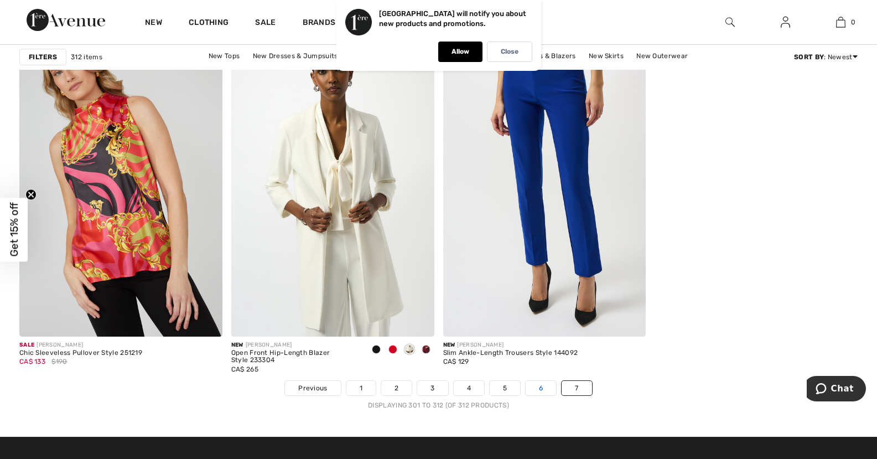
click at [532, 387] on link "6" at bounding box center [541, 388] width 30 height 14
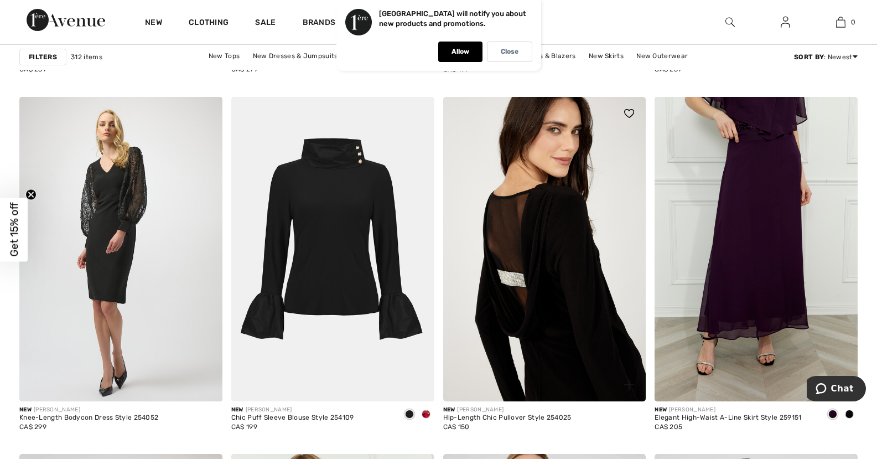
scroll to position [2103, 0]
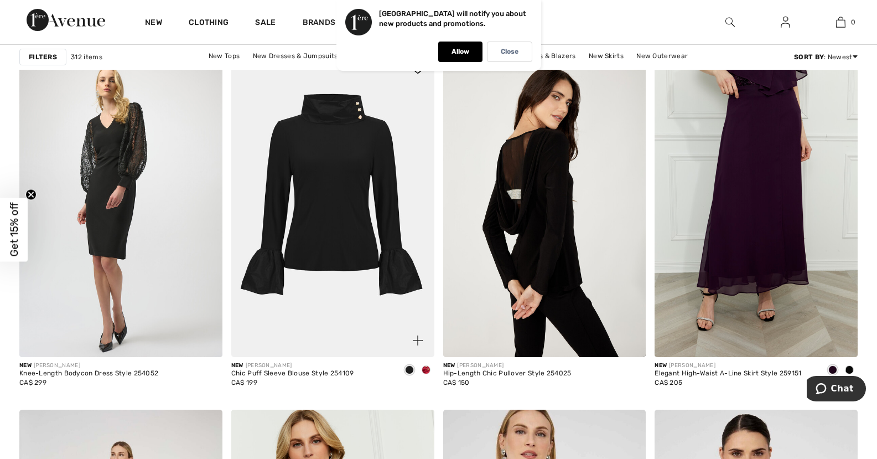
click at [427, 369] on span at bounding box center [426, 369] width 9 height 9
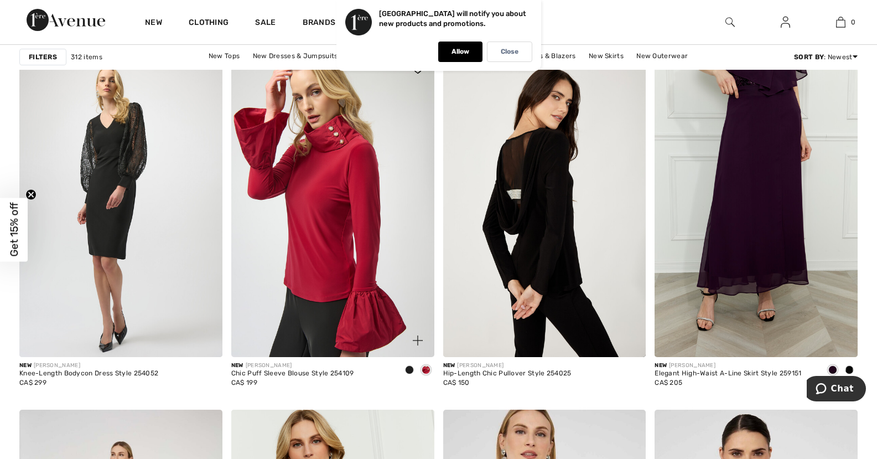
click at [348, 211] on img at bounding box center [332, 205] width 203 height 304
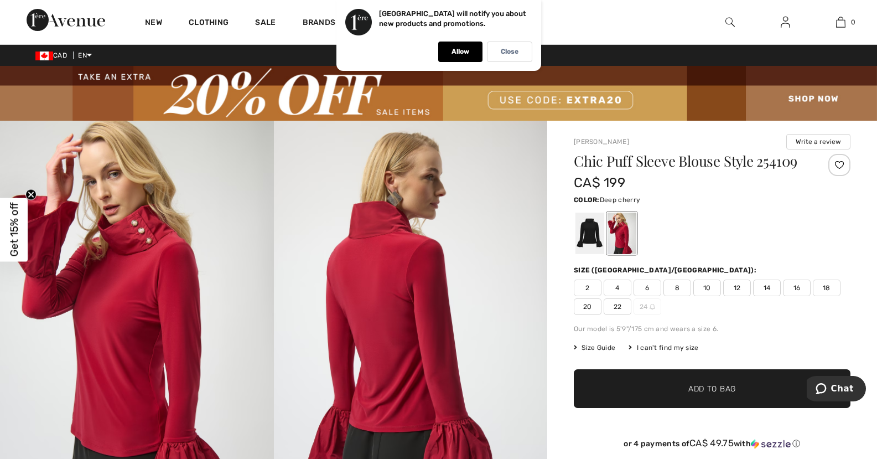
click at [386, 284] on img at bounding box center [411, 326] width 274 height 410
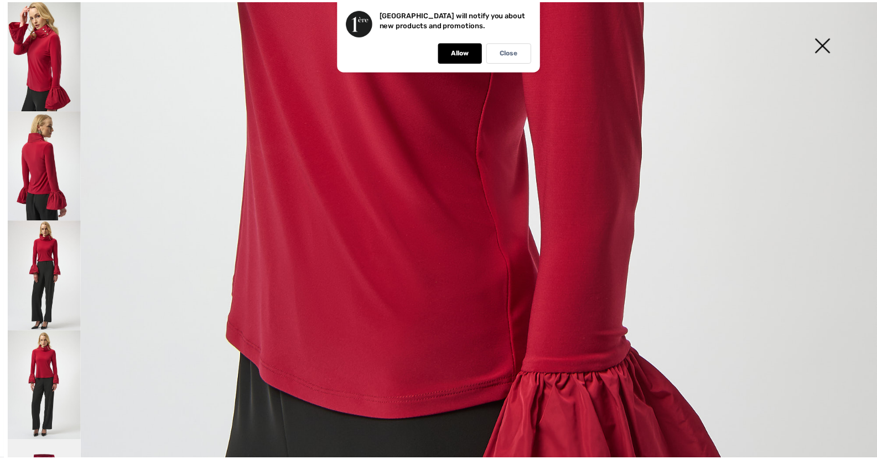
scroll to position [609, 0]
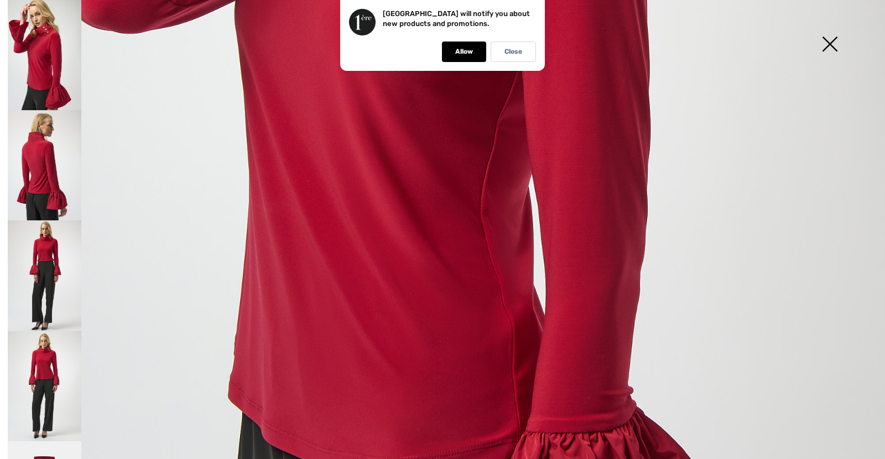
click at [835, 43] on img at bounding box center [829, 45] width 55 height 57
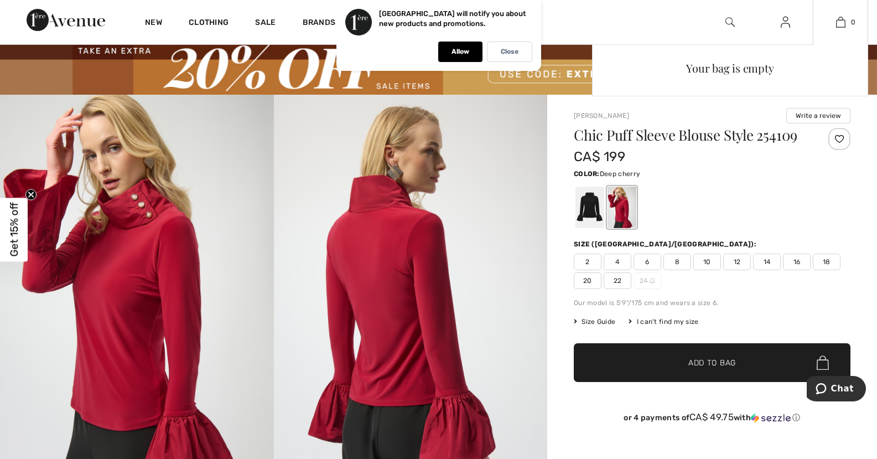
scroll to position [0, 0]
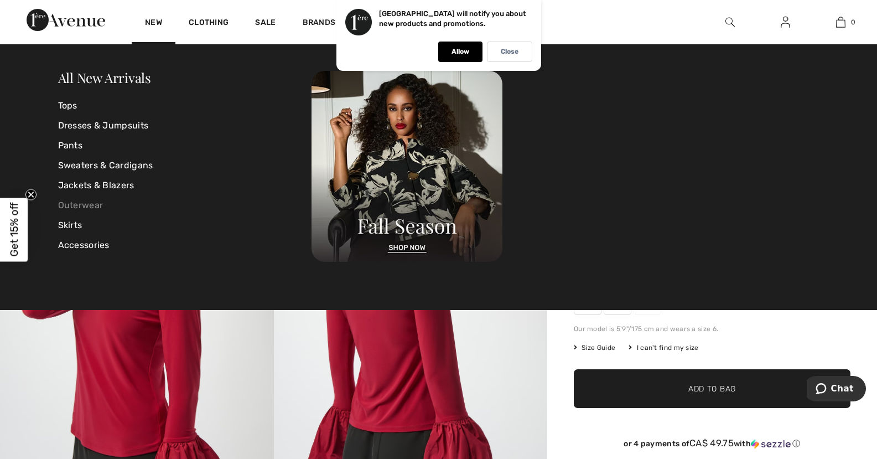
click at [92, 206] on link "Outerwear" at bounding box center [185, 205] width 254 height 20
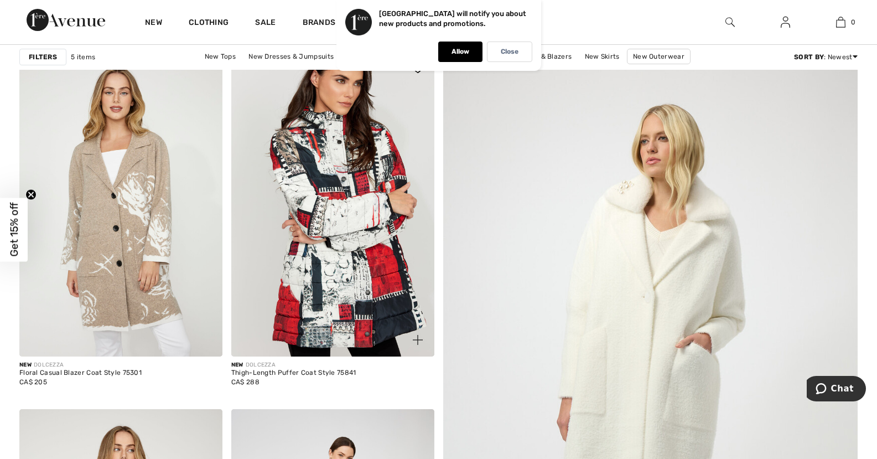
checkbox input "true"
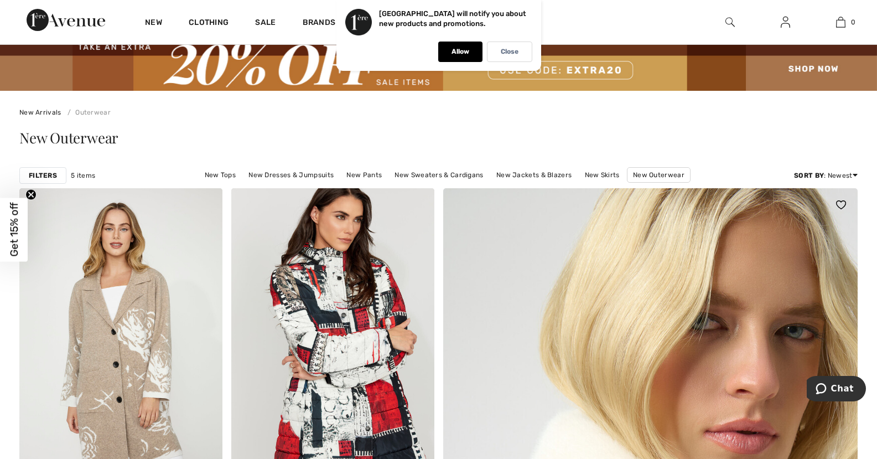
scroll to position [55, 0]
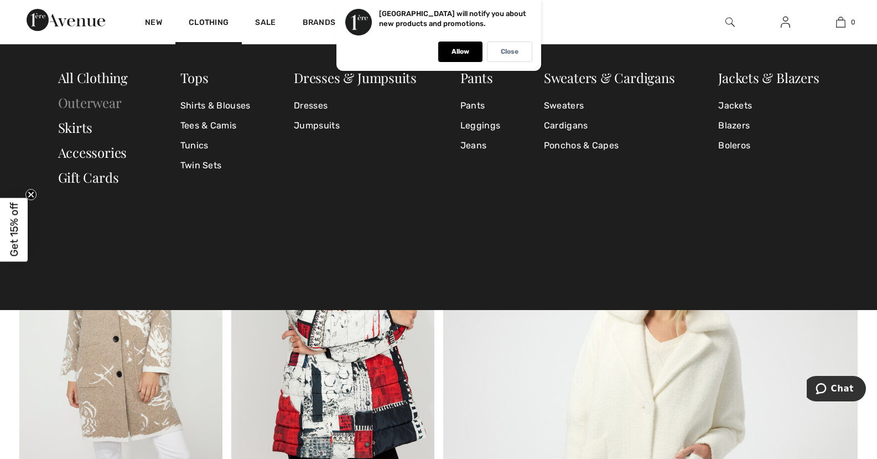
click at [72, 102] on link "Outerwear" at bounding box center [90, 103] width 64 height 18
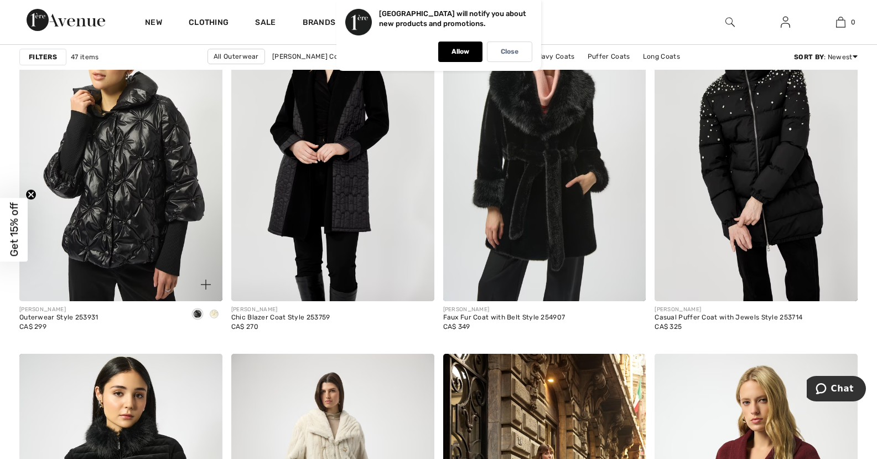
click at [216, 310] on span at bounding box center [214, 313] width 9 height 9
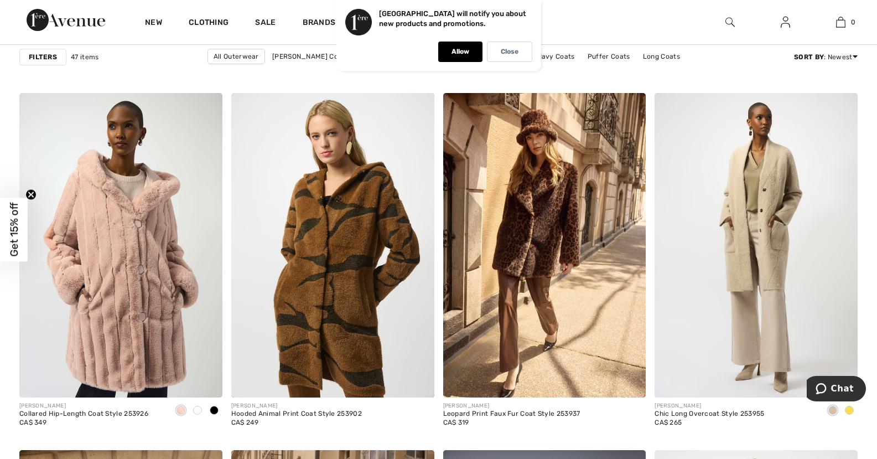
scroll to position [1715, 0]
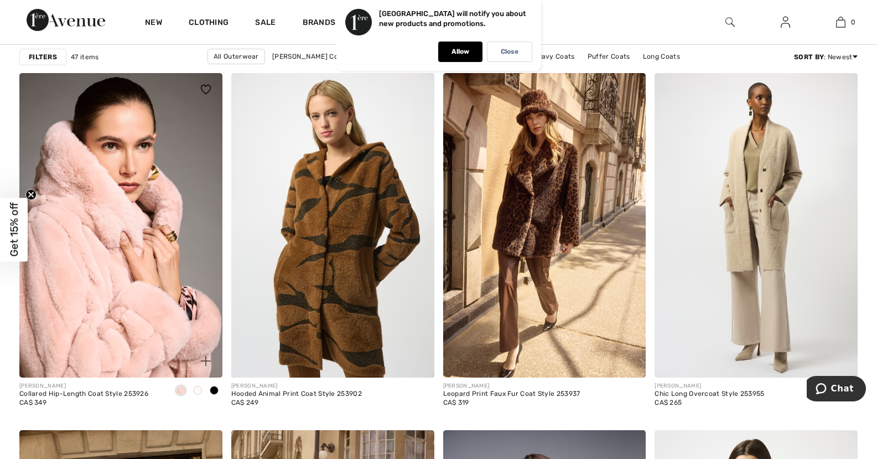
click at [196, 387] on span at bounding box center [197, 390] width 9 height 9
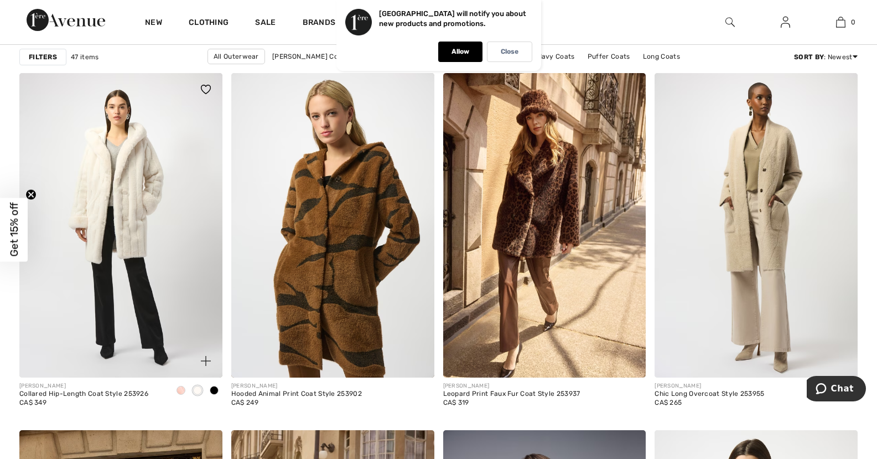
click at [211, 388] on span at bounding box center [214, 390] width 9 height 9
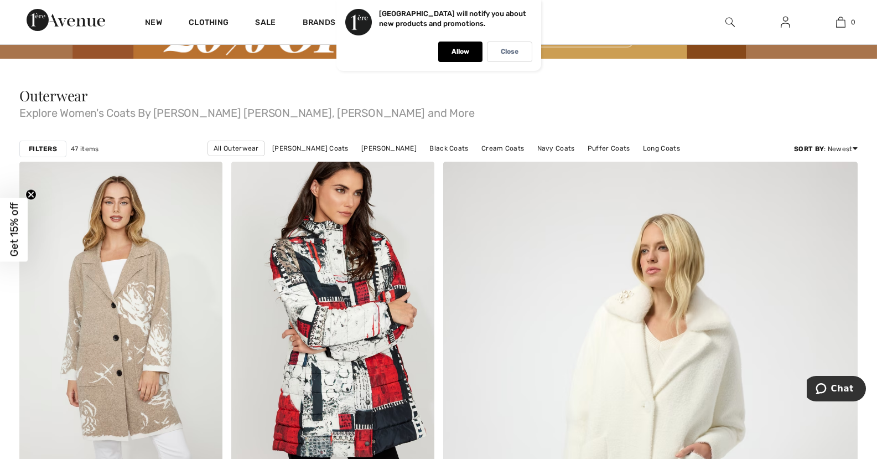
scroll to position [0, 0]
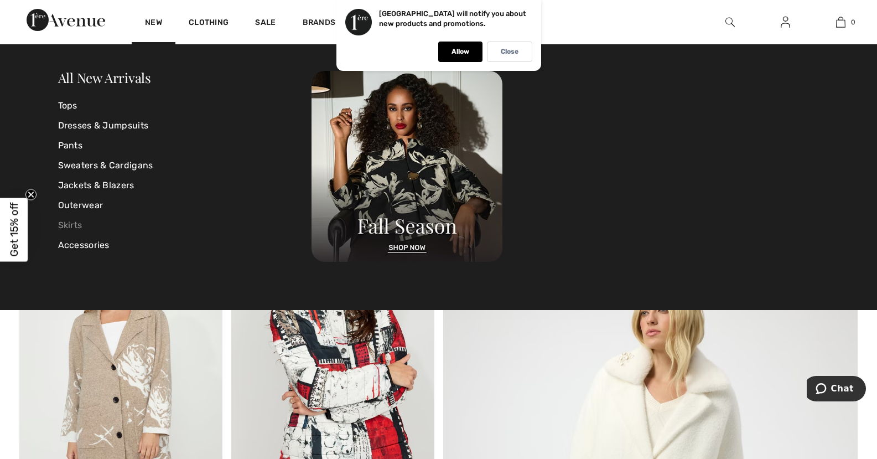
click at [61, 226] on link "Skirts" at bounding box center [185, 225] width 254 height 20
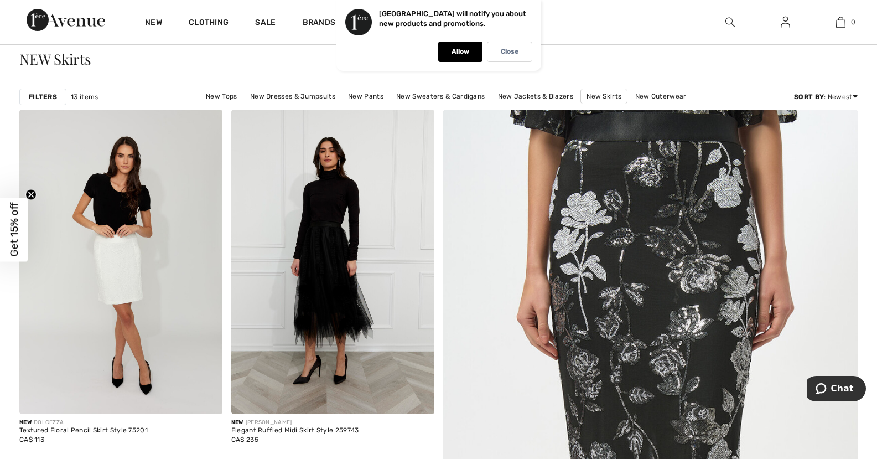
scroll to position [55, 0]
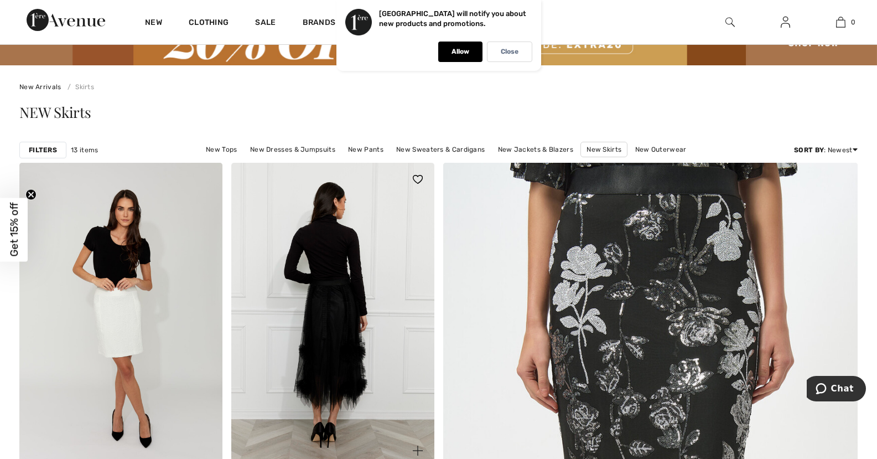
click at [323, 333] on img at bounding box center [332, 315] width 203 height 304
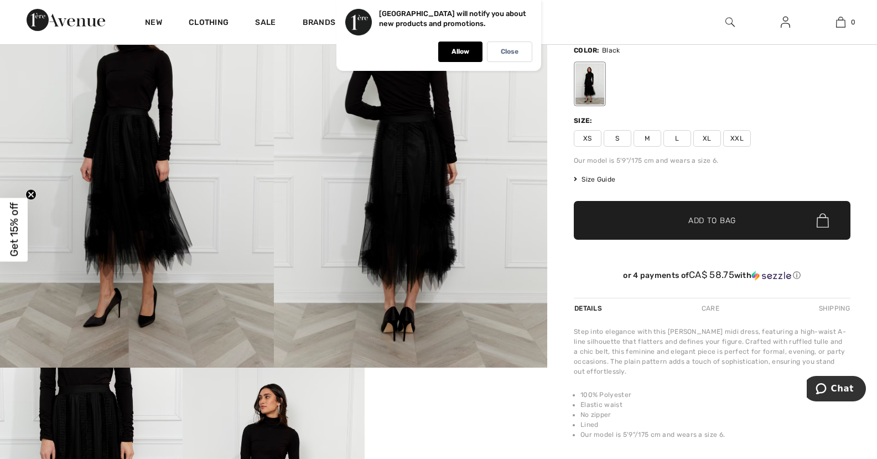
scroll to position [166, 0]
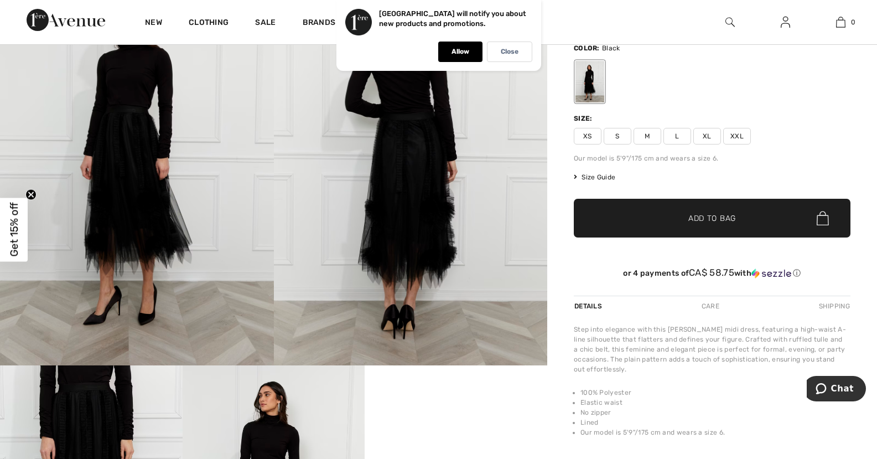
click at [99, 170] on img at bounding box center [137, 160] width 274 height 411
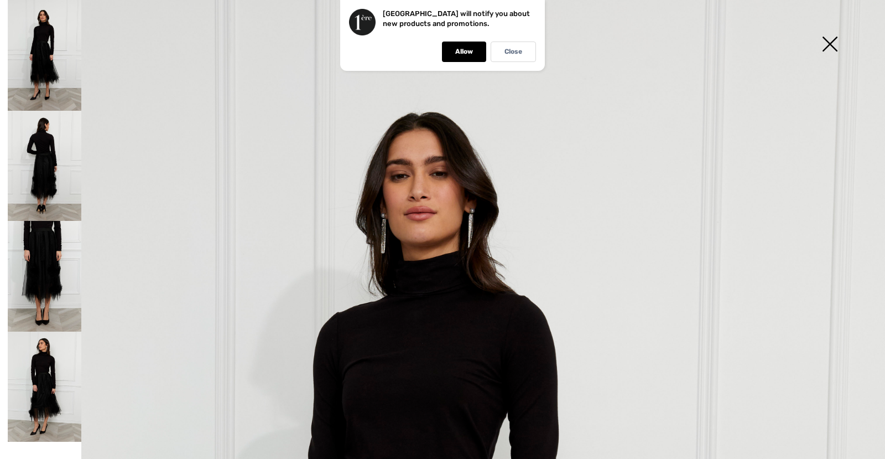
scroll to position [0, 0]
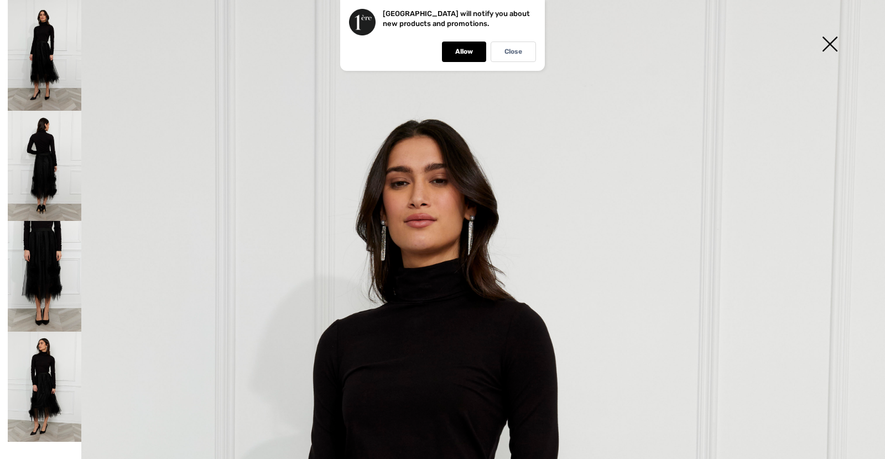
click at [46, 274] on img at bounding box center [45, 276] width 74 height 111
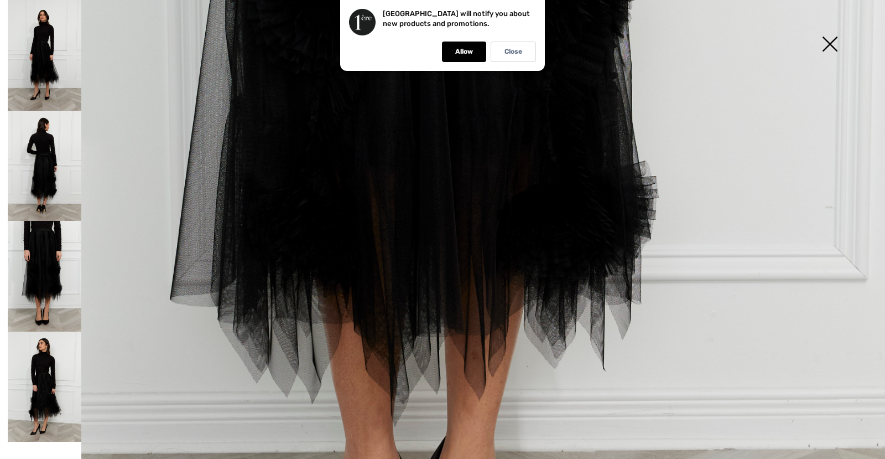
scroll to position [609, 0]
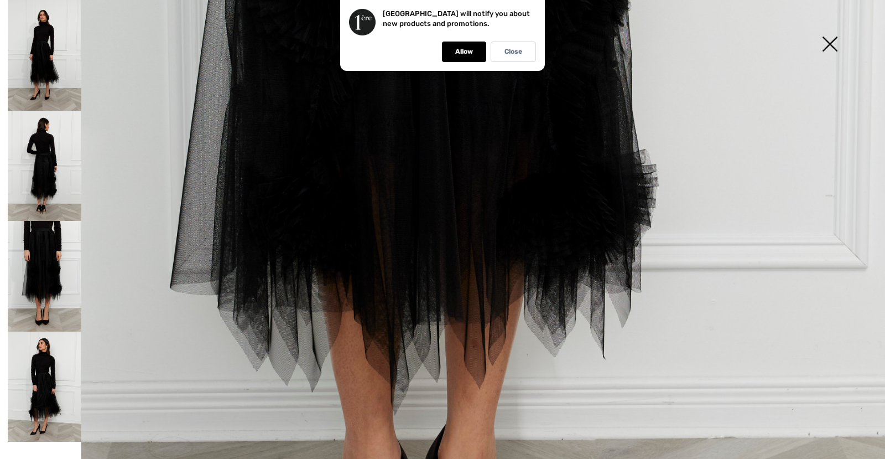
click at [43, 408] on img at bounding box center [45, 386] width 74 height 111
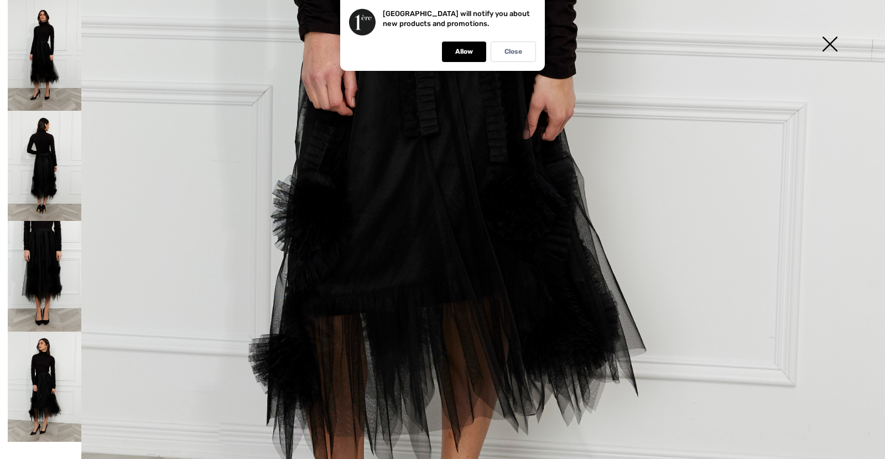
scroll to position [664, 0]
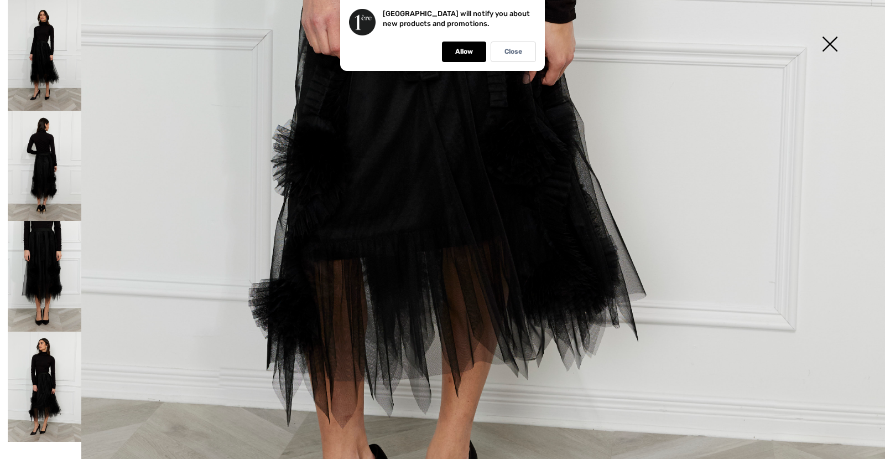
click at [829, 43] on img at bounding box center [829, 45] width 55 height 57
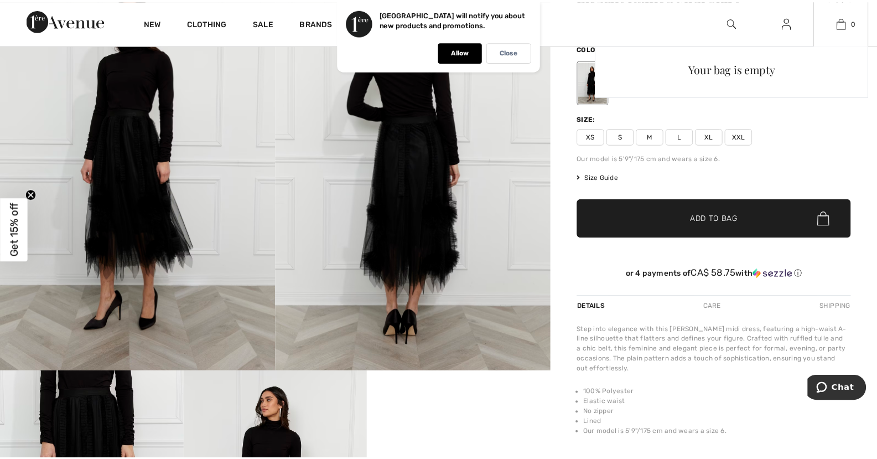
scroll to position [166, 0]
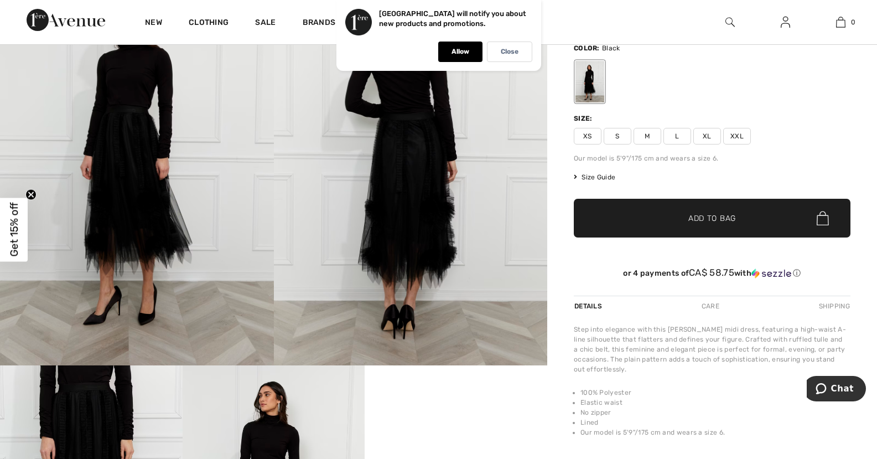
click at [402, 198] on img at bounding box center [411, 160] width 274 height 411
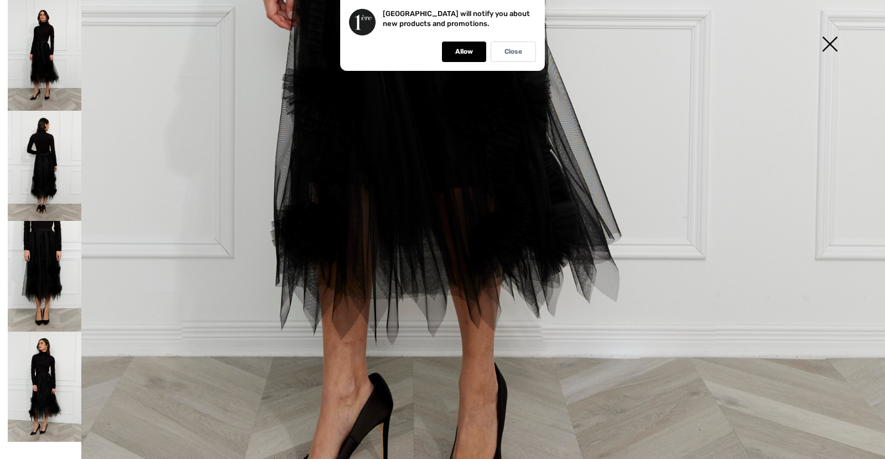
scroll to position [691, 0]
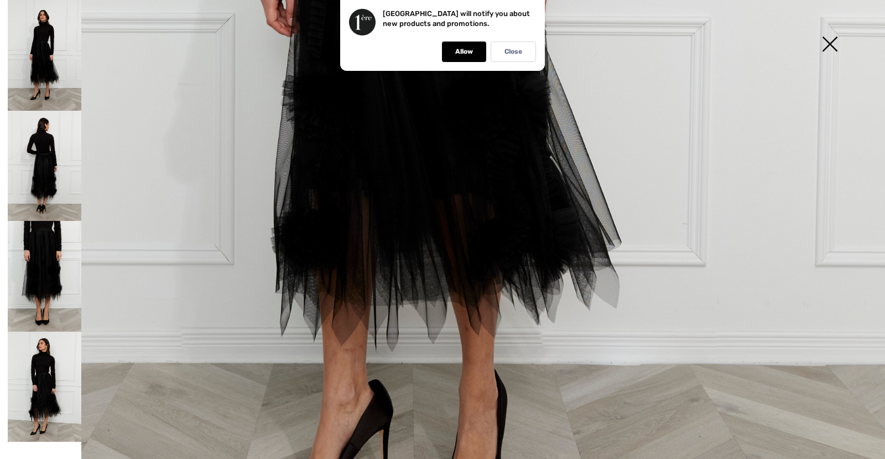
click at [828, 39] on img at bounding box center [829, 45] width 55 height 57
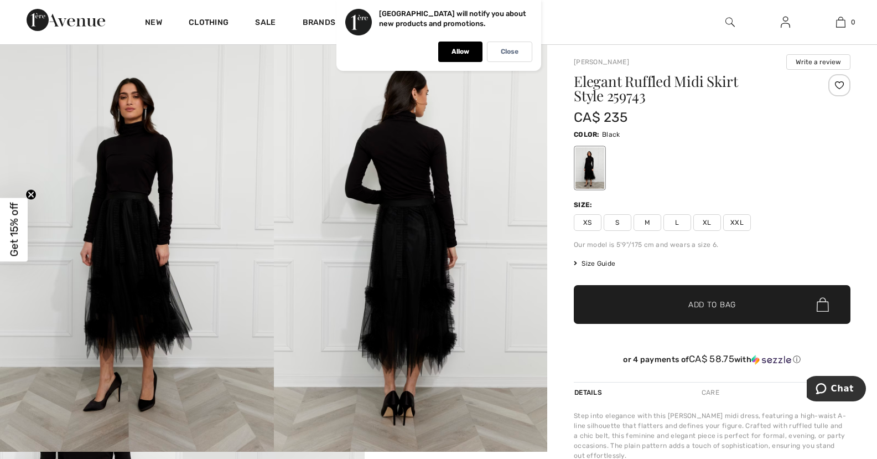
scroll to position [0, 0]
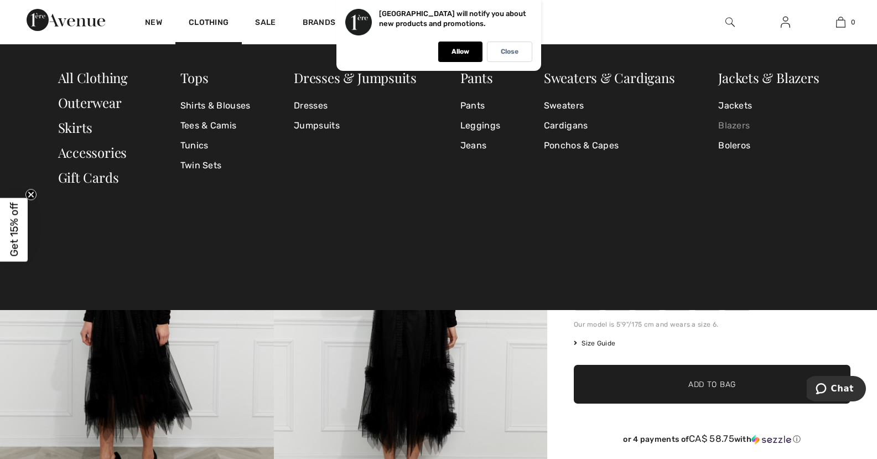
click at [733, 124] on link "Blazers" at bounding box center [768, 126] width 101 height 20
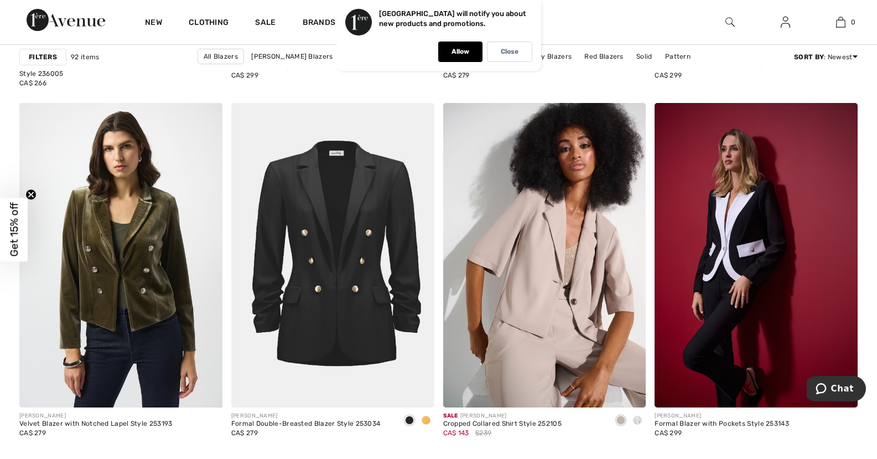
scroll to position [2047, 0]
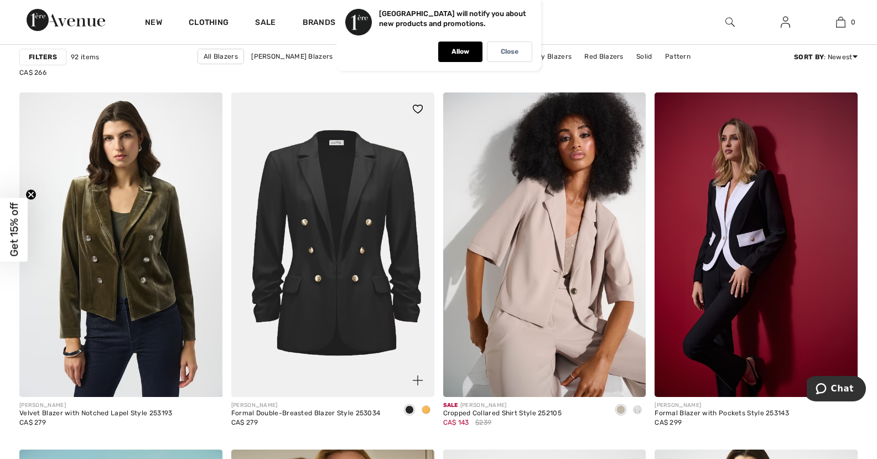
click at [426, 409] on span at bounding box center [426, 409] width 9 height 9
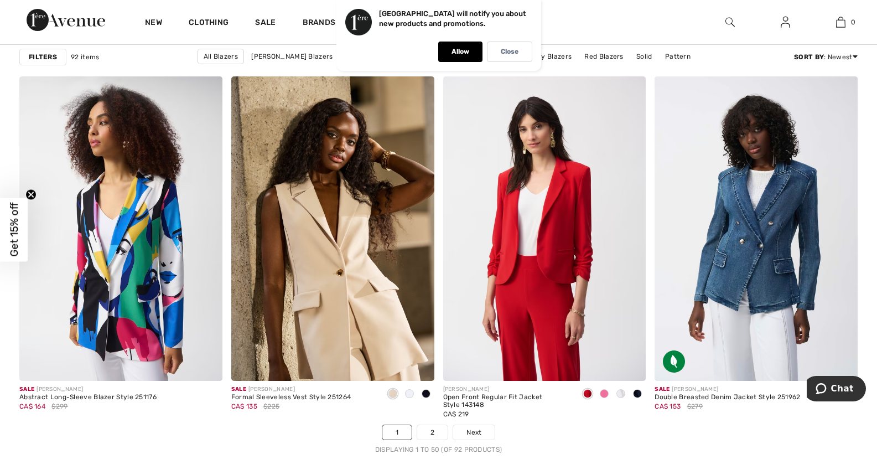
scroll to position [5257, 0]
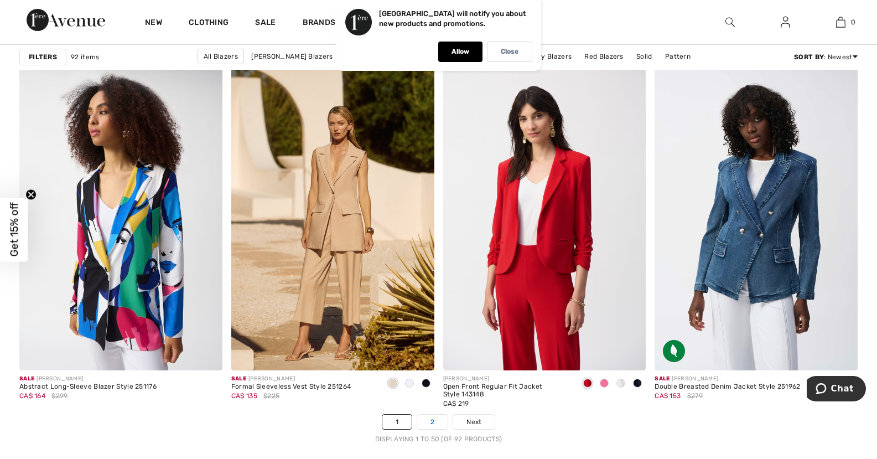
click at [434, 420] on link "2" at bounding box center [432, 421] width 30 height 14
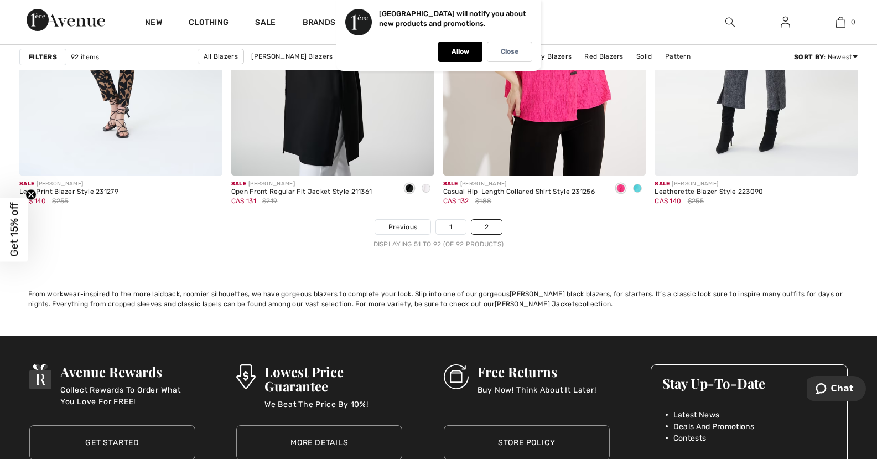
scroll to position [4759, 0]
